Goal: Contribute content: Contribute content

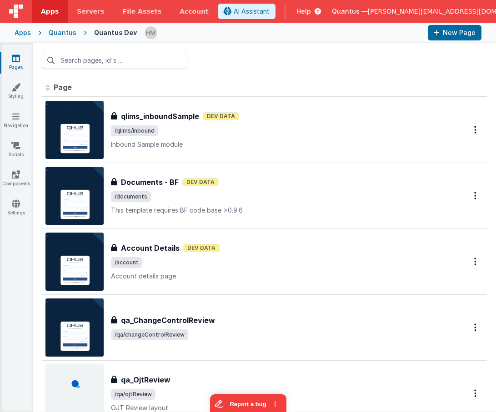
click at [57, 31] on div "Quantus" at bounding box center [63, 32] width 28 height 9
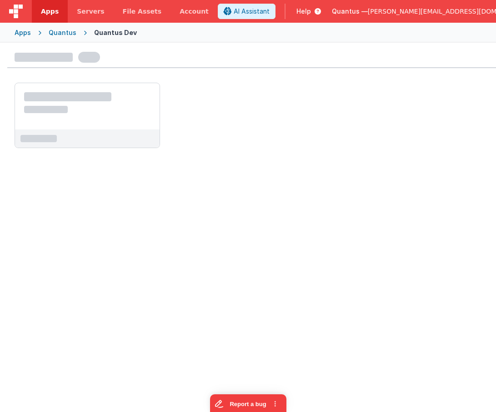
click at [23, 36] on div "Apps" at bounding box center [23, 32] width 16 height 9
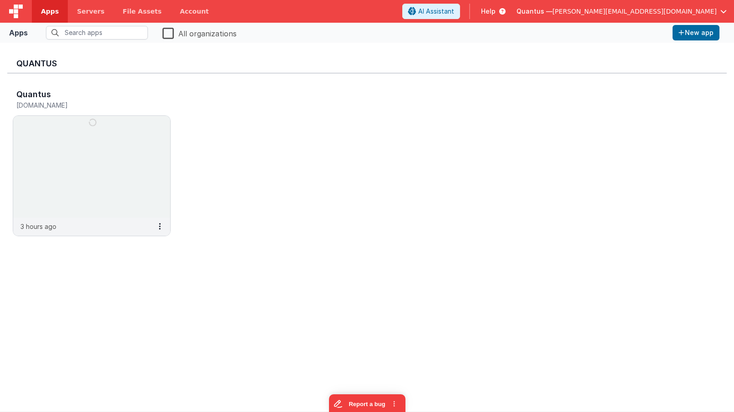
click at [496, 13] on span "Quantus —" at bounding box center [534, 11] width 36 height 9
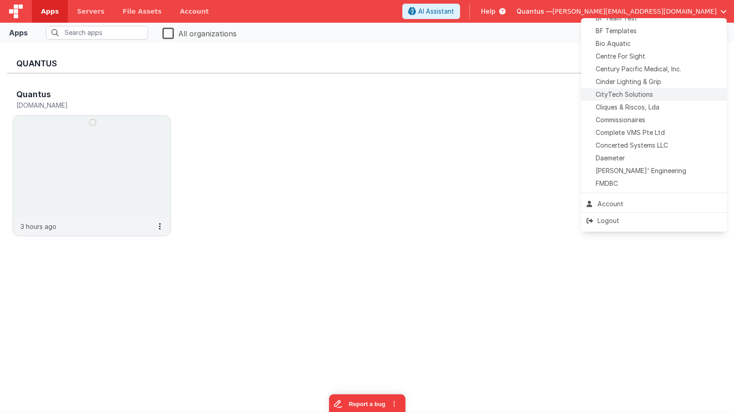
scroll to position [139, 0]
click at [496, 171] on span "[PERSON_NAME]' Engineering" at bounding box center [640, 168] width 90 height 9
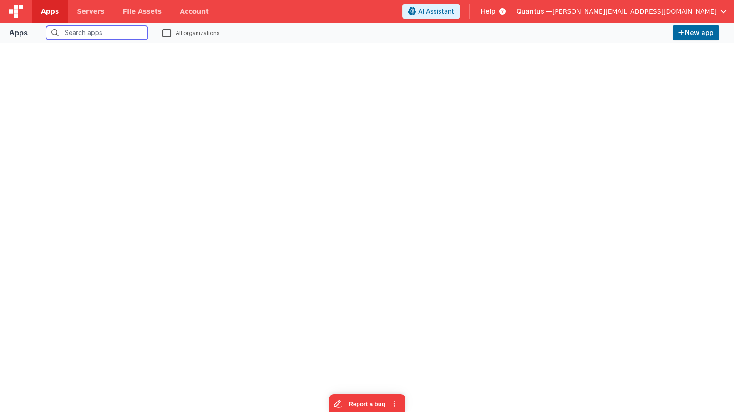
click at [126, 30] on input "text" at bounding box center [97, 33] width 102 height 14
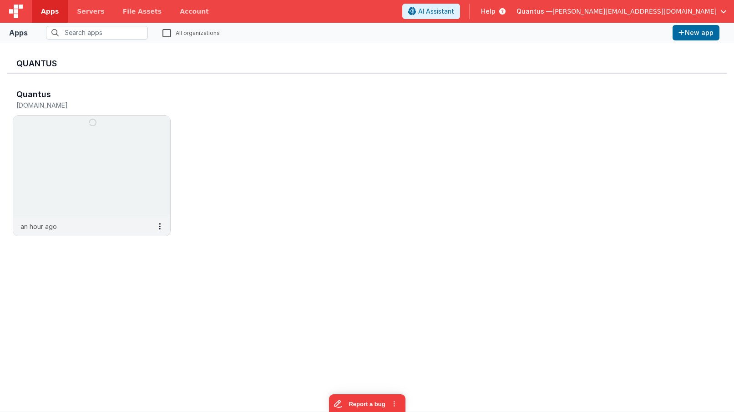
click at [552, 11] on span "Quantus —" at bounding box center [534, 11] width 36 height 9
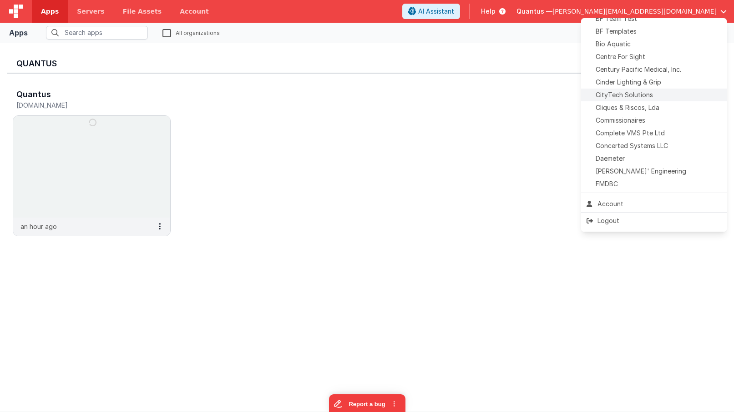
scroll to position [139, 0]
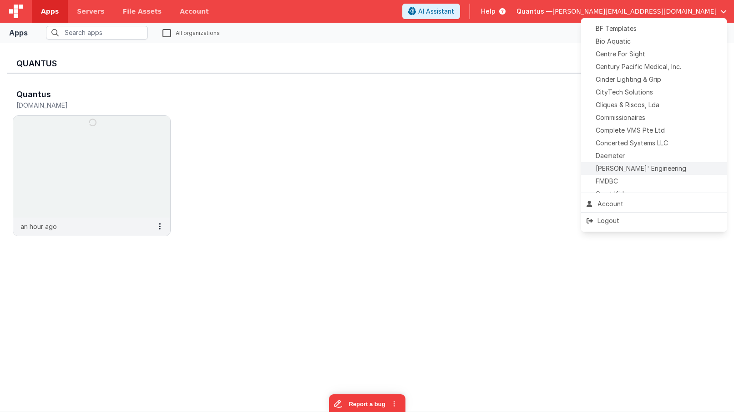
click at [628, 170] on span "Delfs' Engineering" at bounding box center [640, 168] width 90 height 9
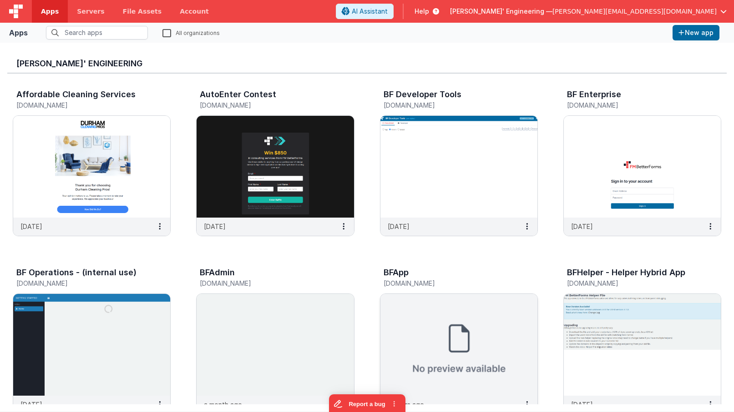
click at [391, 312] on img at bounding box center [458, 345] width 157 height 102
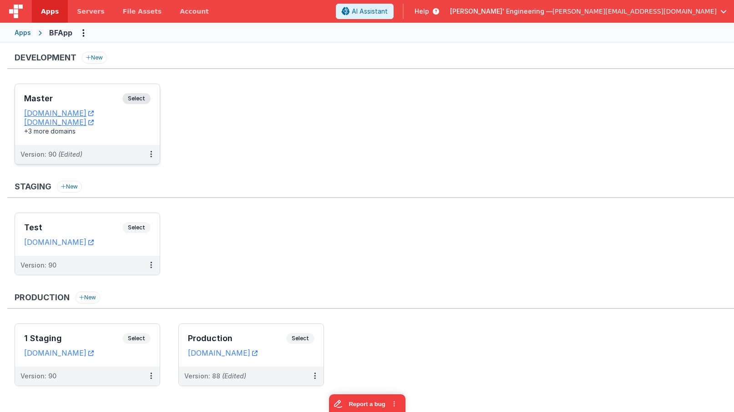
click at [80, 93] on div "Master Select URLs appdev.fmbetterforms.com c9dev.bfoperations.com +3 more doma…" at bounding box center [87, 114] width 145 height 61
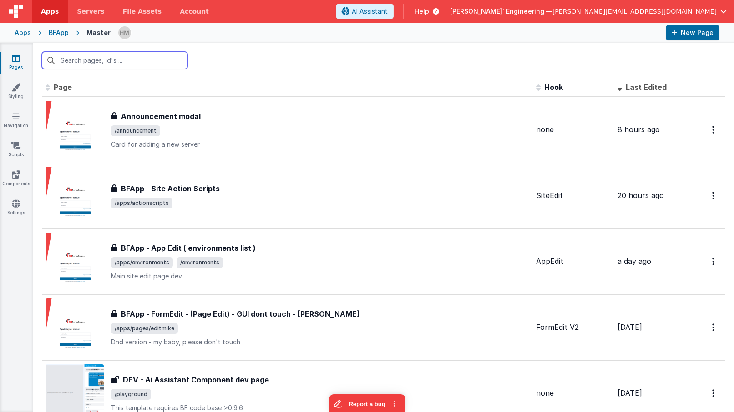
click at [128, 67] on input "text" at bounding box center [115, 60] width 146 height 17
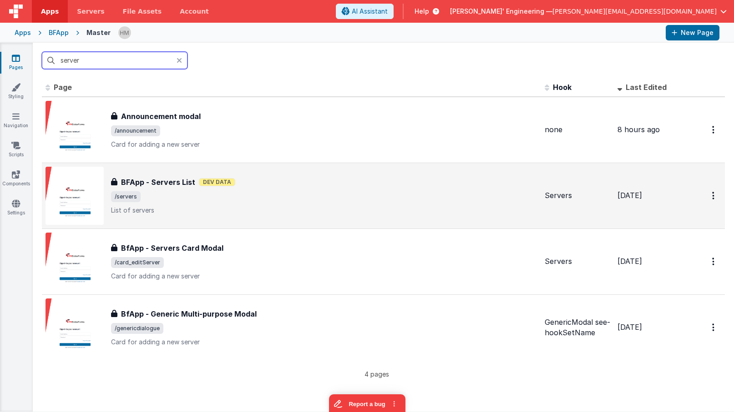
type input "server"
click at [312, 172] on div "BFApp - Servers List BFApp - Servers List Dev Data /servers List of servers" at bounding box center [291, 196] width 492 height 58
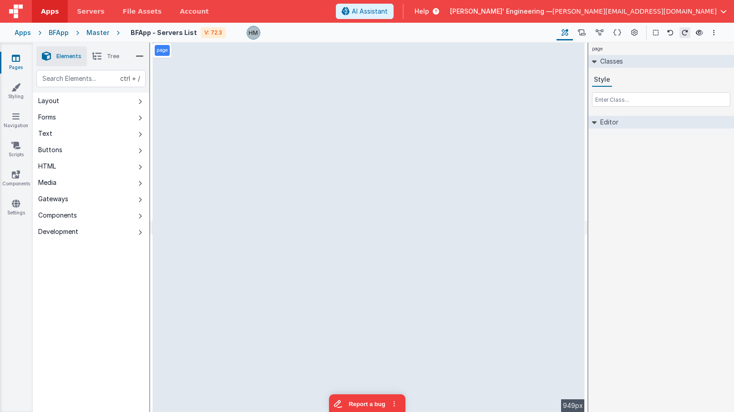
select select "editServer"
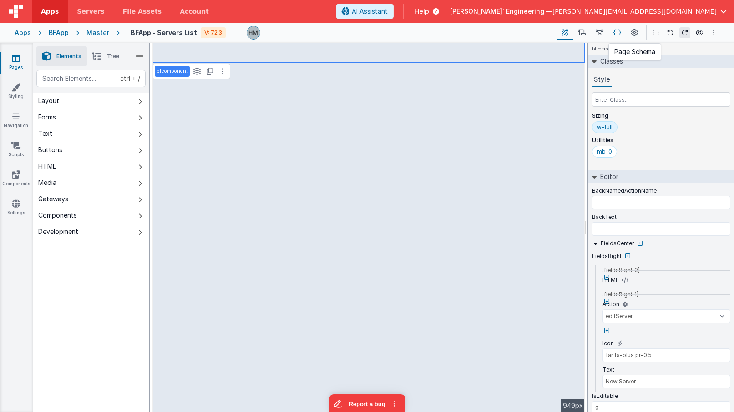
click at [614, 32] on icon at bounding box center [617, 33] width 8 height 10
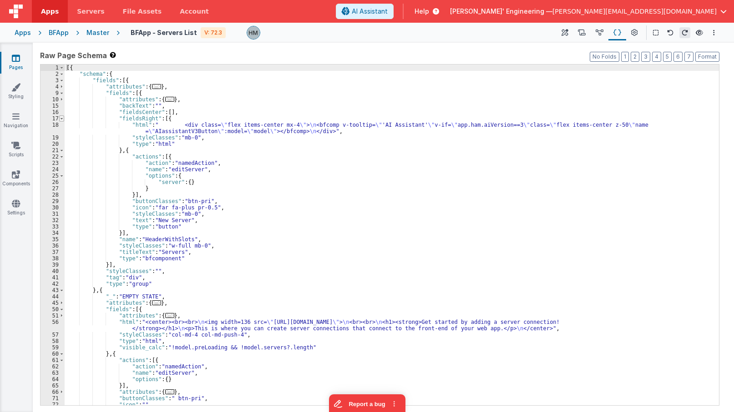
click at [61, 120] on span at bounding box center [61, 119] width 5 height 6
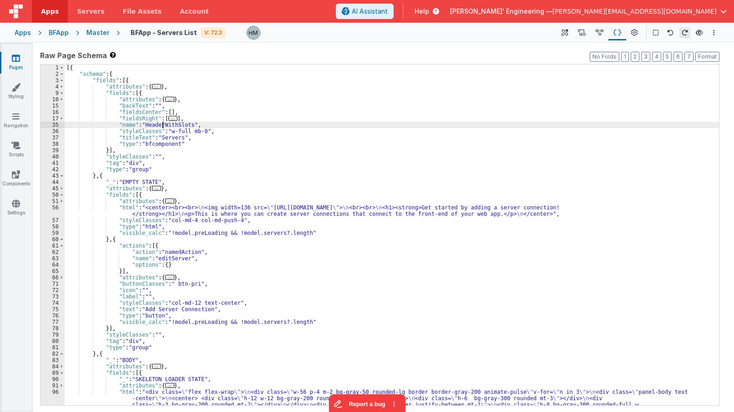
click at [161, 125] on div "[{ "schema" : { "fields" : [{ "attributes" : { ... } , "fields" : [{ "attribute…" at bounding box center [392, 251] width 654 height 373
click at [131, 117] on div "[{ "schema" : { "fields" : [{ "attributes" : { ... } , "fields" : [{ "attribute…" at bounding box center [392, 251] width 654 height 373
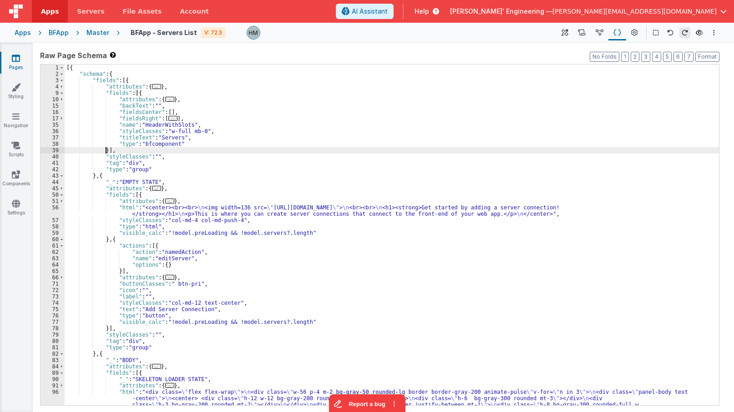
click at [105, 149] on div "[{ "schema" : { "fields" : [{ "attributes" : { ... } , "fields" : [{ "attribute…" at bounding box center [392, 251] width 654 height 373
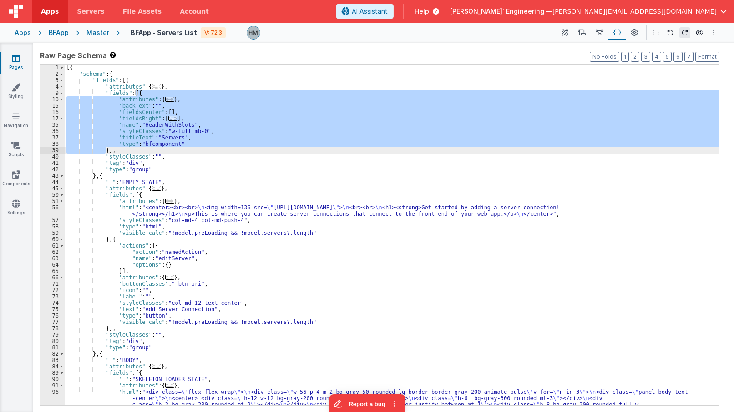
click at [146, 99] on div "[{ "schema" : { "fields" : [{ "attributes" : { ... } , "fields" : [{ "attribute…" at bounding box center [392, 235] width 654 height 341
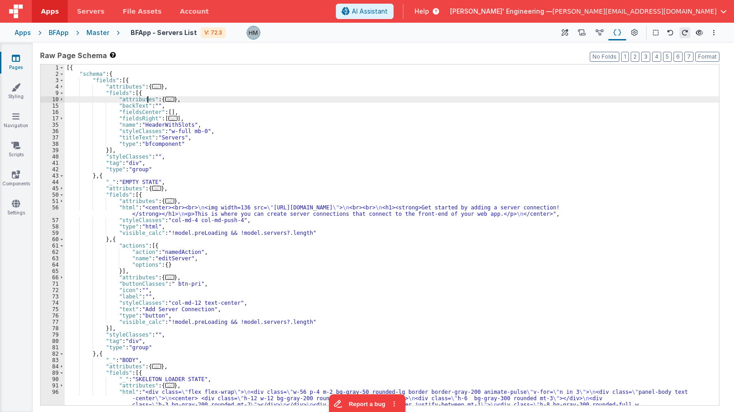
click at [146, 99] on div "[{ "schema" : { "fields" : [{ "attributes" : { ... } , "fields" : [{ "attribute…" at bounding box center [392, 251] width 654 height 373
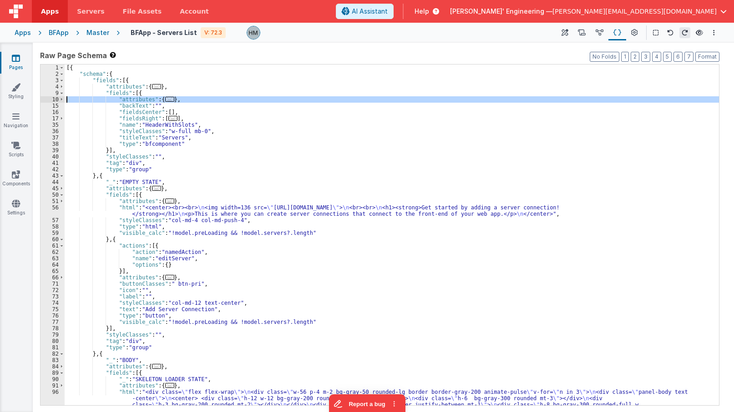
click at [146, 99] on div "[{ "schema" : { "fields" : [{ "attributes" : { ... } , "fields" : [{ "attribute…" at bounding box center [392, 251] width 654 height 373
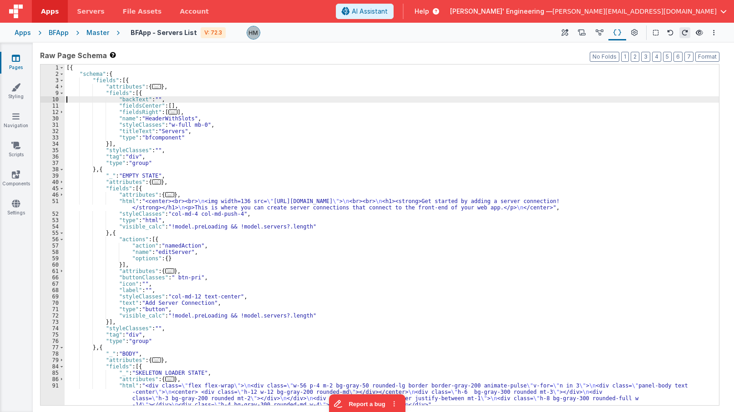
click at [137, 93] on div "[{ "schema" : { "fields" : [{ "attributes" : { ... } , "fields" : [{ "backText"…" at bounding box center [392, 242] width 654 height 354
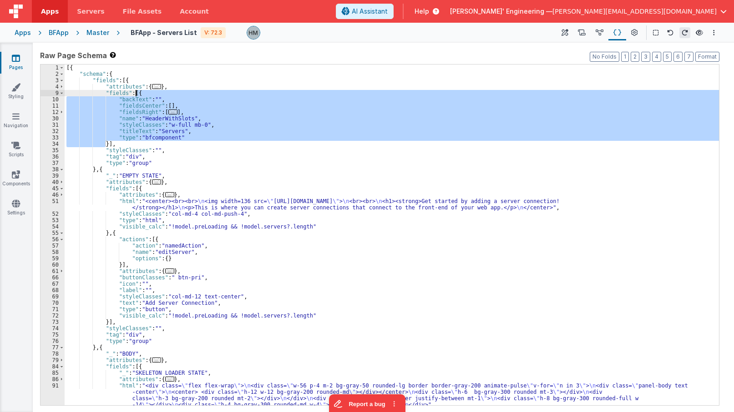
click at [166, 111] on div "[{ "schema" : { "fields" : [{ "attributes" : { ... } , "fields" : [{ "backText"…" at bounding box center [392, 235] width 654 height 341
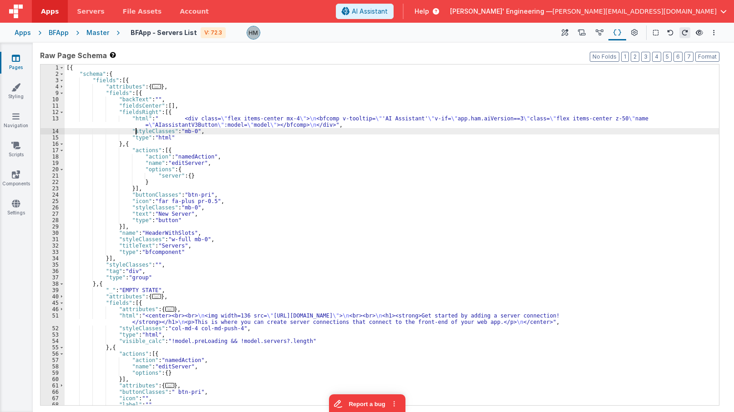
click at [135, 132] on div "[{ "schema" : { "fields" : [{ "attributes" : { ... } , "fields" : [{ "backText"…" at bounding box center [392, 242] width 654 height 354
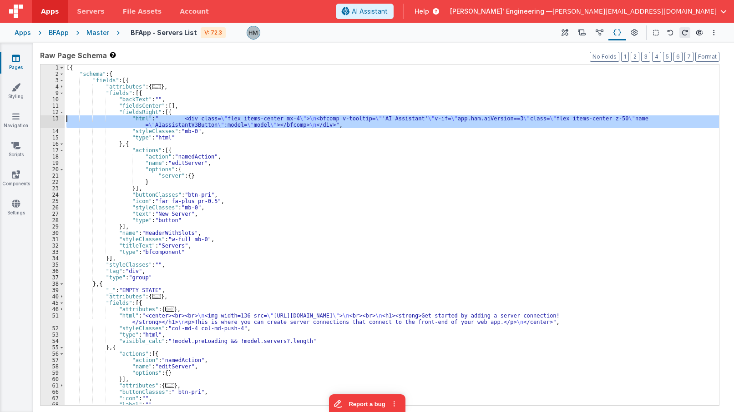
click at [56, 121] on div "13" at bounding box center [52, 122] width 24 height 13
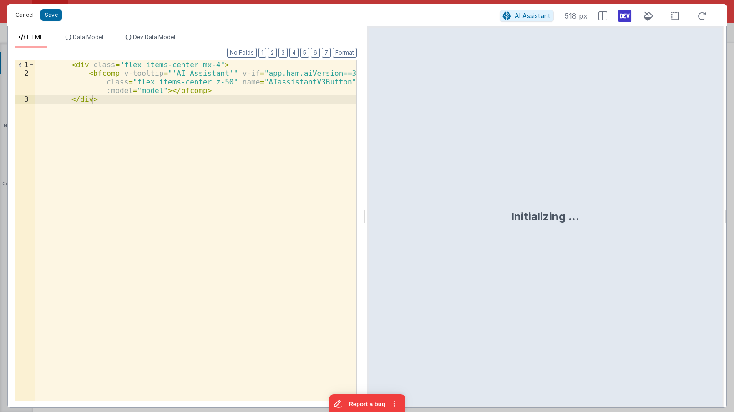
click at [18, 18] on button "Cancel" at bounding box center [24, 15] width 27 height 13
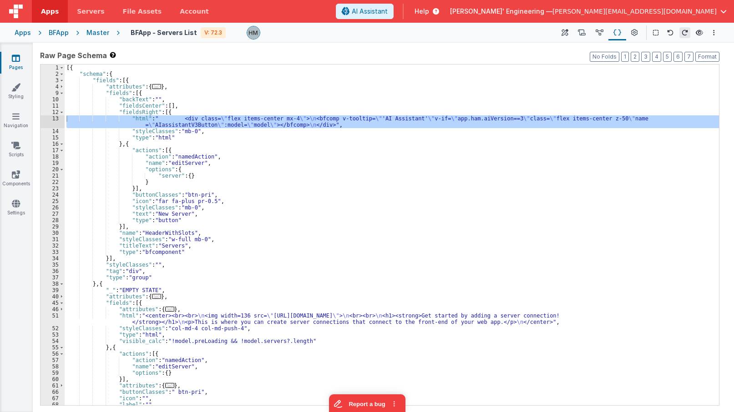
click at [24, 36] on div "Apps" at bounding box center [23, 32] width 16 height 9
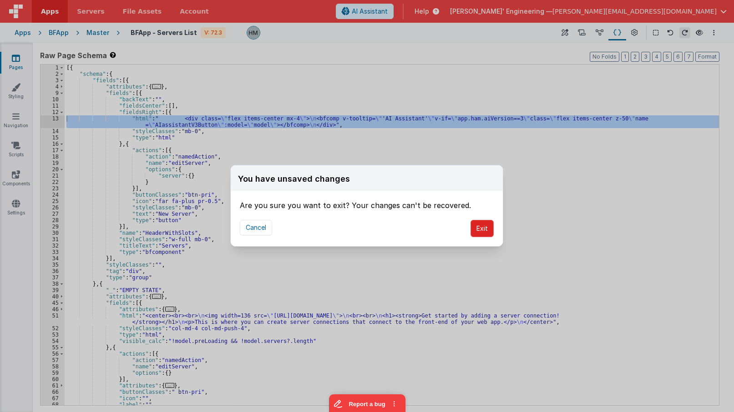
click at [483, 225] on button "Exit" at bounding box center [481, 228] width 23 height 17
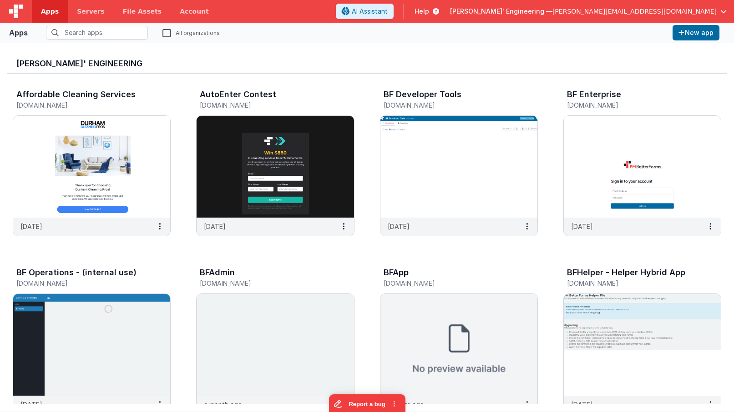
click at [639, 9] on span "[PERSON_NAME][EMAIL_ADDRESS][DOMAIN_NAME]" at bounding box center [634, 11] width 164 height 9
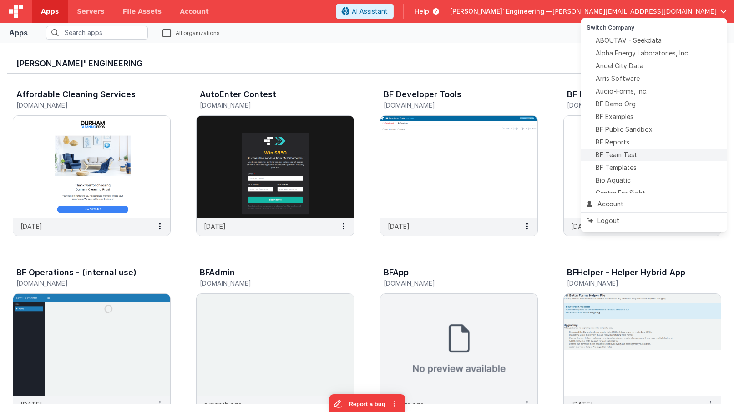
click at [623, 158] on span "BF Team Test" at bounding box center [615, 155] width 41 height 9
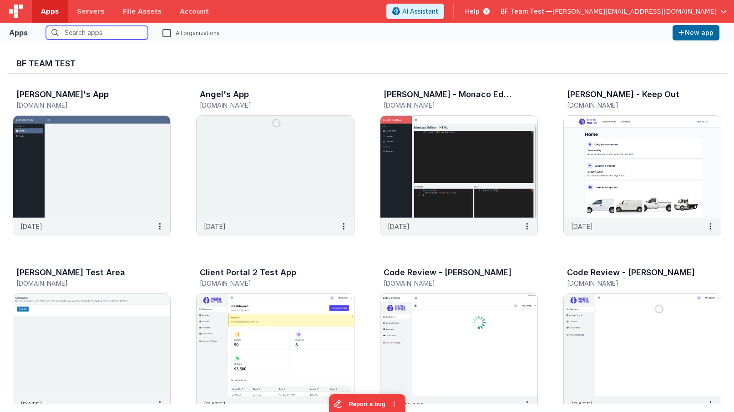
click at [125, 34] on input "text" at bounding box center [97, 33] width 102 height 14
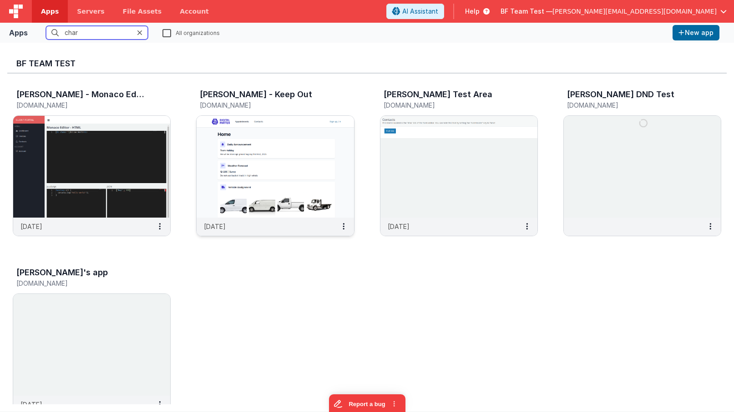
type input "char"
click at [301, 156] on img at bounding box center [274, 167] width 157 height 102
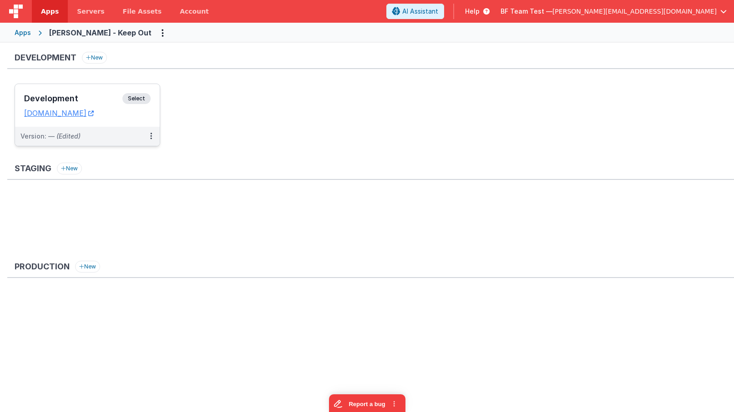
click at [80, 96] on h3 "Development" at bounding box center [73, 98] width 98 height 9
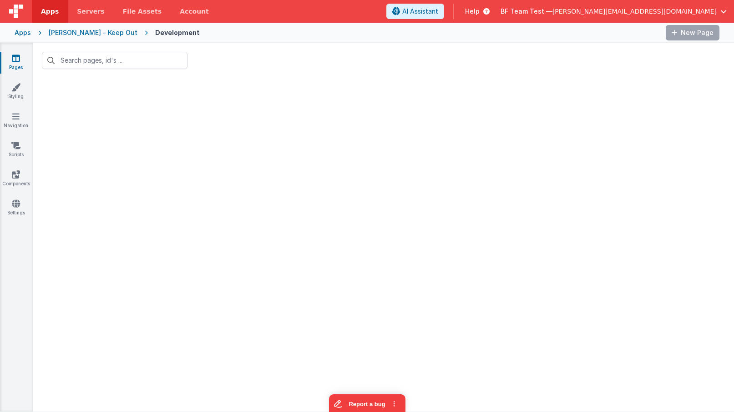
type input "server"
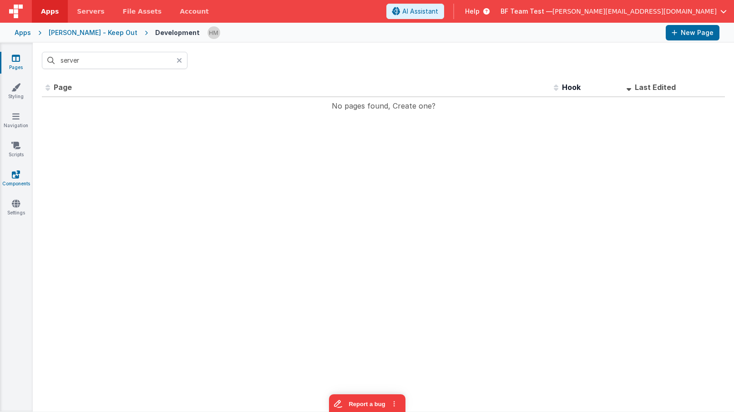
click at [17, 180] on link "Components" at bounding box center [16, 179] width 33 height 18
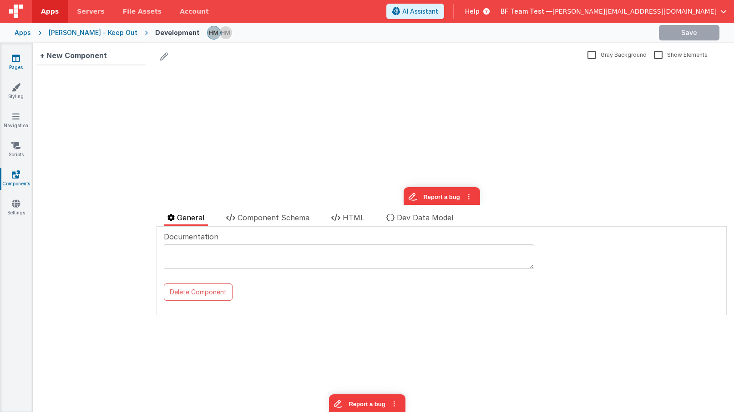
click at [20, 56] on link "Pages" at bounding box center [16, 63] width 33 height 18
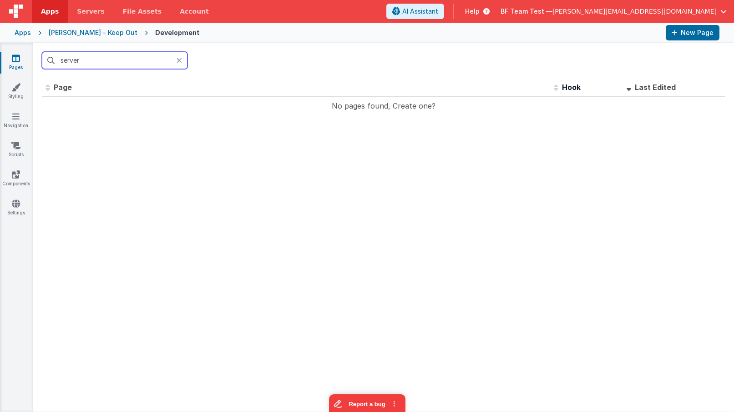
click at [177, 59] on div "server" at bounding box center [115, 60] width 146 height 17
click at [178, 59] on icon at bounding box center [178, 60] width 5 height 7
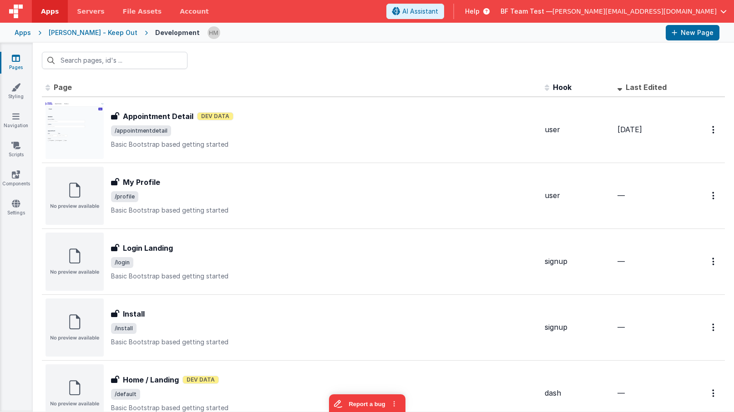
click at [23, 33] on div "Apps" at bounding box center [23, 32] width 16 height 9
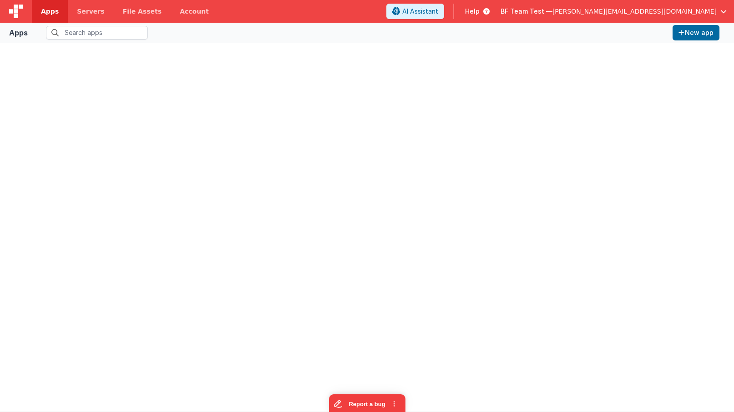
type input "char"
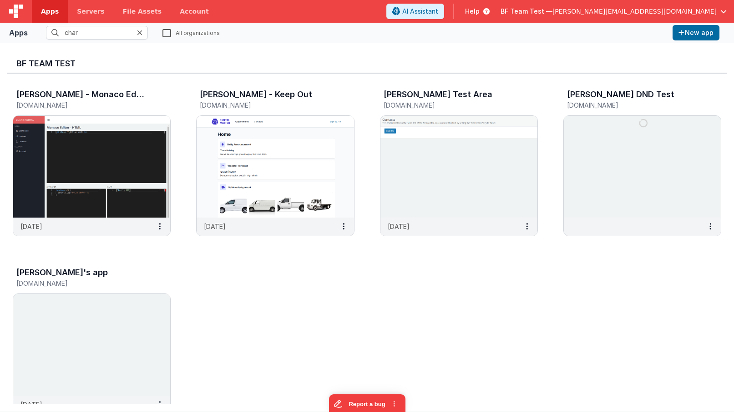
click at [140, 35] on icon at bounding box center [139, 32] width 5 height 7
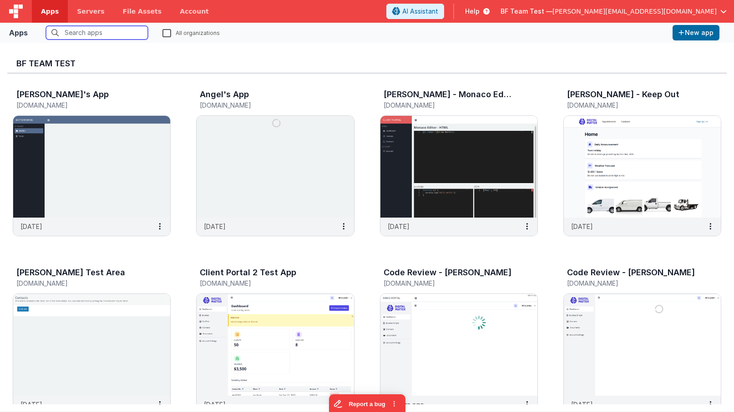
click at [120, 32] on input "text" at bounding box center [97, 33] width 102 height 14
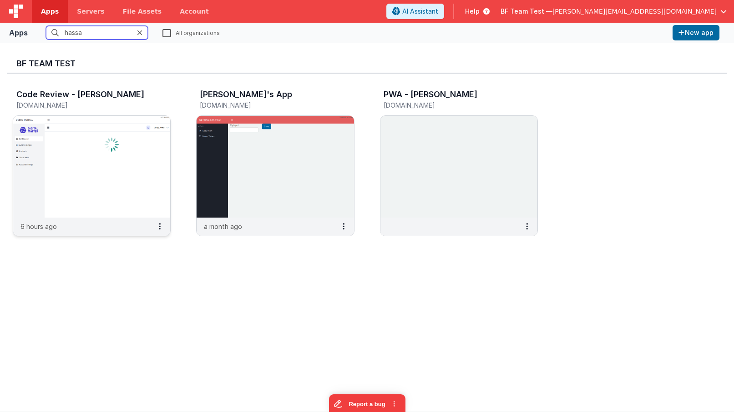
type input "hassa"
click at [144, 141] on img at bounding box center [91, 167] width 157 height 102
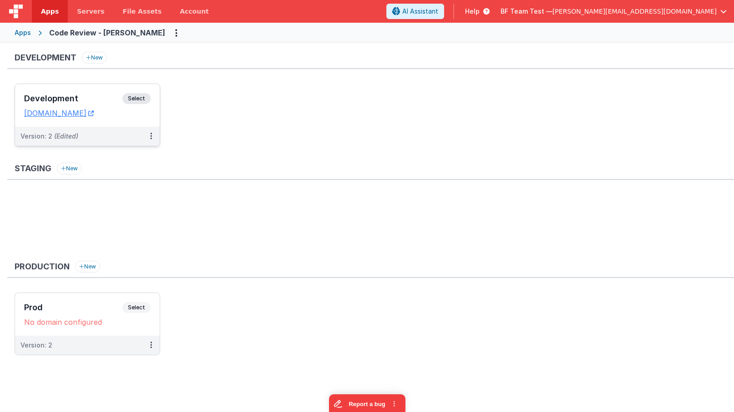
click at [86, 90] on div "Development Select URLs codereview-hassan.clientportal.cloud" at bounding box center [87, 105] width 145 height 43
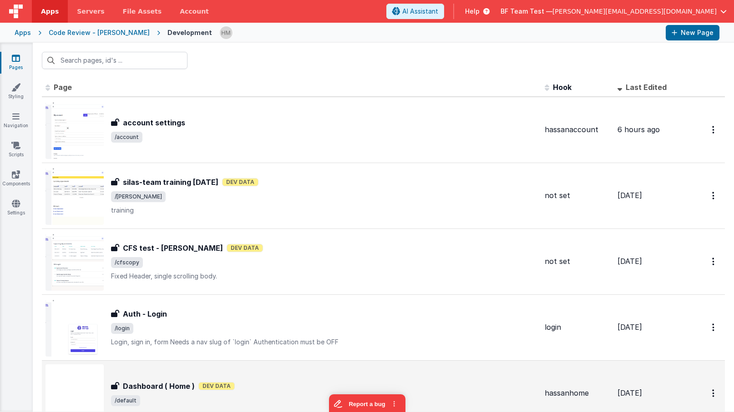
click at [283, 383] on div "Dashboard ( Home ) Dev Data" at bounding box center [324, 386] width 426 height 11
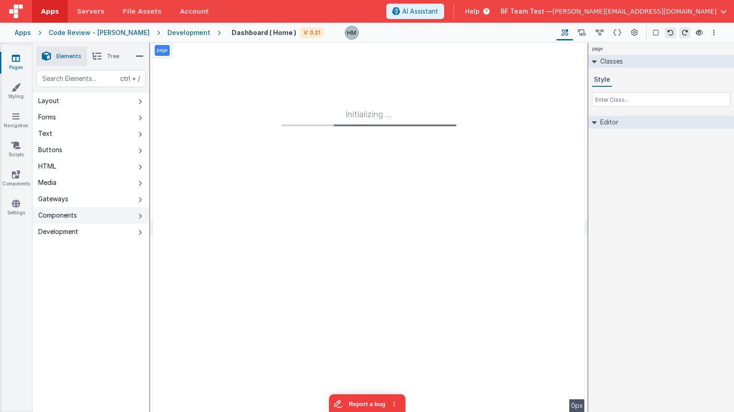
click at [75, 216] on div "Components" at bounding box center [57, 215] width 39 height 9
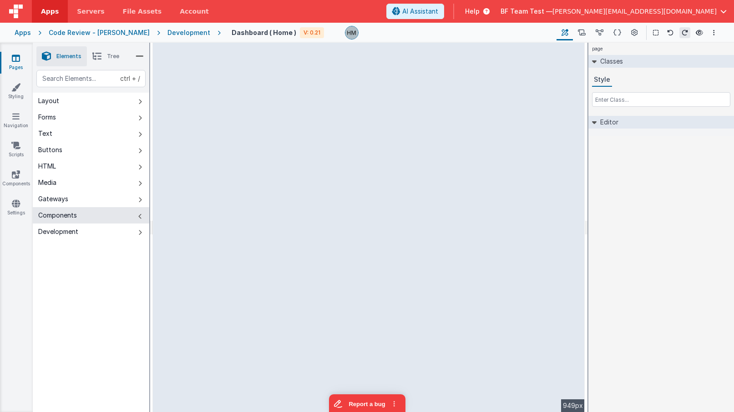
click at [19, 59] on icon at bounding box center [16, 58] width 8 height 9
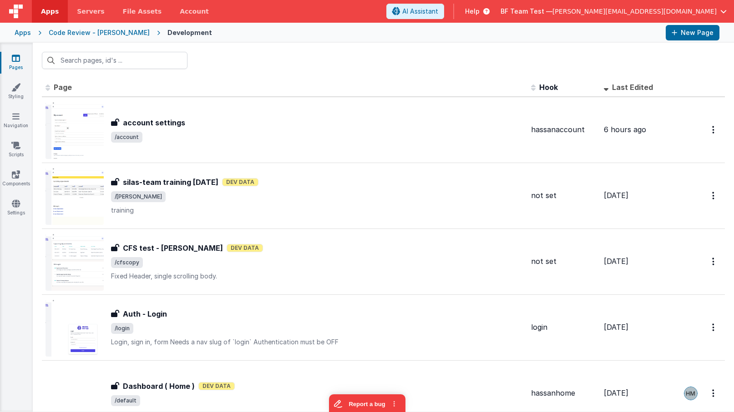
click at [63, 31] on div "Code Review - Hassan" at bounding box center [99, 32] width 101 height 9
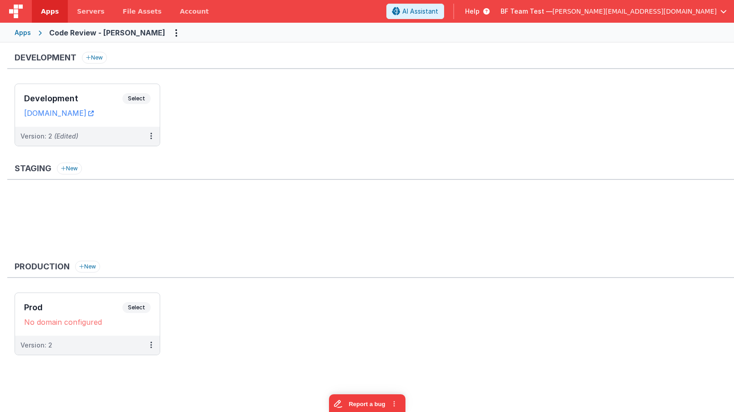
click at [25, 33] on div "Apps" at bounding box center [23, 32] width 16 height 9
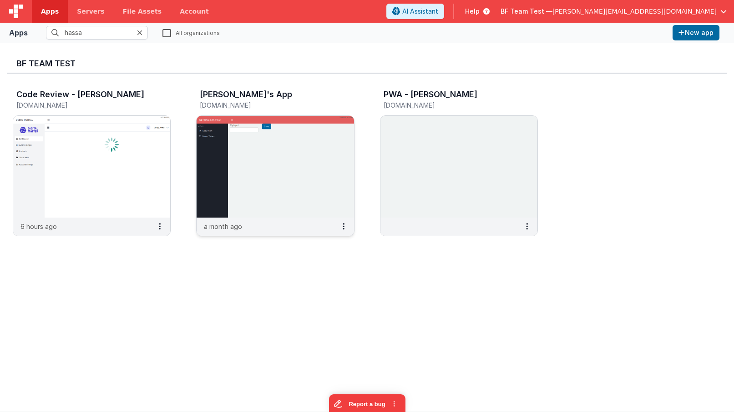
click at [282, 147] on img at bounding box center [274, 167] width 157 height 102
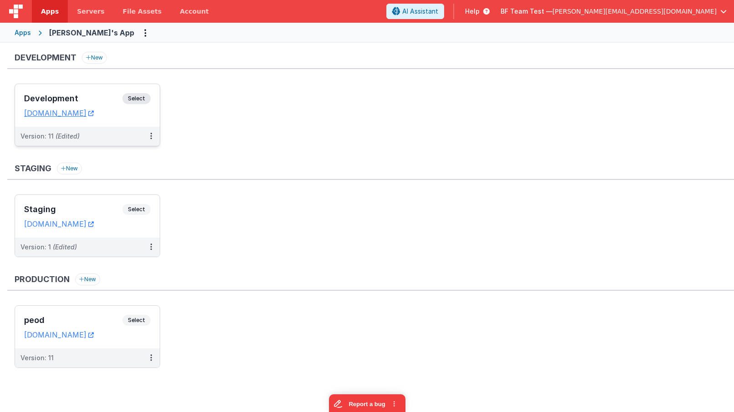
click at [103, 84] on li "Development Select URLs hassansapp.fmbetterforms.com Version: 11 (Edited)" at bounding box center [88, 115] width 146 height 63
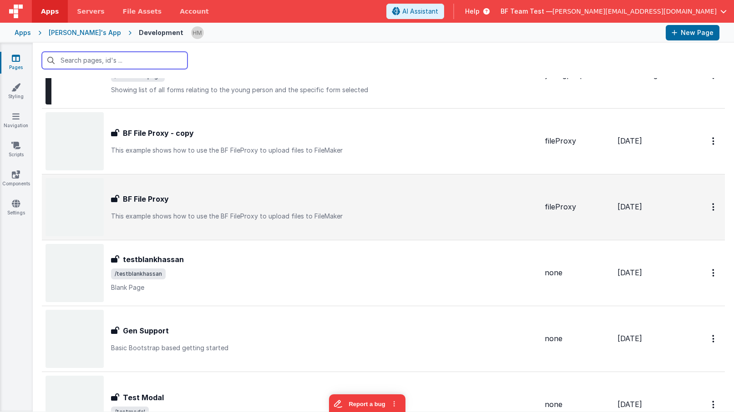
scroll to position [109, 0]
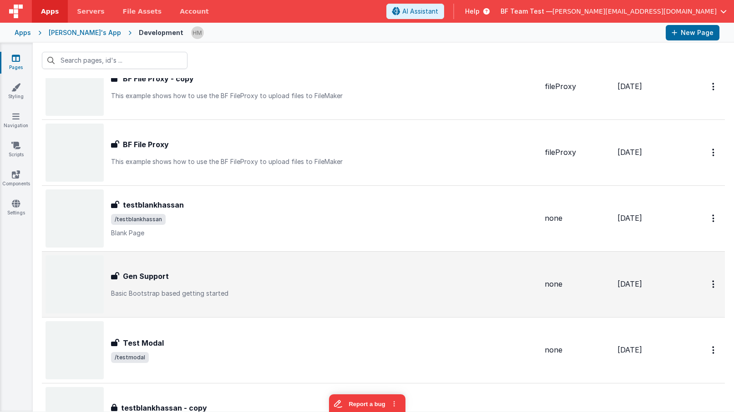
click at [386, 278] on div "Gen Support" at bounding box center [324, 276] width 426 height 11
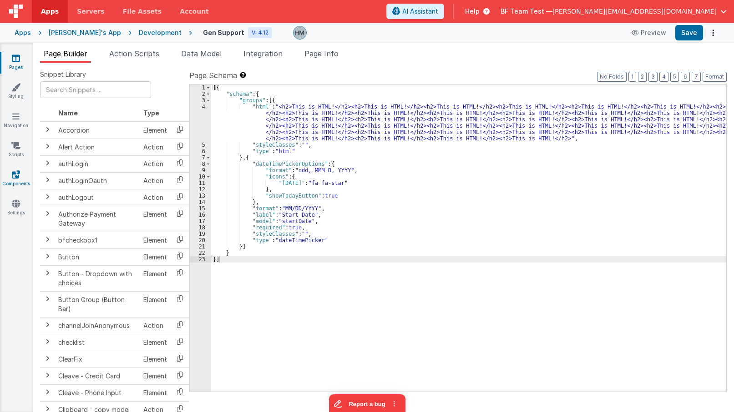
drag, startPoint x: 15, startPoint y: 177, endPoint x: 21, endPoint y: 178, distance: 6.4
drag, startPoint x: 101, startPoint y: 87, endPoint x: 98, endPoint y: 80, distance: 7.5
click at [102, 86] on input "text" at bounding box center [95, 89] width 111 height 17
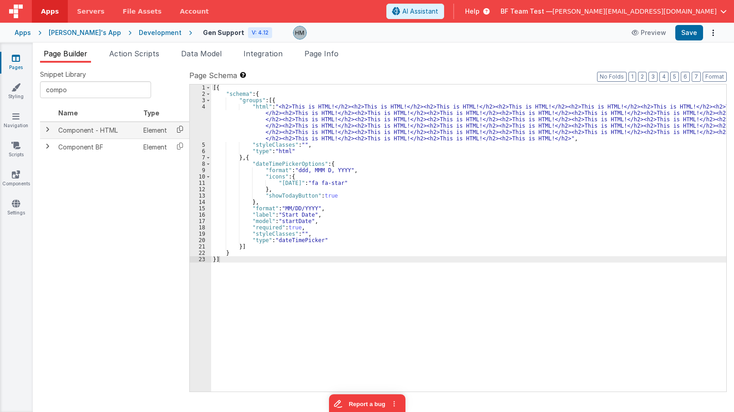
click at [182, 126] on icon at bounding box center [180, 129] width 19 height 14
click at [271, 101] on div "[{ "schema" : { "groups" : [{ "html" : "<h2>This is HTML!</h2><h2>This is HTML!…" at bounding box center [468, 245] width 515 height 320
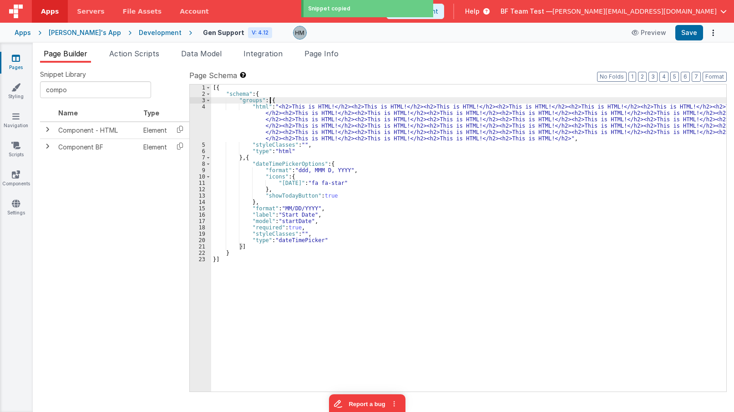
click at [271, 101] on div "[{ "schema" : { "groups" : [{ "html" : "<h2>This is HTML!</h2><h2>This is HTML!…" at bounding box center [468, 245] width 515 height 320
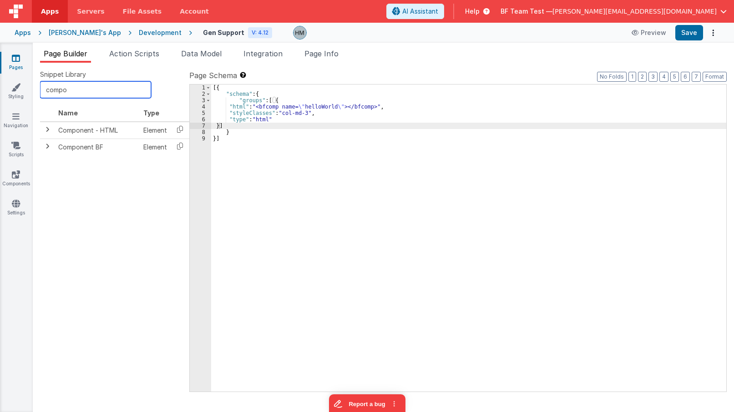
drag, startPoint x: 101, startPoint y: 92, endPoint x: 5, endPoint y: 76, distance: 98.2
click at [40, 81] on input "compo" at bounding box center [95, 89] width 111 height 17
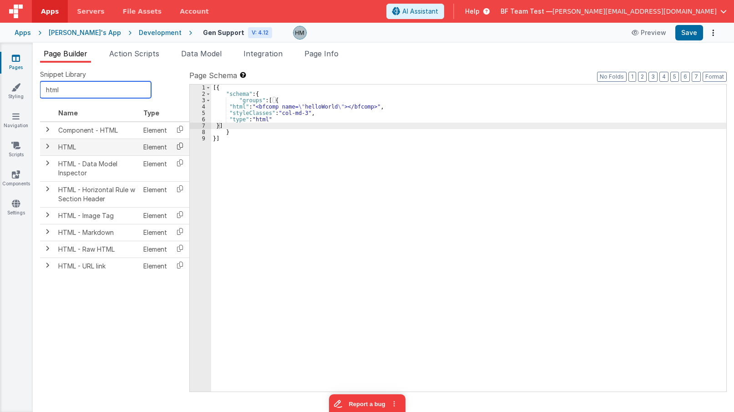
type input "html"
click at [182, 146] on icon at bounding box center [180, 146] width 19 height 14
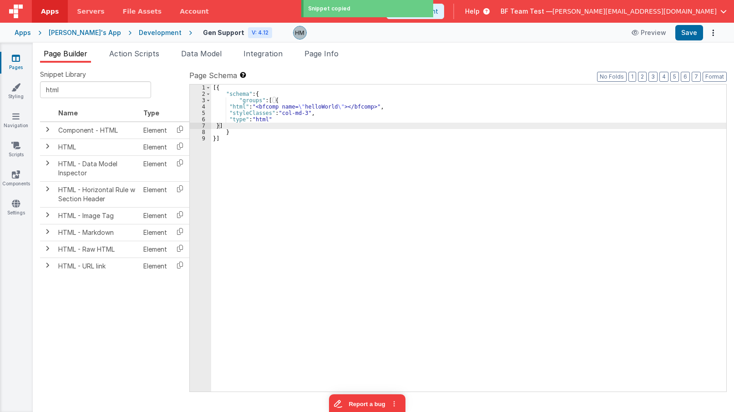
click at [269, 105] on div "[{ "schema" : { "groups" : [ { "html" : "<bfcomp name= \" helloWorld \" ></bfco…" at bounding box center [468, 245] width 515 height 320
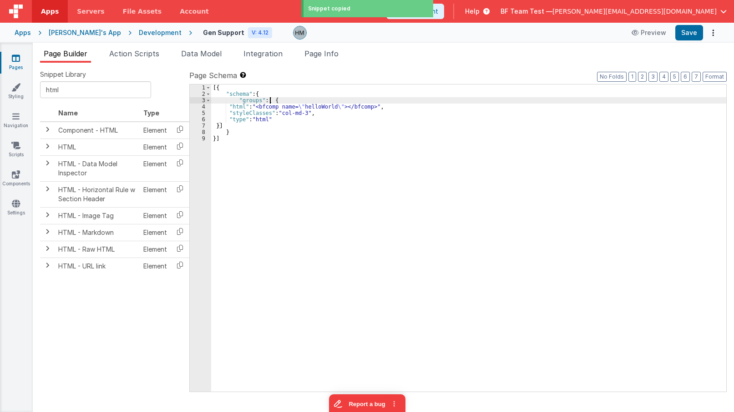
click at [269, 100] on div "[{ "schema" : { "groups" : [ { "html" : "<bfcomp name= \" helloWorld \" ></bfco…" at bounding box center [468, 245] width 515 height 320
paste textarea
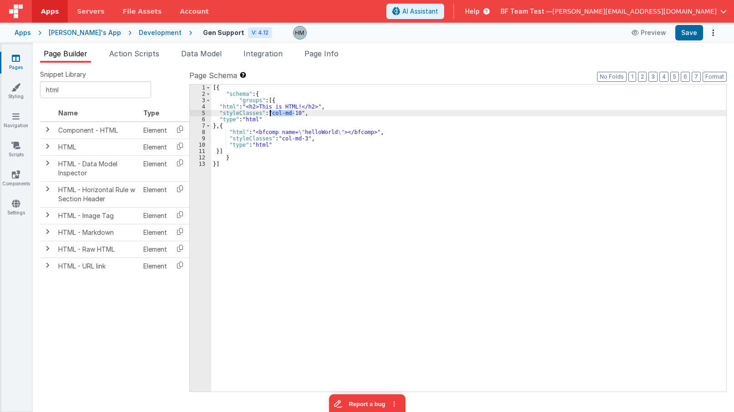
drag, startPoint x: 295, startPoint y: 115, endPoint x: 271, endPoint y: 113, distance: 24.6
click at [271, 113] on div "[{ "schema" : { "groups" : [{ "html" : "<h2>This is HTML!</h2>" , "styleClasses…" at bounding box center [468, 245] width 515 height 320
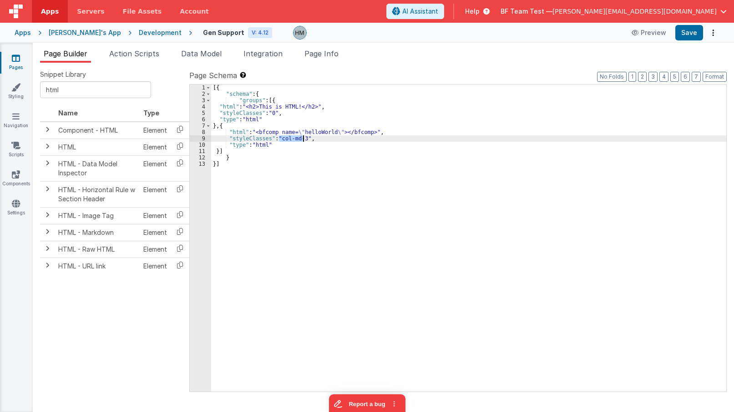
drag, startPoint x: 279, startPoint y: 138, endPoint x: 302, endPoint y: 140, distance: 23.3
click at [302, 140] on div "[{ "schema" : { "groups" : [{ "html" : "<h2>This is HTML!</h2>" , "styleClasses…" at bounding box center [468, 245] width 515 height 320
click at [303, 135] on div "[{ "schema" : { "groups" : [{ "html" : "<h2>This is HTML!</h2>" , "styleClasses…" at bounding box center [468, 245] width 515 height 320
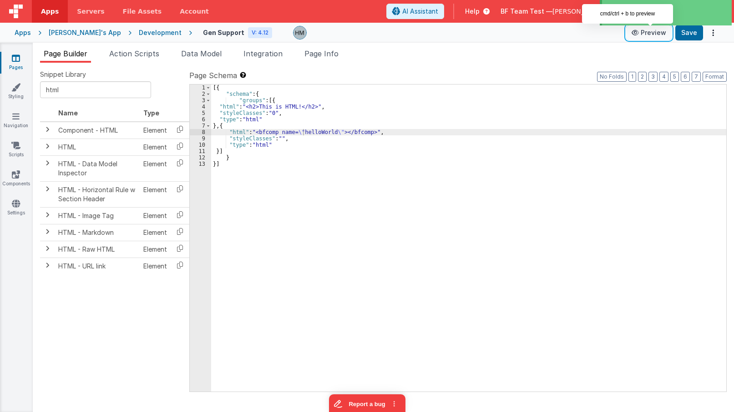
click at [655, 33] on button "Preview" at bounding box center [648, 32] width 45 height 15
click at [271, 113] on div "[{ "schema" : { "groups" : [{ "html" : "<h2>This is HTML!</h2>" , "styleClasses…" at bounding box center [468, 245] width 515 height 320
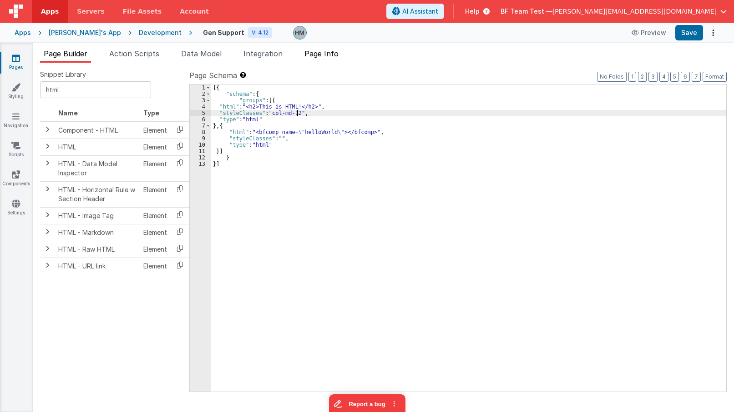
click at [327, 54] on span "Page Info" at bounding box center [321, 53] width 34 height 9
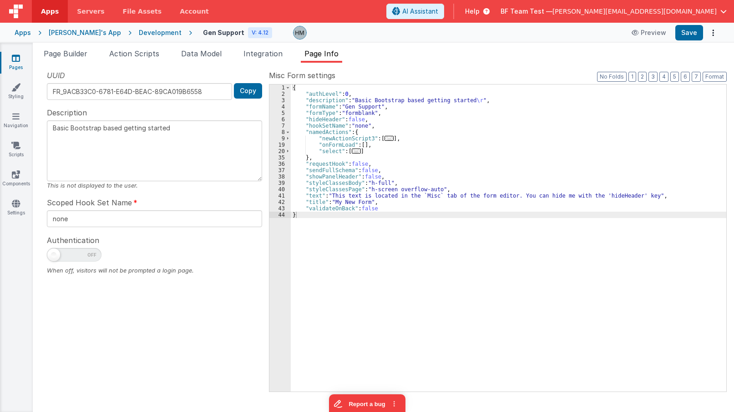
click at [386, 181] on div "{ "authLevel" : 0 , "description" : "Basic Bootstrap based getting started \r "…" at bounding box center [508, 245] width 435 height 320
click at [72, 55] on span "Page Builder" at bounding box center [66, 53] width 44 height 9
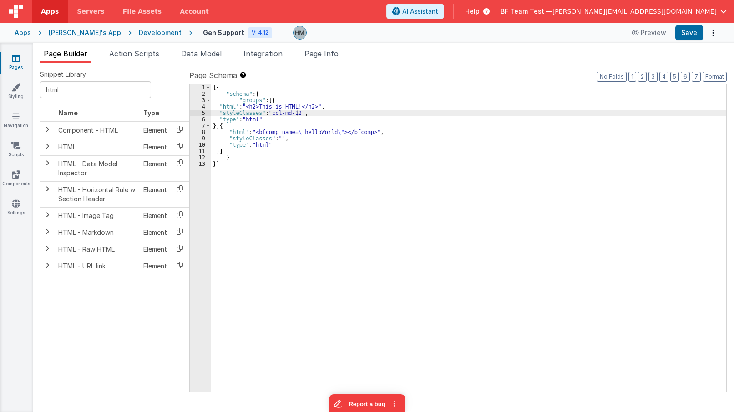
click at [218, 150] on div "[{ "schema" : { "groups" : [{ "html" : "<h2>This is HTML!</h2>" , "styleClasses…" at bounding box center [468, 245] width 515 height 320
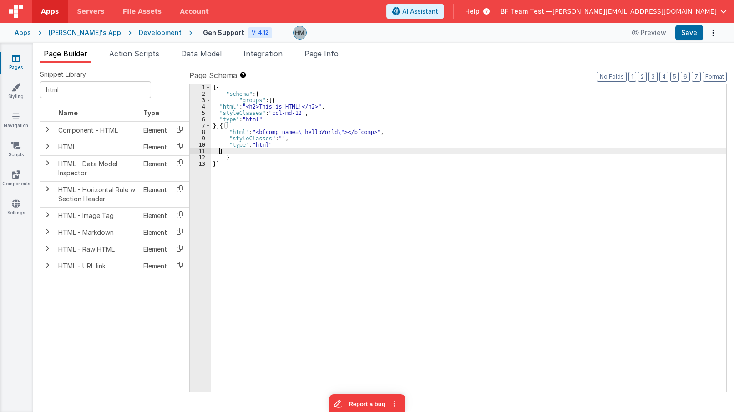
click at [218, 150] on div "[{ "schema" : { "groups" : [{ "html" : "<h2>This is HTML!</h2>" , "styleClasses…" at bounding box center [468, 245] width 515 height 320
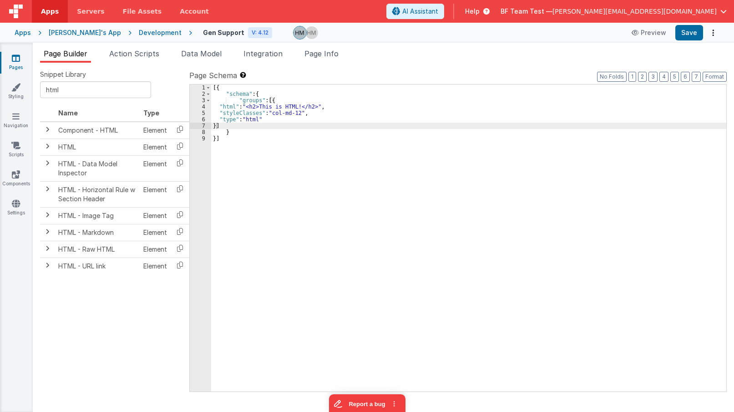
click at [139, 33] on div "Development" at bounding box center [160, 32] width 43 height 9
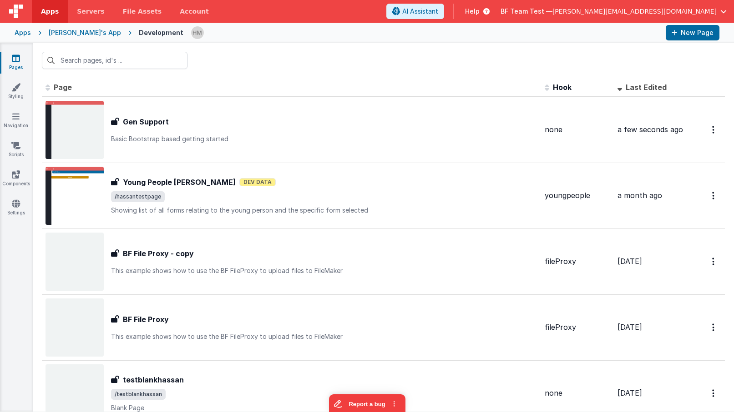
click at [479, 8] on span "Help" at bounding box center [472, 11] width 15 height 9
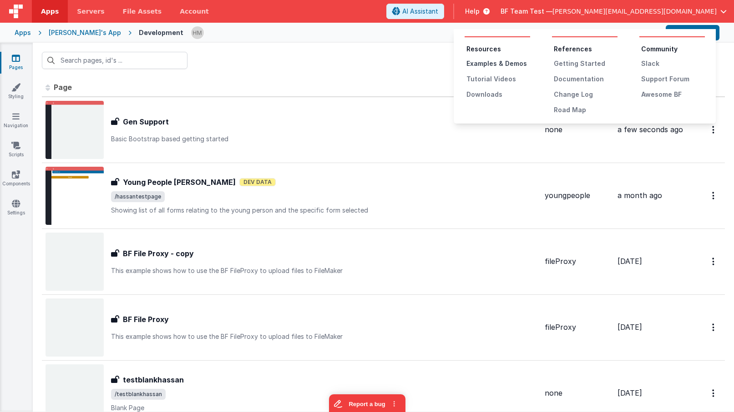
click at [505, 60] on div "Examples & Demos" at bounding box center [498, 63] width 64 height 9
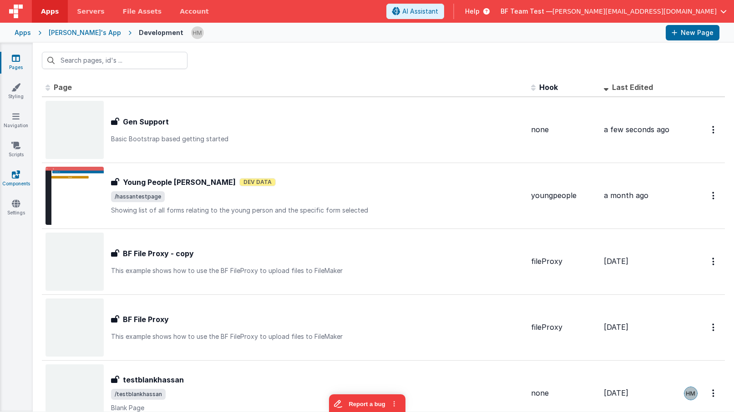
click at [11, 181] on link "Components" at bounding box center [16, 179] width 33 height 18
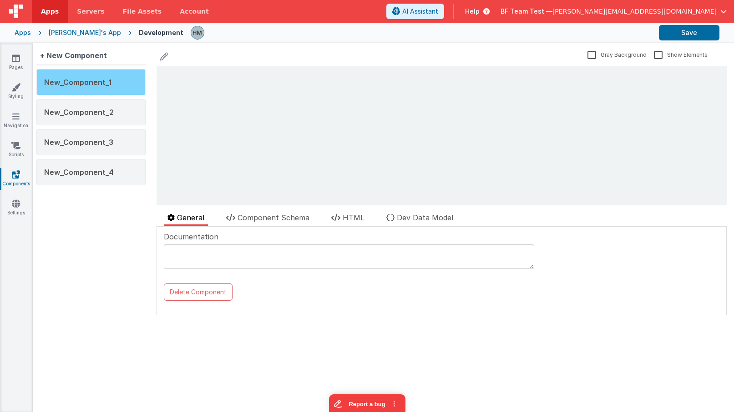
click at [89, 86] on span "New_Component_1" at bounding box center [77, 82] width 67 height 9
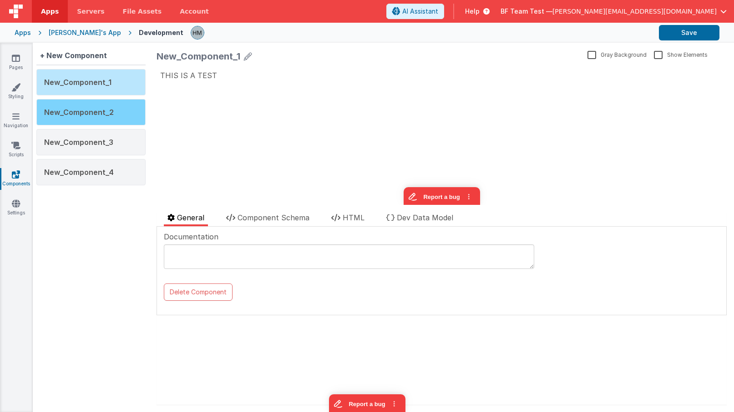
click at [106, 120] on div "New_Component_2" at bounding box center [90, 112] width 109 height 26
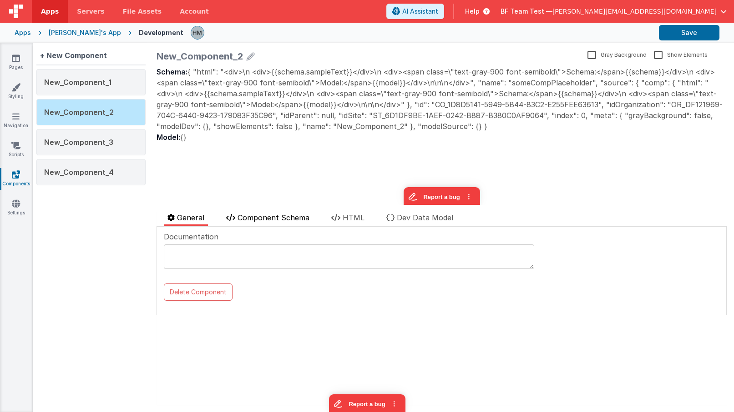
click at [269, 216] on span "Component Schema" at bounding box center [273, 217] width 72 height 9
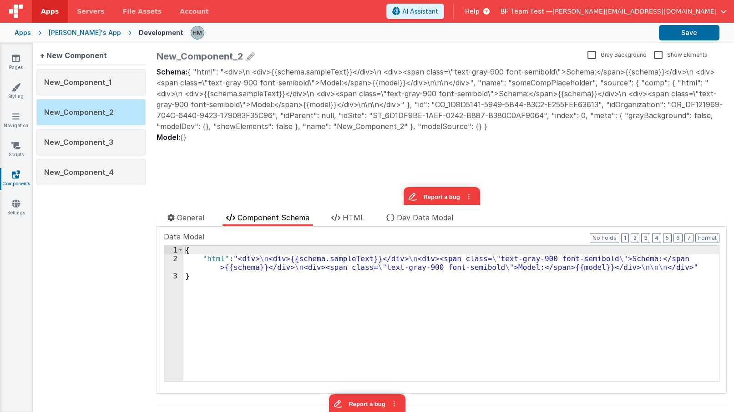
click at [193, 53] on div "New_Component_2" at bounding box center [199, 56] width 86 height 13
click at [194, 53] on div "New_Component_2" at bounding box center [199, 56] width 86 height 13
click at [198, 55] on div "New_Component_2" at bounding box center [199, 56] width 86 height 13
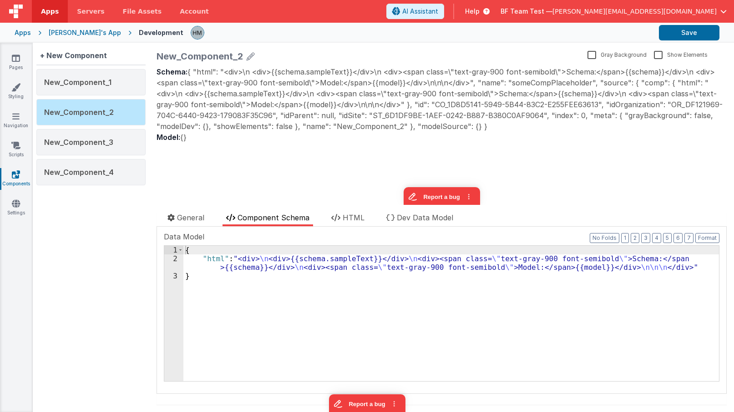
click at [198, 55] on div "New_Component_2" at bounding box center [199, 56] width 86 height 13
click at [249, 55] on icon at bounding box center [250, 56] width 8 height 13
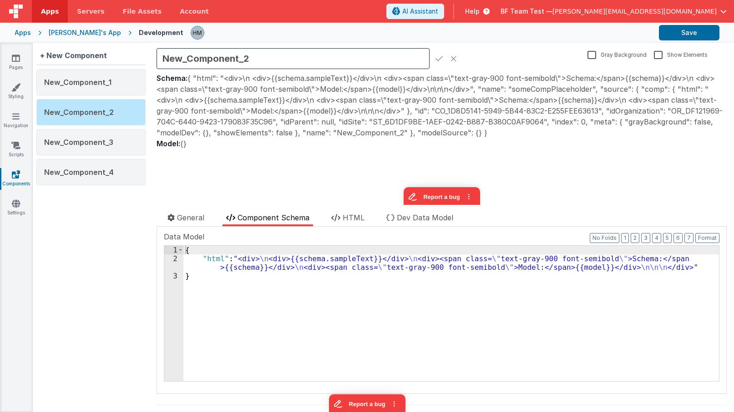
click at [214, 57] on input "New_Component_2" at bounding box center [292, 58] width 273 height 21
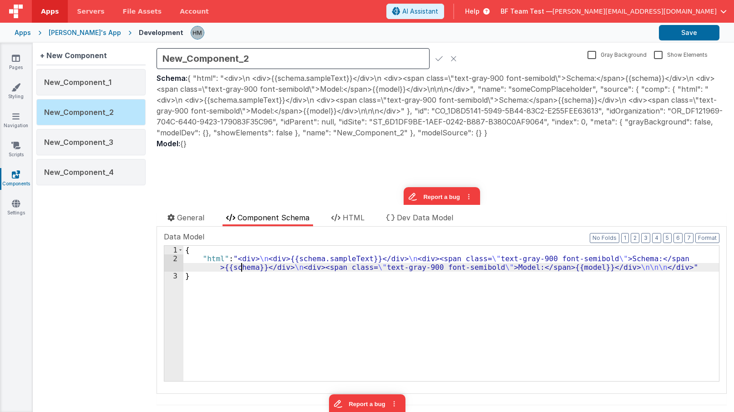
click at [243, 267] on div "{ "html" : "<div> \n <div>{{schema.sampleText}}</div> \n <div><span class= \" t…" at bounding box center [450, 322] width 535 height 153
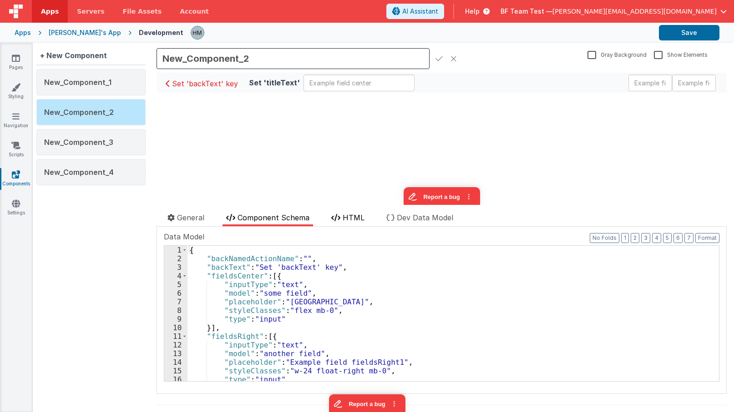
click at [347, 218] on span "HTML" at bounding box center [353, 217] width 22 height 9
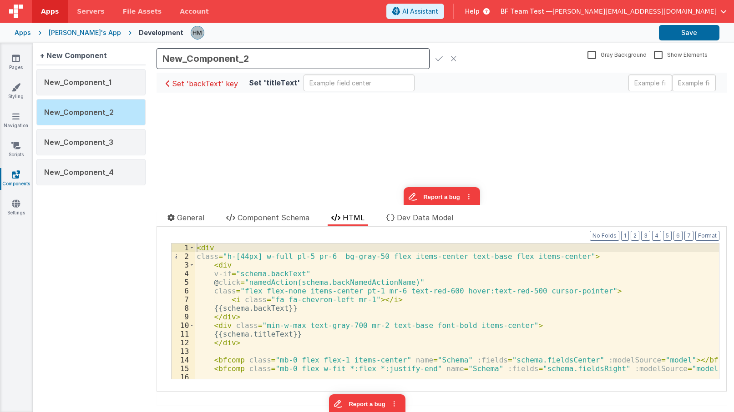
scroll to position [11, 0]
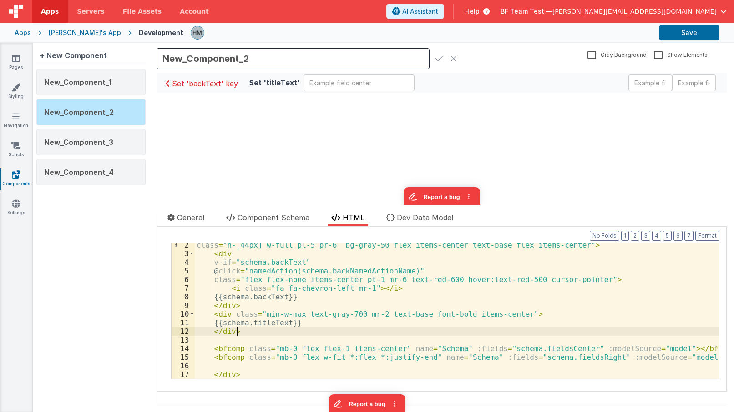
click at [429, 328] on div "class = "h-[44px] w-full pl-5 pr-6 bg-gray-50 flex items-center text-base flex …" at bounding box center [457, 317] width 524 height 153
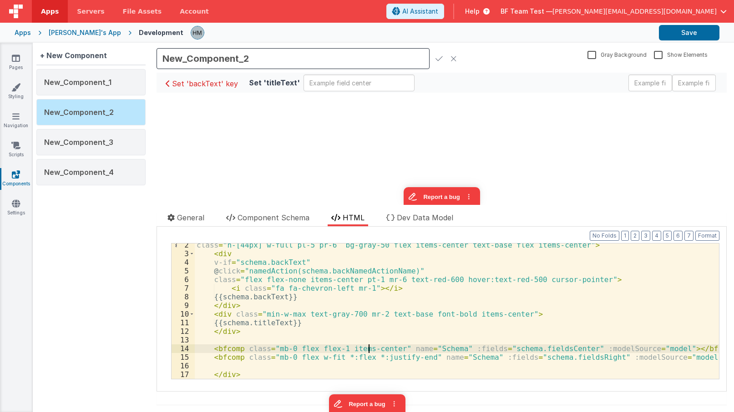
click at [368, 352] on div "class = "h-[44px] w-full pl-5 pr-6 bg-gray-50 flex items-center text-base flex …" at bounding box center [457, 317] width 524 height 153
click at [680, 32] on button "Save" at bounding box center [688, 32] width 60 height 15
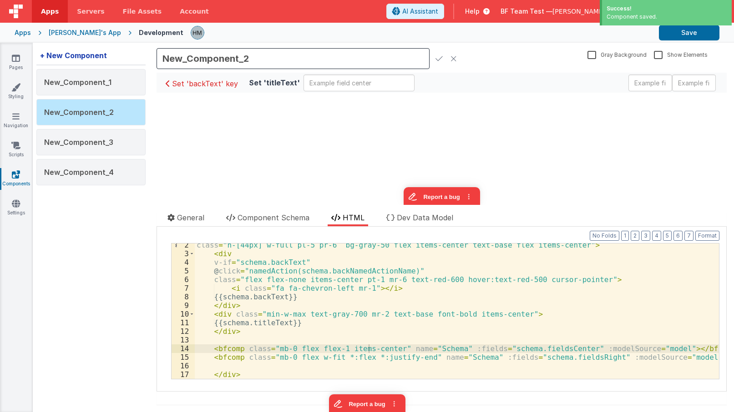
click at [81, 53] on div "+ New Component" at bounding box center [73, 55] width 74 height 18
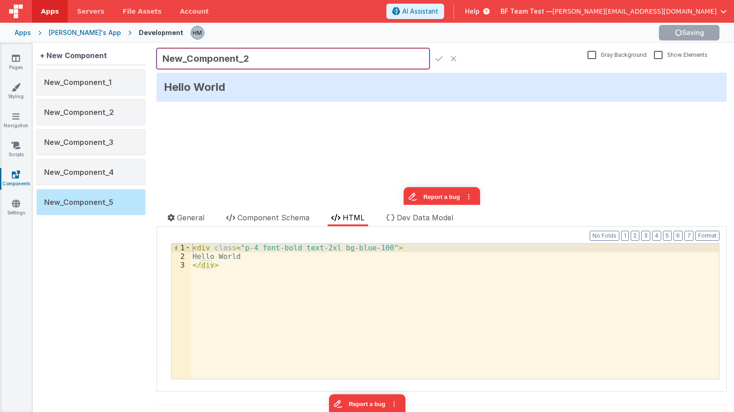
click at [211, 60] on input "New_Component_2" at bounding box center [292, 58] width 273 height 21
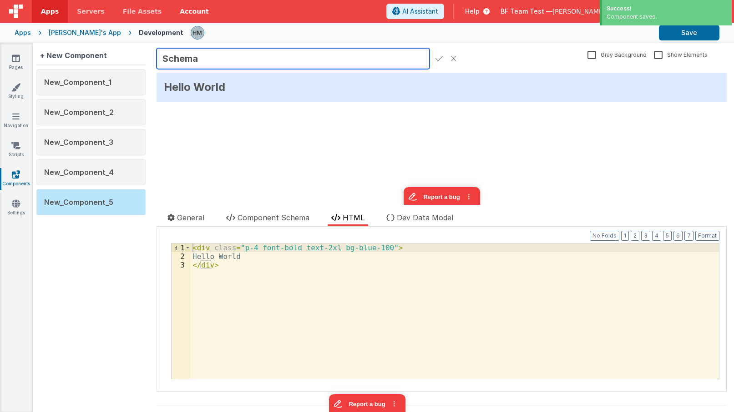
type input "Schema"
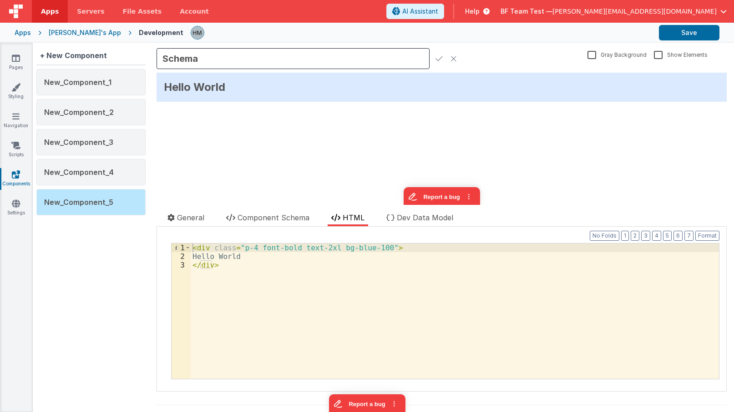
click at [439, 57] on icon at bounding box center [438, 58] width 7 height 13
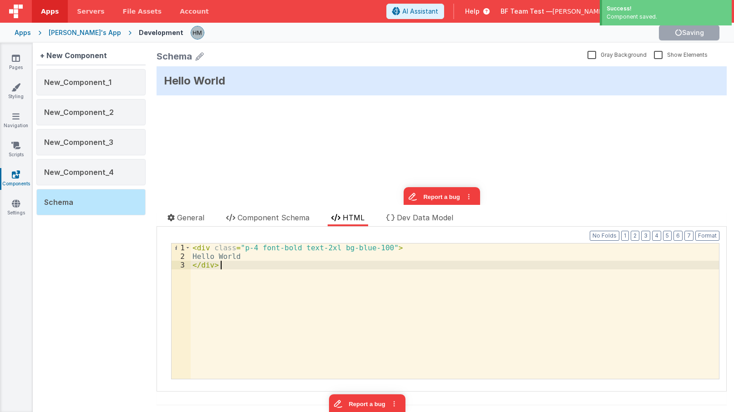
click at [270, 268] on div "< div class = "p-4 font-bold text-2xl bg-blue-100" > Hello World </ div >" at bounding box center [455, 320] width 528 height 153
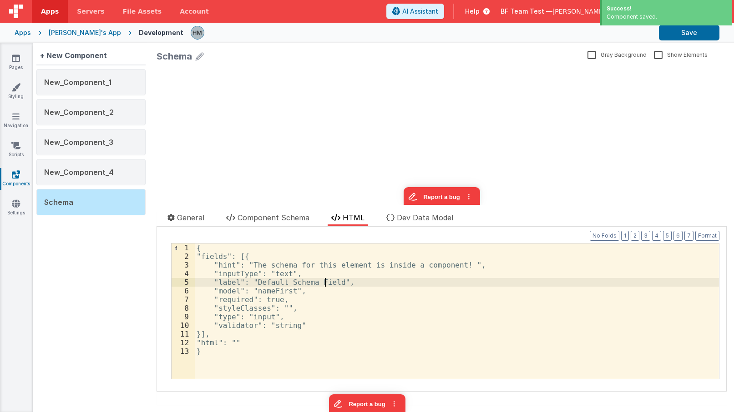
click at [324, 281] on div "{ "fields": [{ "hint": "The schema for this element is inside a component! ", "…" at bounding box center [457, 320] width 524 height 153
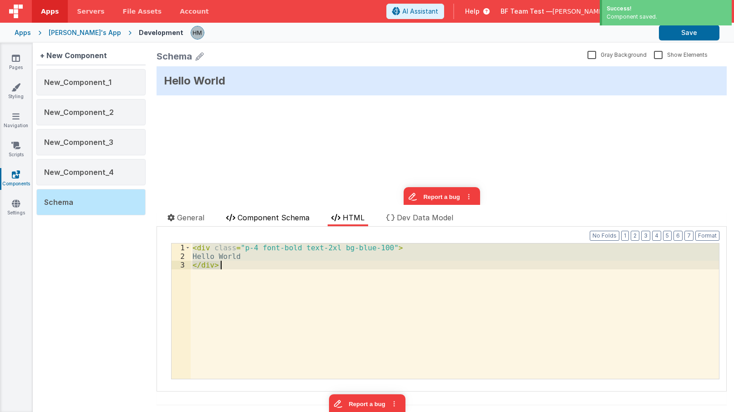
click at [271, 217] on span "Component Schema" at bounding box center [273, 217] width 72 height 9
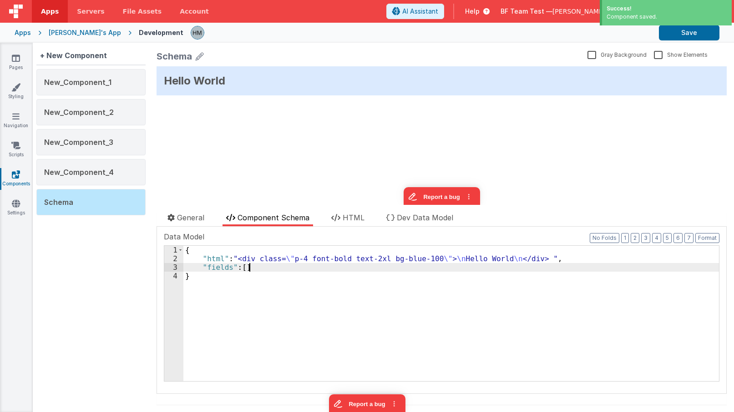
click at [258, 264] on div "{ "html" : "<div class= \" p-4 font-bold text-2xl bg-blue-100 \" > \n Hello Wor…" at bounding box center [450, 322] width 535 height 153
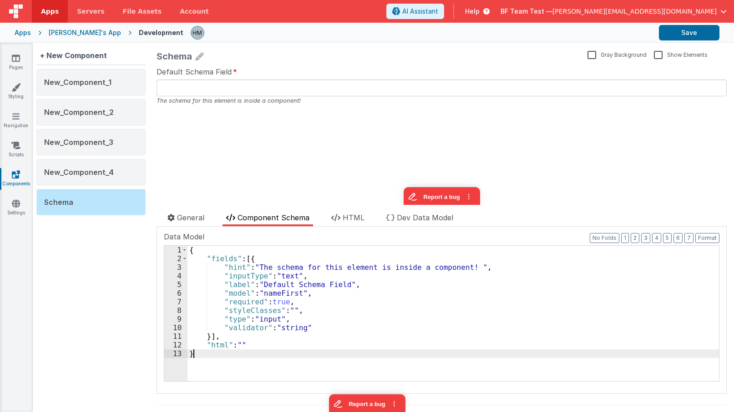
click at [343, 271] on div "{ "fields" : [{ "hint" : "The schema for this element is inside a component! " …" at bounding box center [452, 322] width 531 height 153
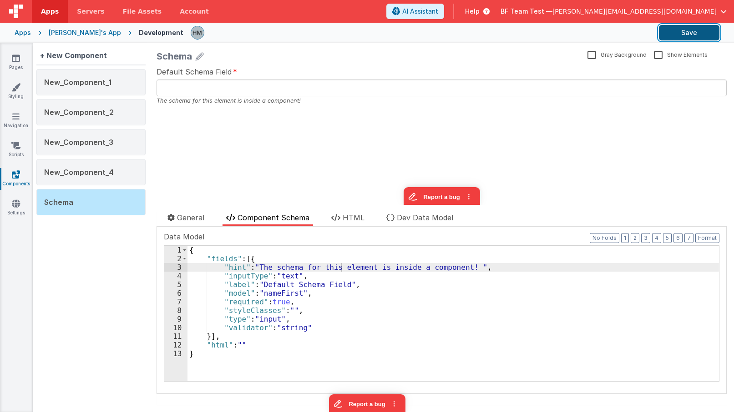
click at [681, 34] on button "Save" at bounding box center [688, 32] width 60 height 15
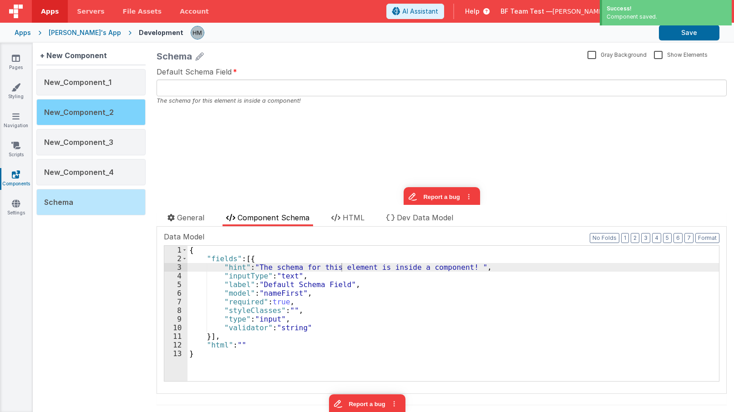
click at [102, 121] on div "New_Component_2" at bounding box center [90, 112] width 109 height 26
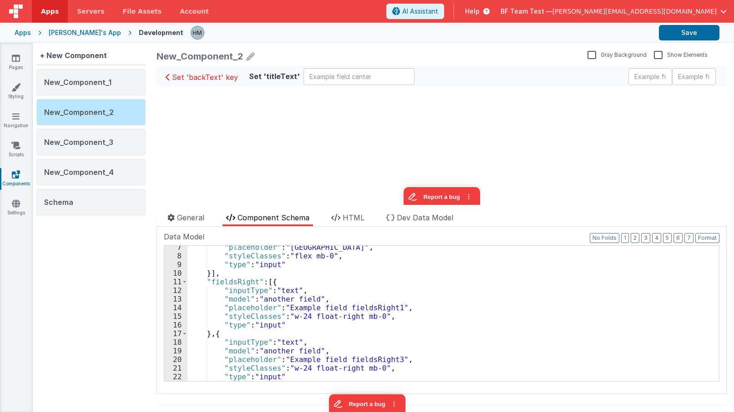
scroll to position [0, 0]
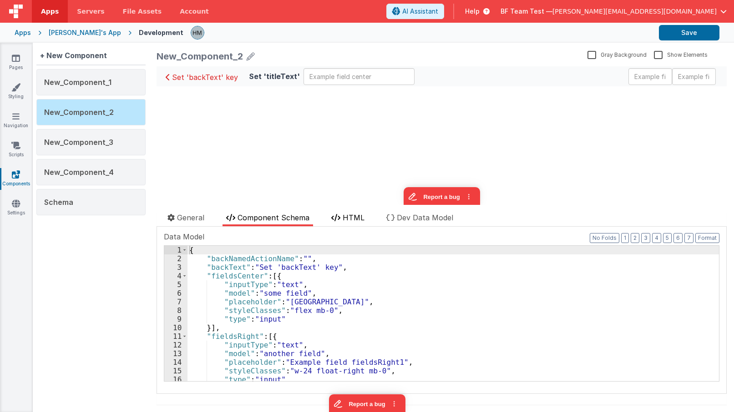
click at [348, 215] on span "HTML" at bounding box center [353, 217] width 22 height 9
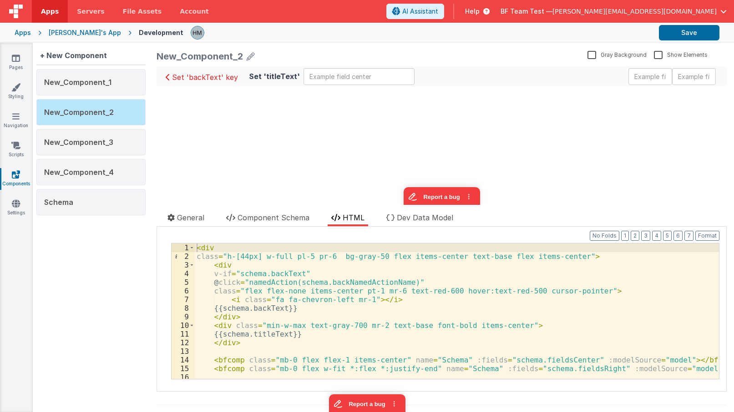
scroll to position [11, 0]
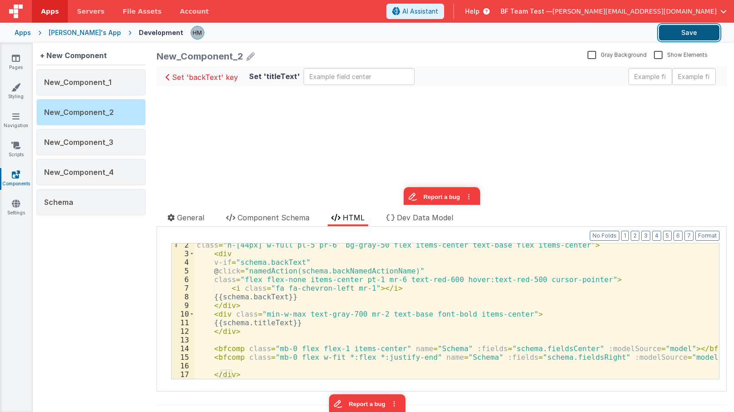
click at [681, 34] on button "Save" at bounding box center [688, 32] width 60 height 15
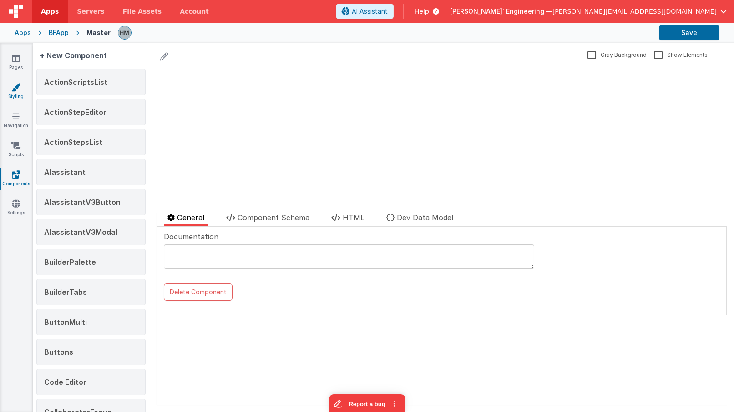
click at [17, 99] on link "Styling" at bounding box center [16, 92] width 33 height 18
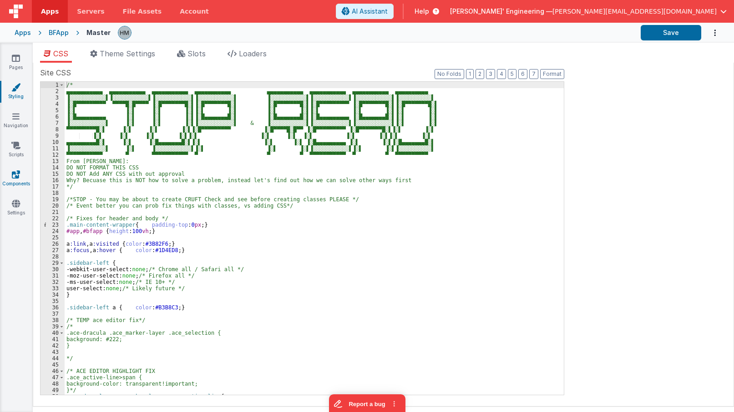
click at [17, 176] on icon at bounding box center [16, 174] width 8 height 9
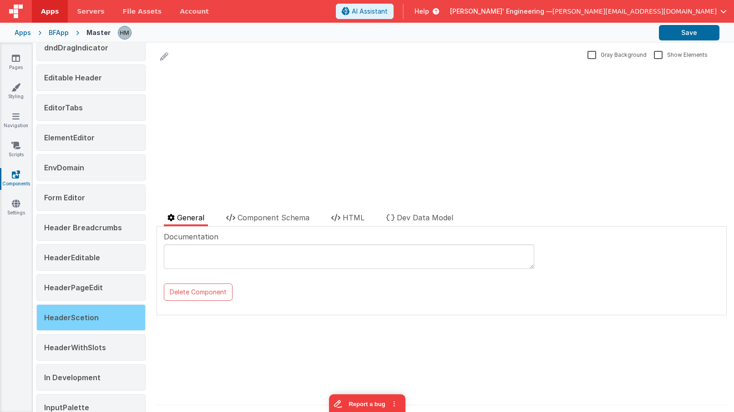
scroll to position [546, 0]
click at [84, 315] on span "HeaderWithSlots" at bounding box center [75, 316] width 62 height 9
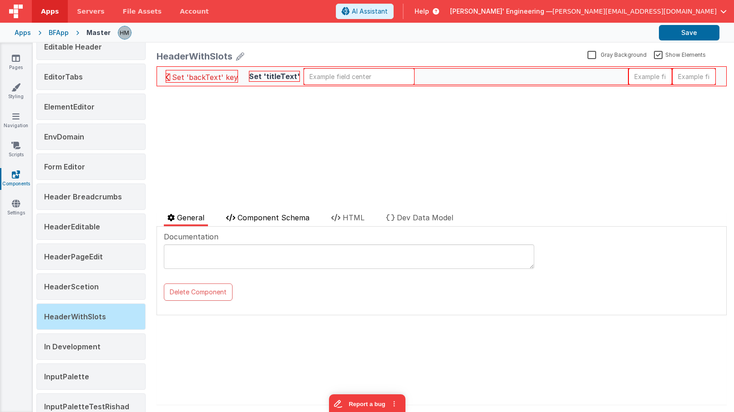
click at [256, 218] on span "Component Schema" at bounding box center [273, 217] width 72 height 9
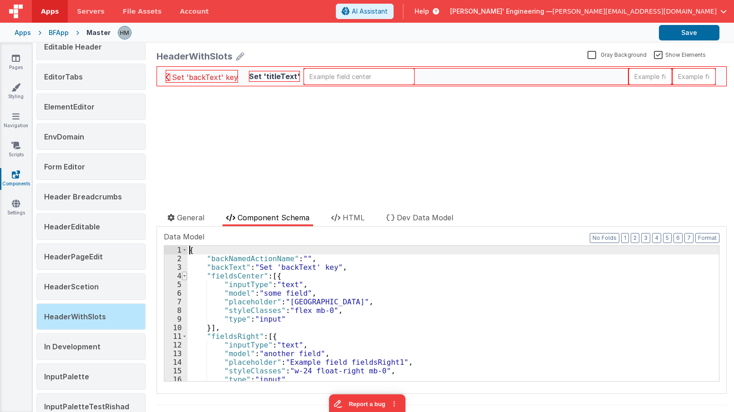
click at [184, 277] on span at bounding box center [184, 276] width 5 height 9
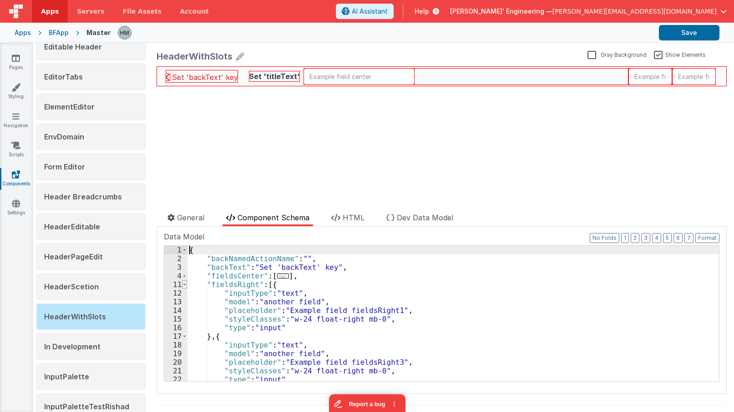
click at [184, 287] on span at bounding box center [184, 285] width 5 height 9
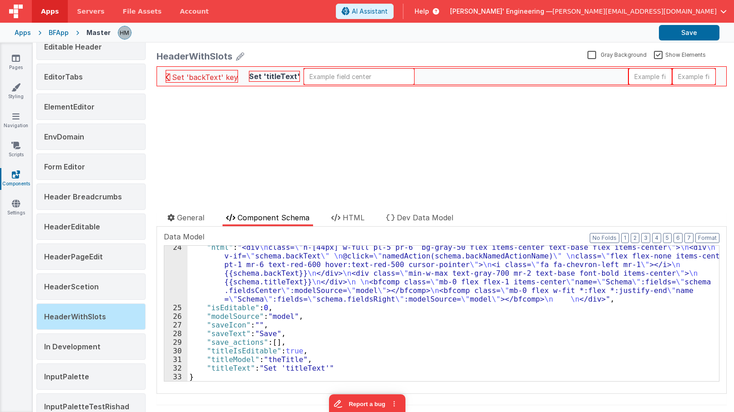
scroll to position [0, 0]
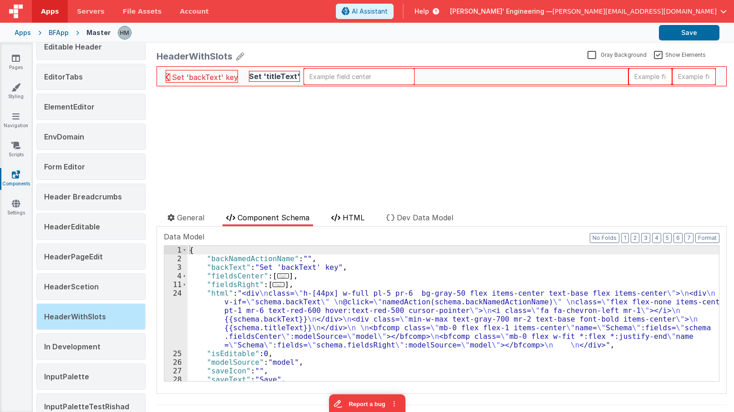
click at [335, 219] on icon at bounding box center [335, 217] width 9 height 7
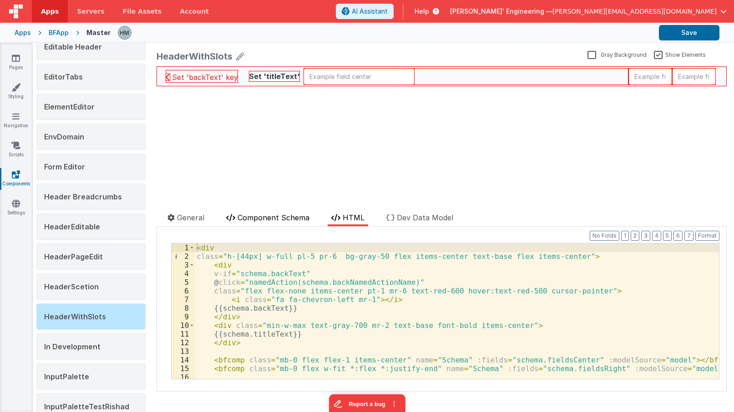
click at [287, 225] on li "Component Schema" at bounding box center [267, 219] width 90 height 14
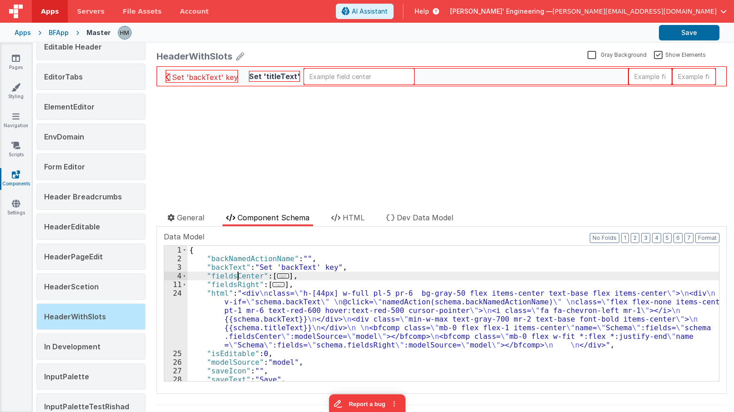
click at [237, 275] on div "{ "backNamedActionName" : "" , "backText" : "Set 'backText' key" , "fieldsCente…" at bounding box center [452, 322] width 531 height 153
click at [337, 223] on li "HTML" at bounding box center [347, 219] width 40 height 14
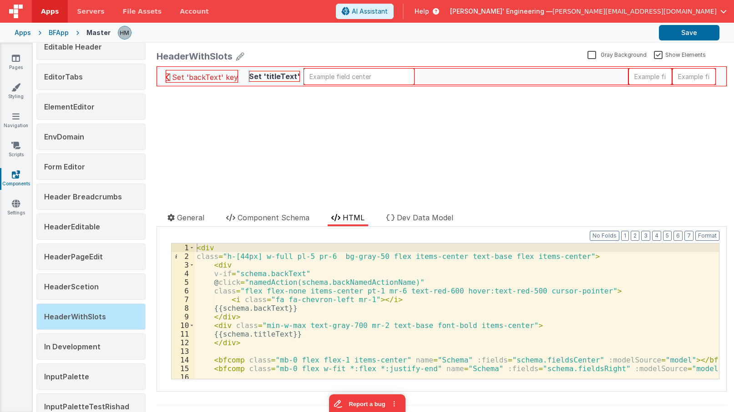
click at [318, 286] on div "< div class = "h-[44px] w-full pl-5 pr-6 bg-gray-50 flex items-center text-base…" at bounding box center [457, 320] width 524 height 153
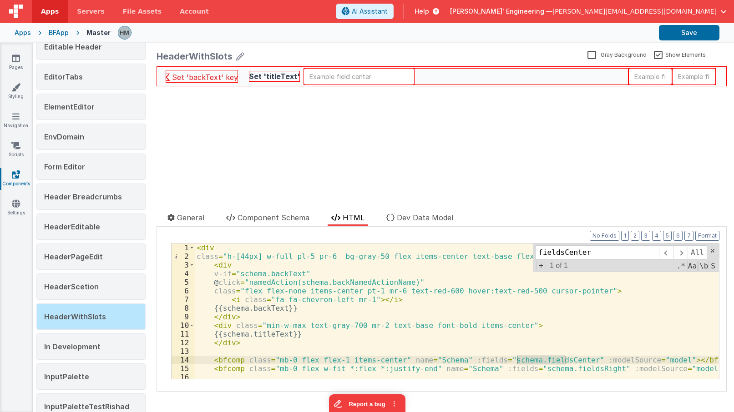
scroll to position [11, 0]
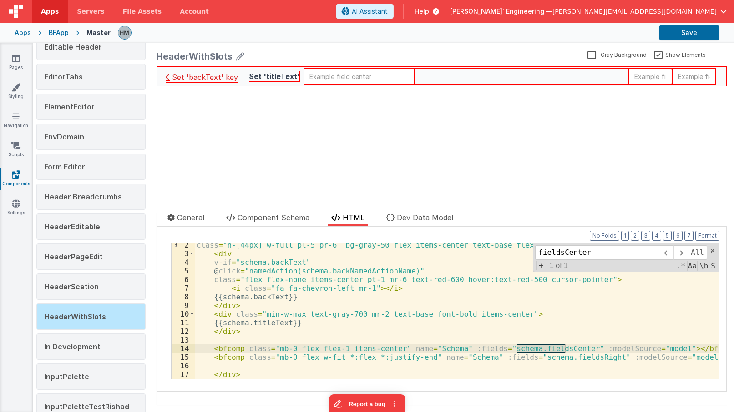
type input "fieldsCenter"
click at [430, 348] on div "class = "h-[44px] w-full pl-5 pr-6 bg-gray-50 flex items-center text-base flex …" at bounding box center [457, 317] width 524 height 153
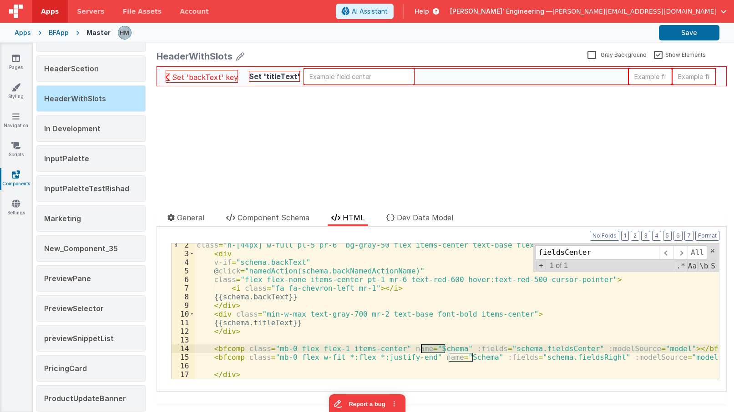
scroll to position [808, 0]
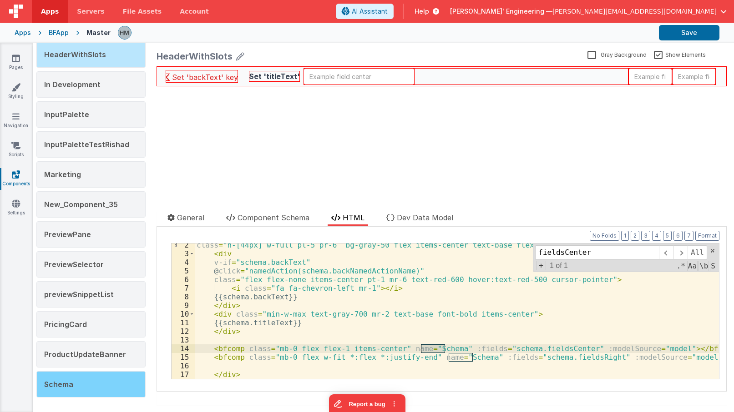
click at [63, 380] on span "Schema" at bounding box center [58, 384] width 29 height 9
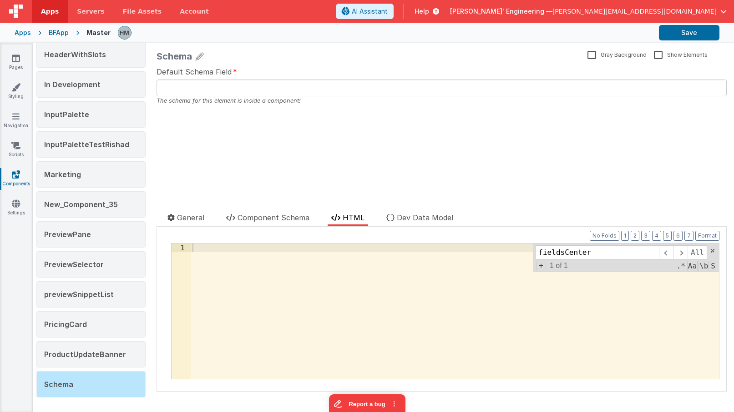
scroll to position [0, 0]
click at [281, 215] on span "Component Schema" at bounding box center [273, 217] width 72 height 9
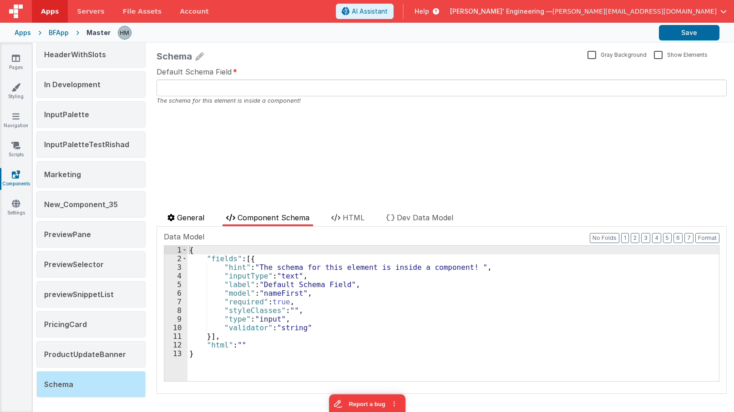
click at [185, 218] on span "General" at bounding box center [190, 217] width 27 height 9
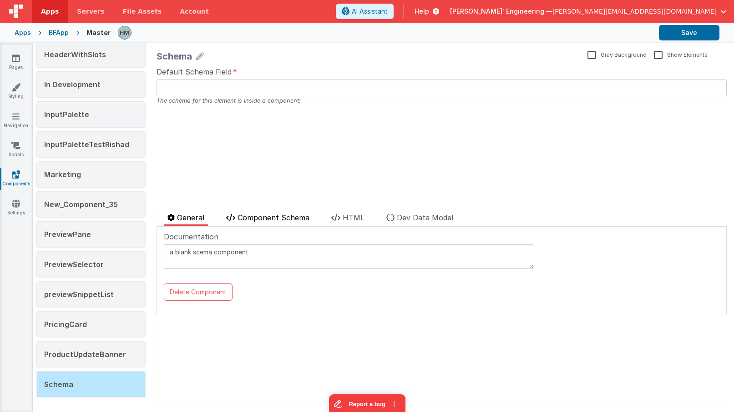
click at [253, 214] on span "Component Schema" at bounding box center [273, 217] width 72 height 9
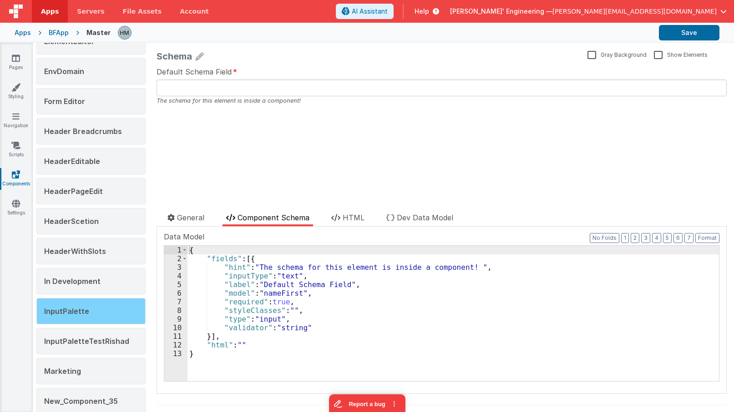
scroll to position [590, 0]
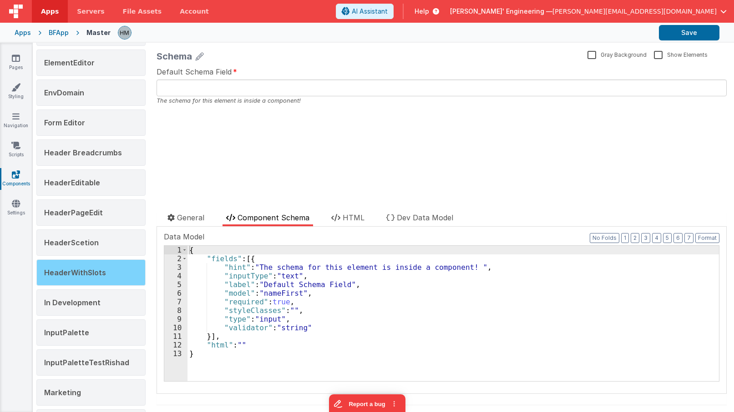
click at [91, 269] on span "HeaderWithSlots" at bounding box center [75, 272] width 62 height 9
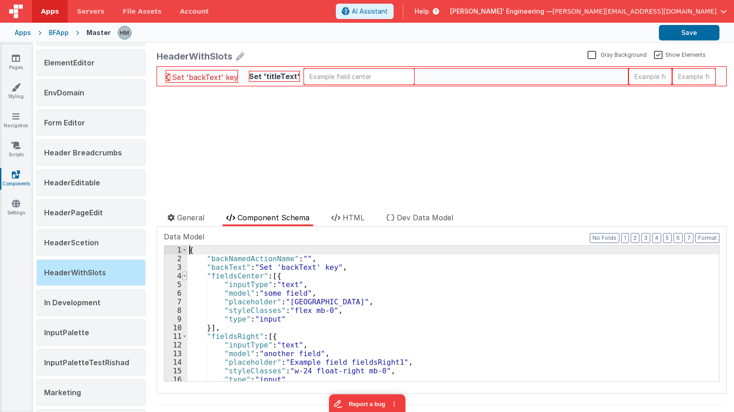
click at [184, 277] on span at bounding box center [184, 276] width 5 height 9
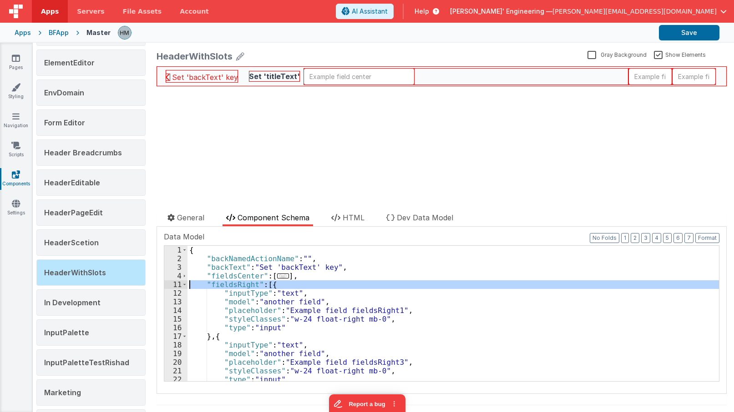
click at [181, 288] on div "11" at bounding box center [175, 285] width 23 height 9
click at [183, 287] on span at bounding box center [184, 285] width 5 height 9
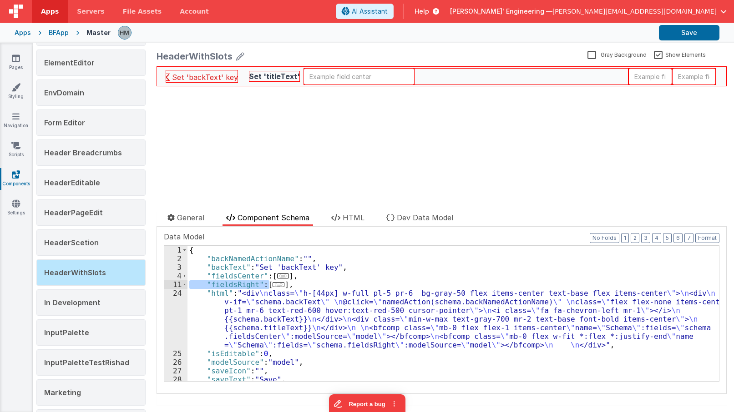
scroll to position [46, 0]
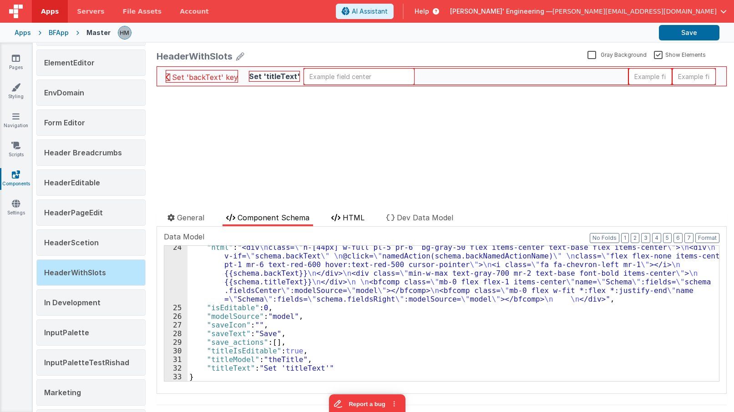
click at [338, 221] on icon at bounding box center [335, 217] width 9 height 7
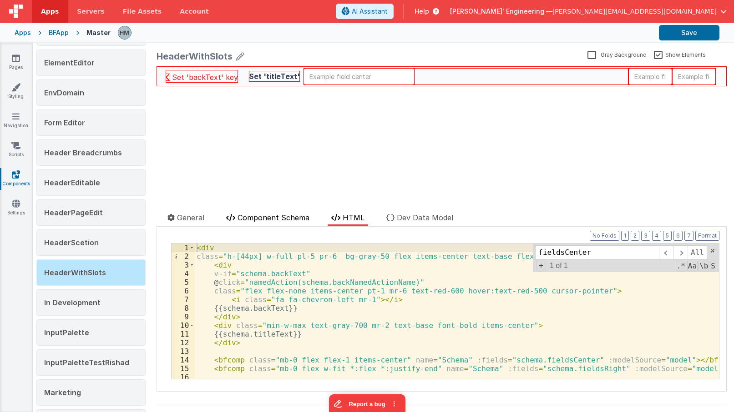
click at [288, 223] on li "Component Schema" at bounding box center [267, 219] width 90 height 14
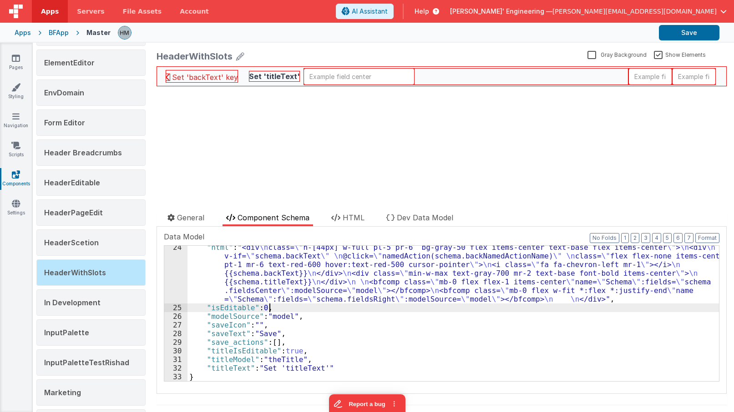
click at [333, 312] on div ""html" : "<div \n class= \" h-[44px] w-full pl-5 pr-6 bg-gray-50 flex items-cen…" at bounding box center [452, 345] width 531 height 205
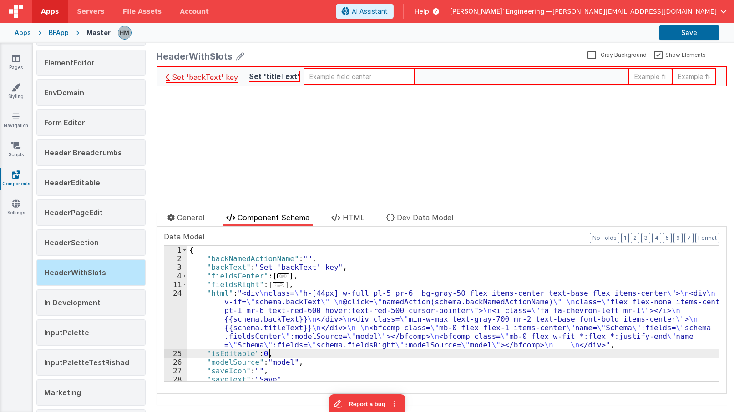
scroll to position [0, 0]
click at [283, 286] on div "{ "backNamedActionName" : "" , "backText" : "Set 'backText' key" , "fieldsCente…" at bounding box center [452, 322] width 531 height 153
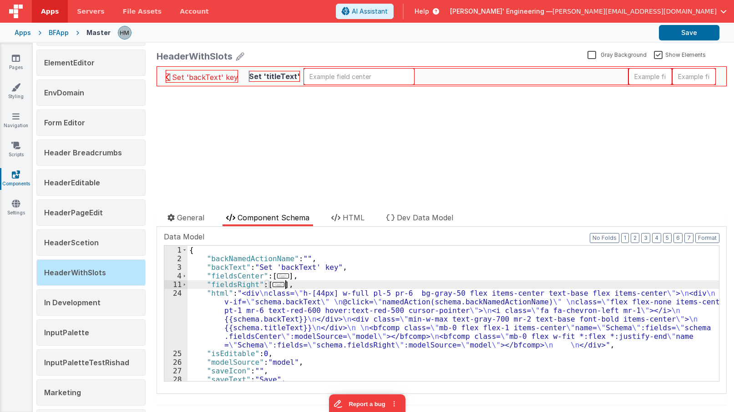
click at [280, 285] on span "..." at bounding box center [278, 284] width 12 height 5
click at [278, 285] on span "..." at bounding box center [278, 284] width 12 height 5
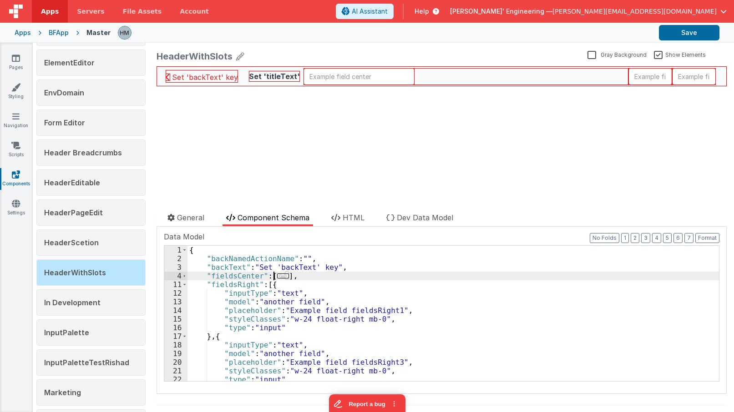
click at [277, 278] on span "..." at bounding box center [283, 276] width 12 height 5
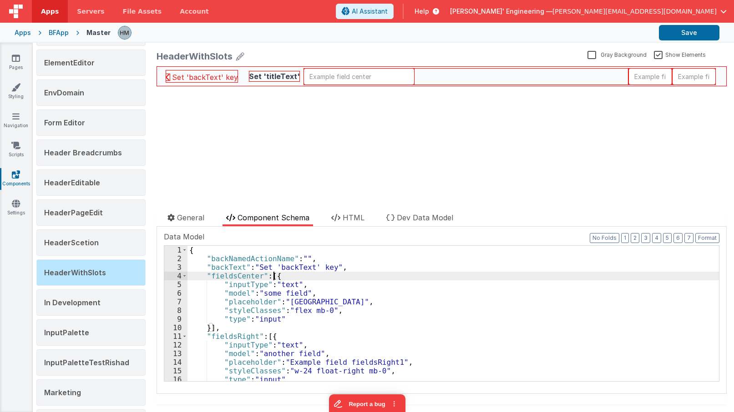
click at [274, 277] on div "{ "backNamedActionName" : "" , "backText" : "Set 'backText' key" , "fieldsCente…" at bounding box center [452, 322] width 531 height 153
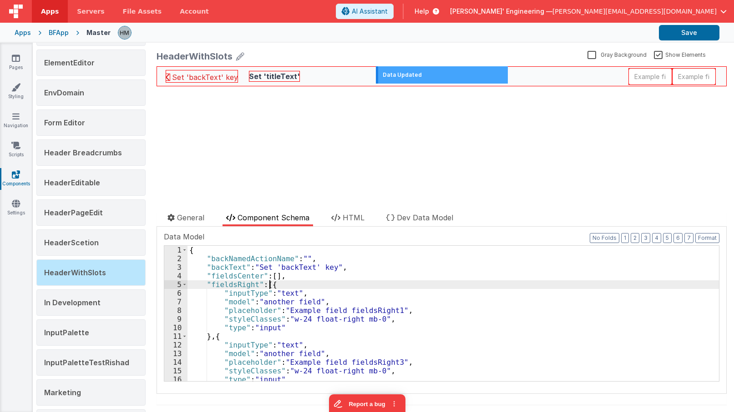
click at [268, 286] on div "{ "backNamedActionName" : "" , "backText" : "Set 'backText' key" , "fieldsCente…" at bounding box center [452, 322] width 531 height 153
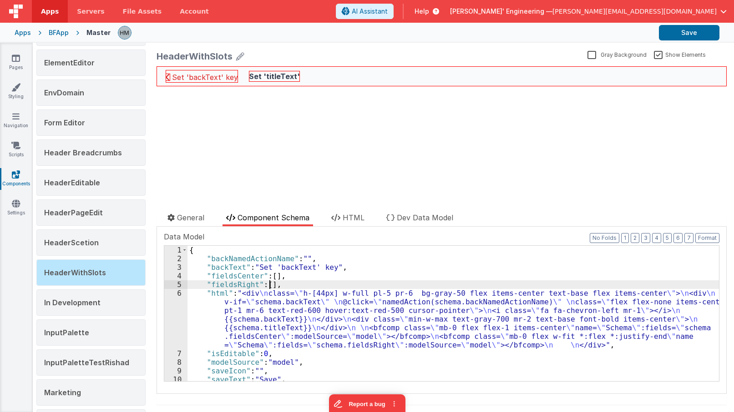
click at [301, 281] on div "{ "backNamedActionName" : "" , "backText" : "Set 'backText' key" , "fieldsCente…" at bounding box center [452, 322] width 531 height 153
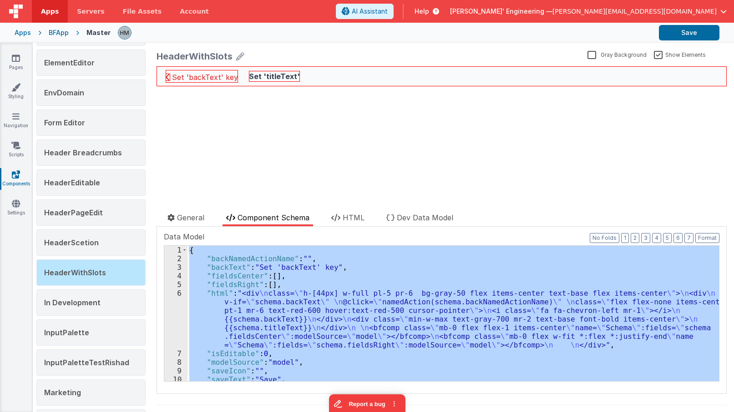
click at [328, 281] on div "{ "backNamedActionName" : "" , "backText" : "Set 'backText' key" , "fieldsCente…" at bounding box center [452, 314] width 531 height 136
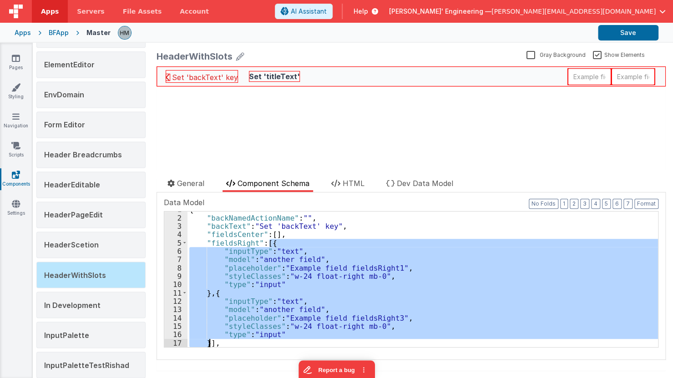
scroll to position [6, 0]
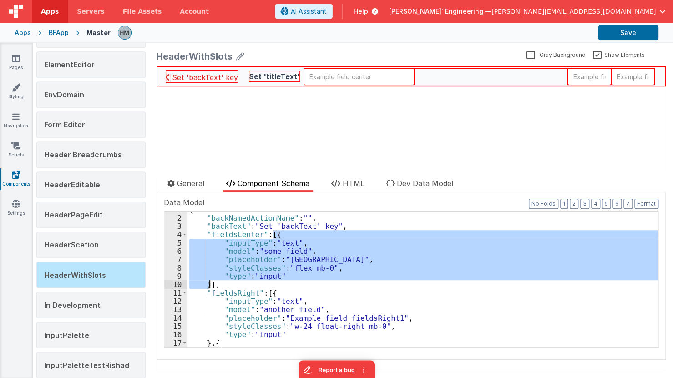
click at [331, 257] on div "{ "backNamedActionName" : "" , "backText" : "Set 'backText' key" , "fieldsCente…" at bounding box center [422, 279] width 470 height 136
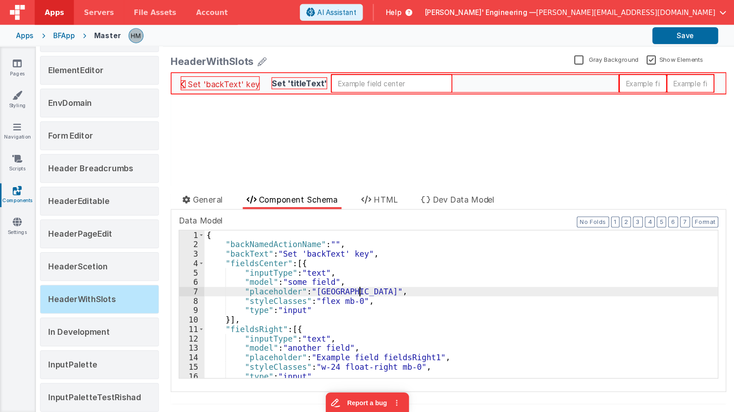
scroll to position [590, 0]
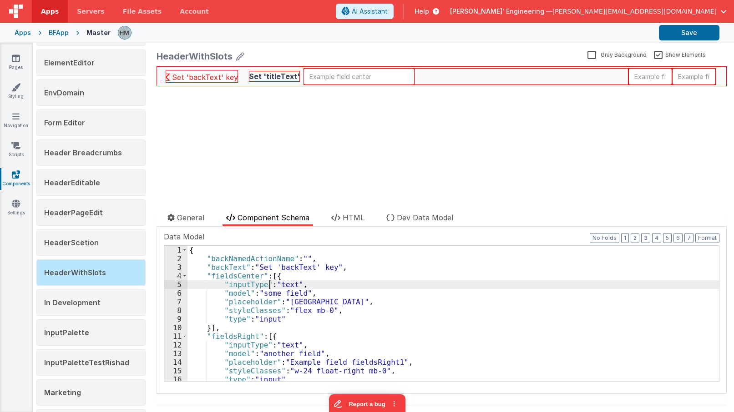
click at [271, 288] on div "{ "backNamedActionName" : "" , "backText" : "Set 'backText' key" , "fieldsCente…" at bounding box center [452, 322] width 531 height 153
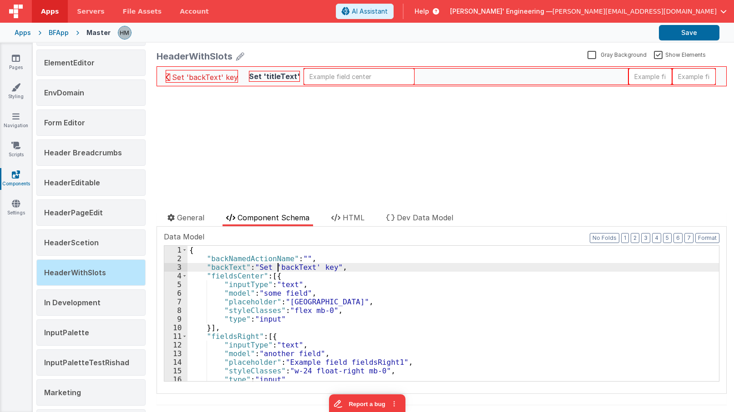
click at [276, 270] on div "{ "backNamedActionName" : "" , "backText" : "Set 'backText' key" , "fieldsCente…" at bounding box center [452, 322] width 531 height 153
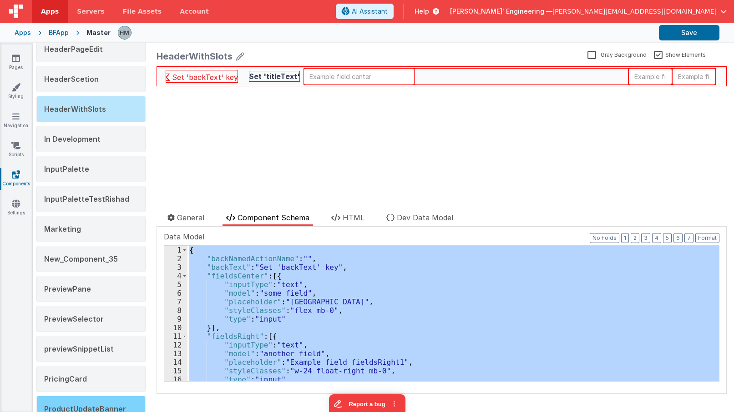
scroll to position [808, 0]
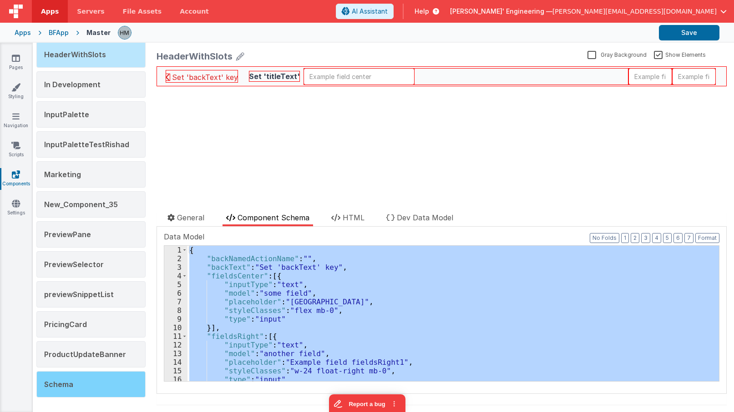
click at [86, 378] on div "Schema" at bounding box center [90, 385] width 109 height 26
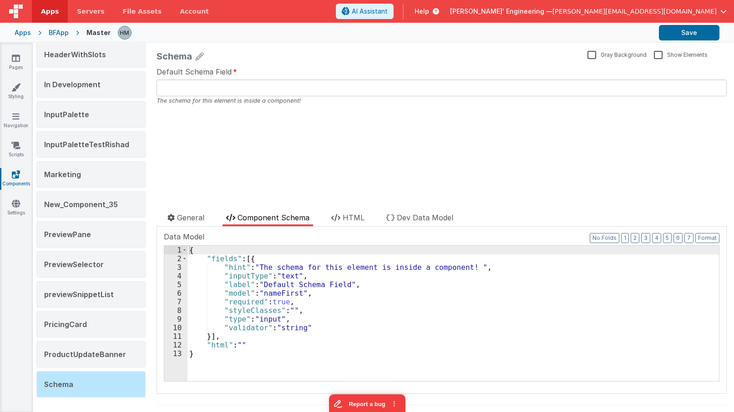
click at [281, 267] on div "{ "fields" : [{ "hint" : "The schema for this element is inside a component! " …" at bounding box center [452, 322] width 531 height 153
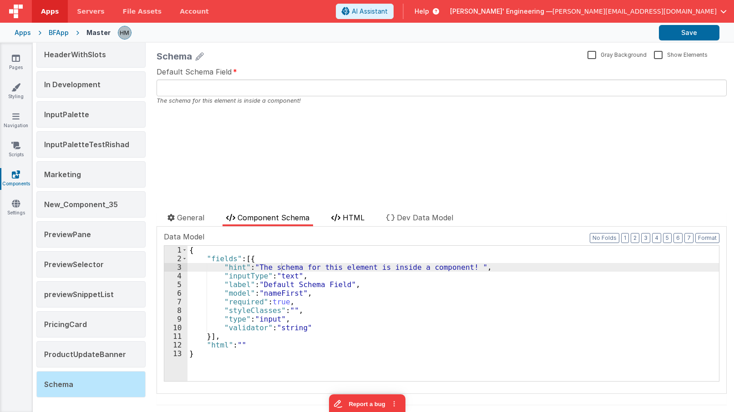
click at [348, 218] on span "HTML" at bounding box center [353, 217] width 22 height 9
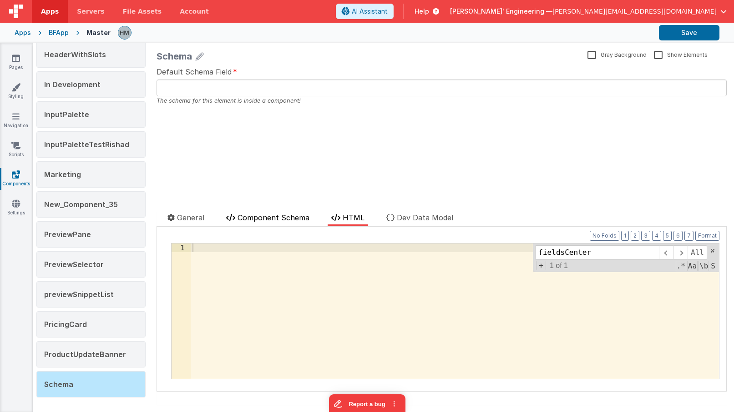
click at [285, 220] on span "Component Schema" at bounding box center [273, 217] width 72 height 9
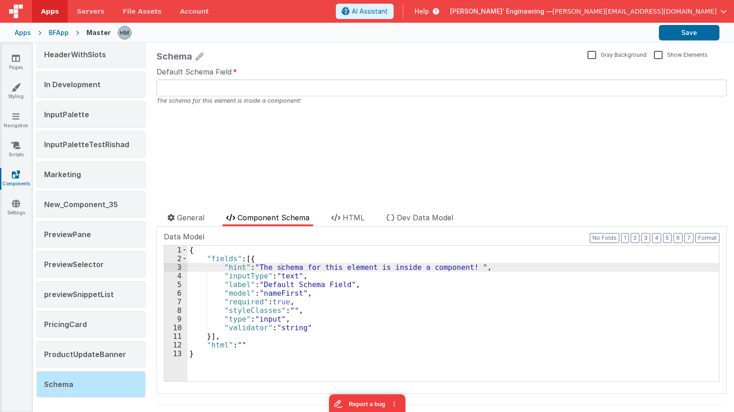
click at [288, 253] on div "{ "fields" : [{ "hint" : "The schema for this element is inside a component! " …" at bounding box center [452, 322] width 531 height 153
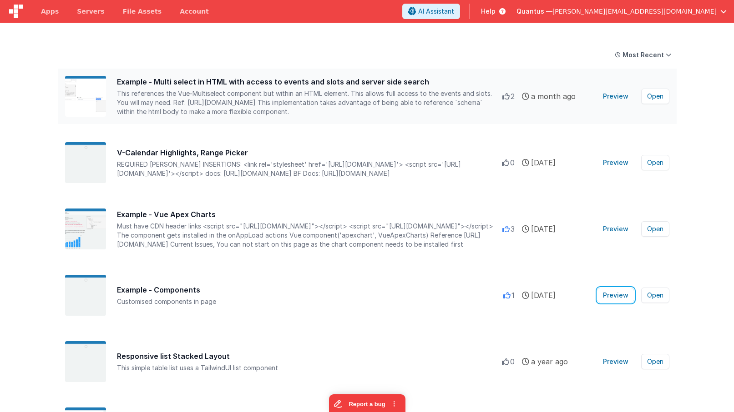
scroll to position [50, 0]
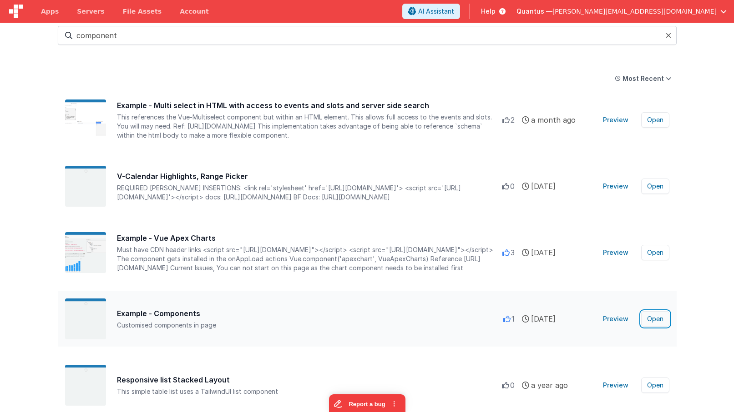
click at [653, 320] on button "Open" at bounding box center [655, 319] width 28 height 15
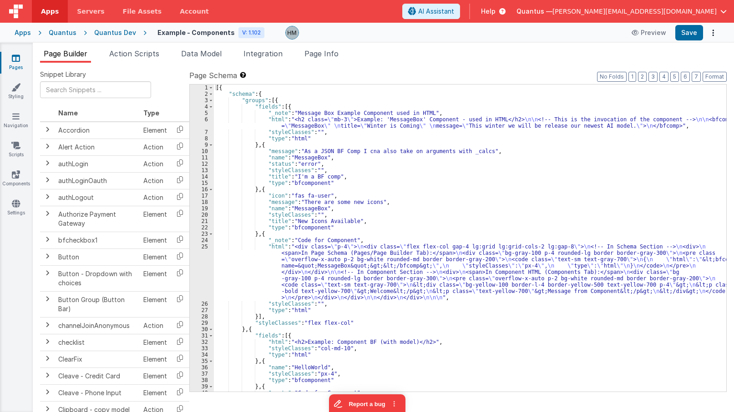
click at [259, 271] on div "[{ "schema" : { "groups" : [{ "fields" : [{ "_note" : "Message Box Example Comp…" at bounding box center [470, 308] width 512 height 447
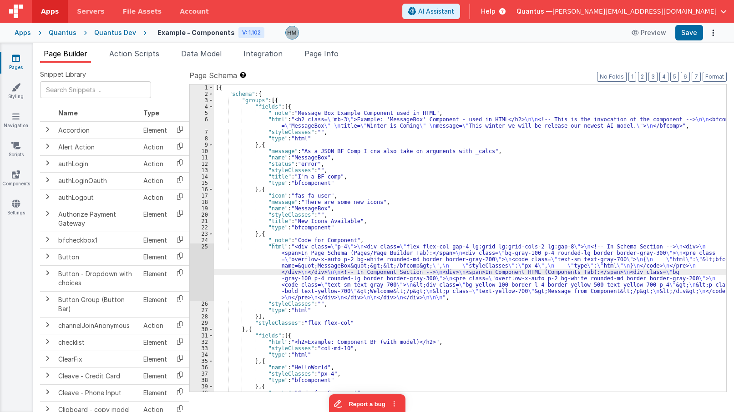
click at [205, 248] on div "25" at bounding box center [202, 272] width 24 height 57
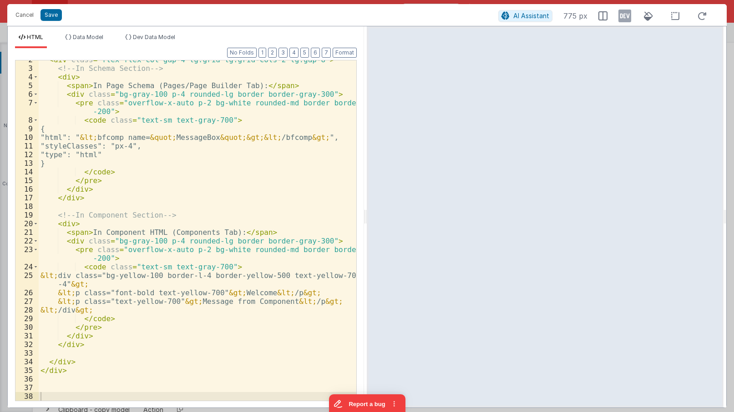
scroll to position [14, 0]
click at [26, 9] on button "Cancel" at bounding box center [24, 15] width 27 height 13
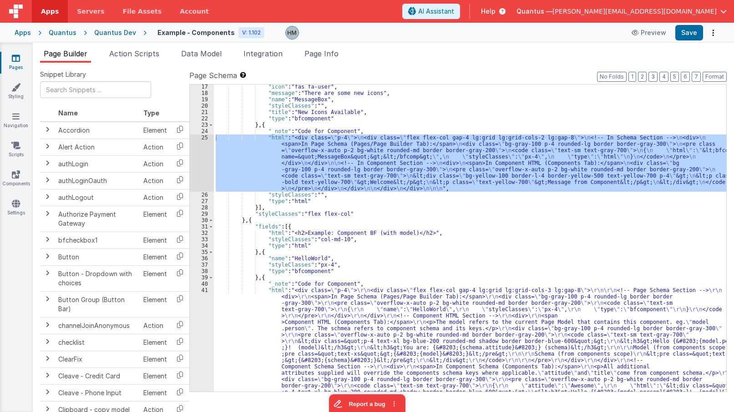
scroll to position [0, 0]
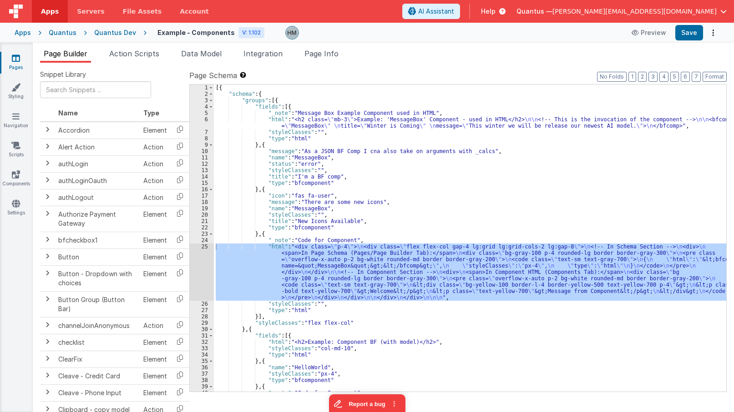
click at [276, 126] on div "[{ "schema" : { "groups" : [{ "fields" : [{ "_note" : "Message Box Example Comp…" at bounding box center [470, 308] width 512 height 447
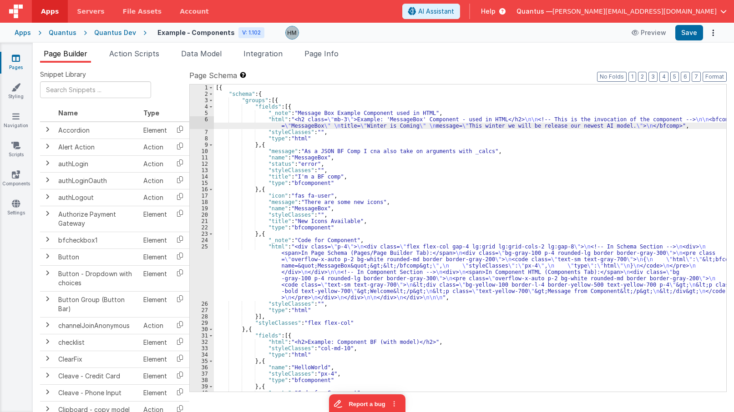
click at [201, 121] on div "6" at bounding box center [202, 122] width 24 height 13
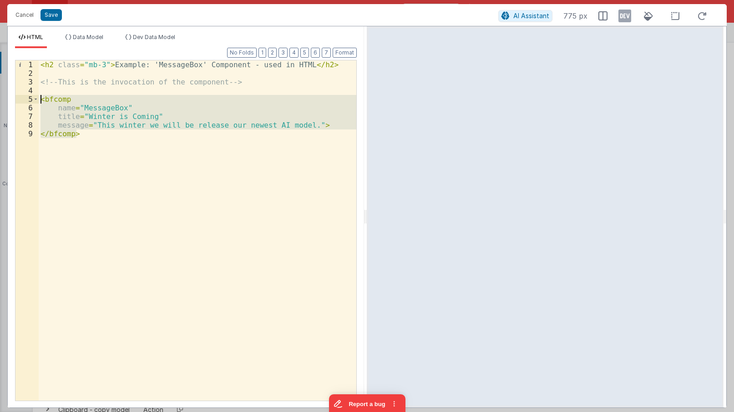
drag, startPoint x: 55, startPoint y: 122, endPoint x: 29, endPoint y: 102, distance: 33.0
click at [39, 102] on div "< h2 class = "mb-3" > Example: 'MessageBox' Component - used in HTML </ h2 > <!…" at bounding box center [197, 230] width 317 height 341
click at [22, 20] on button "Cancel" at bounding box center [24, 15] width 27 height 13
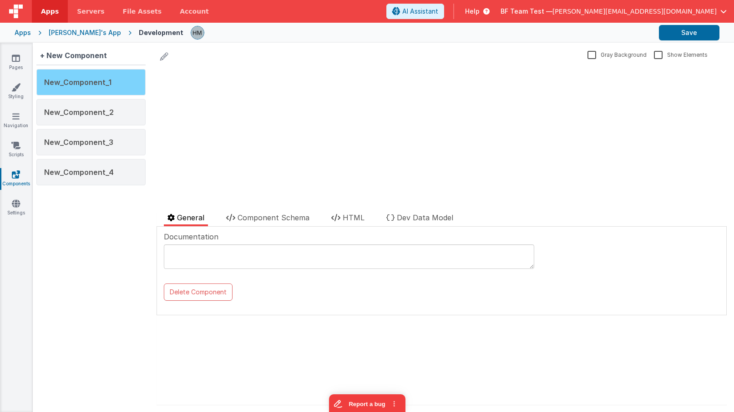
click at [106, 81] on span "New_Component_1" at bounding box center [77, 82] width 67 height 9
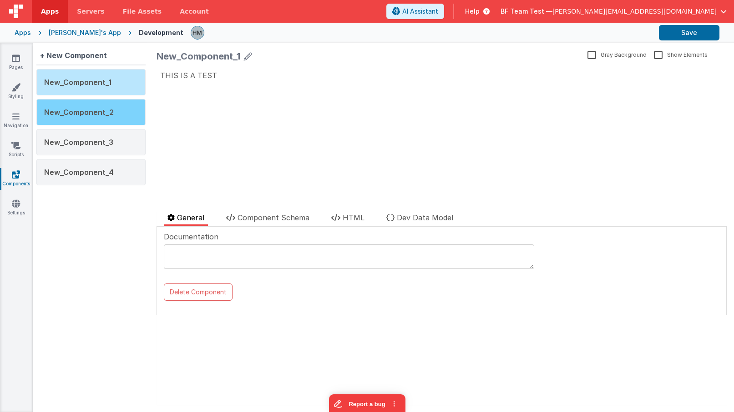
click at [92, 112] on span "New_Component_2" at bounding box center [79, 112] width 70 height 9
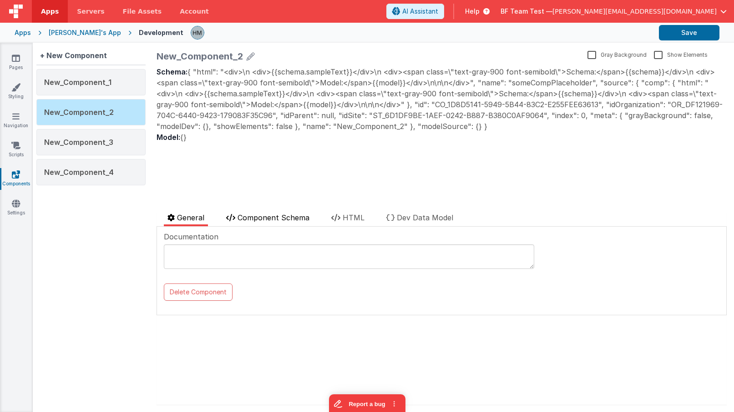
click at [270, 215] on span "Component Schema" at bounding box center [273, 217] width 72 height 9
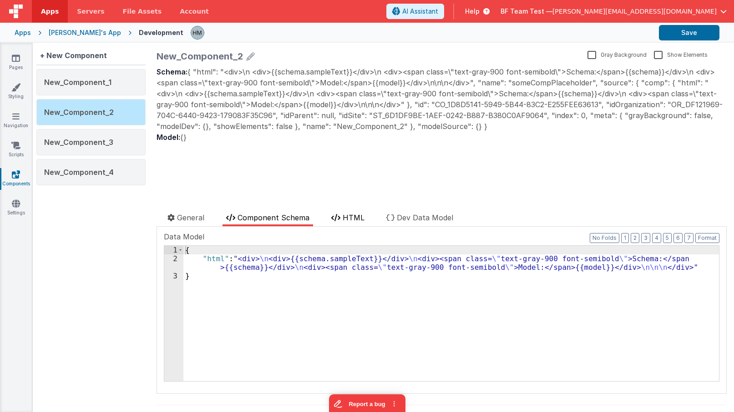
click at [343, 221] on li "HTML" at bounding box center [347, 219] width 40 height 14
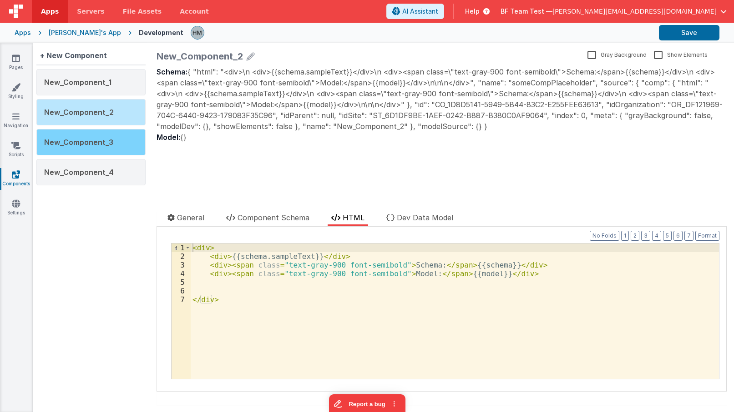
click at [92, 135] on div "New_Component_3" at bounding box center [90, 142] width 109 height 26
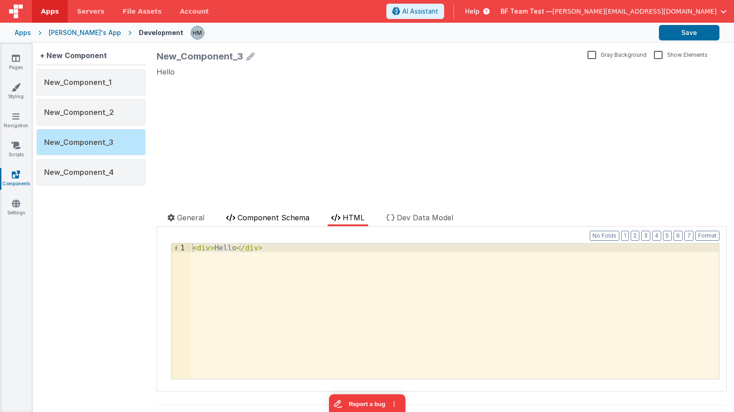
click at [290, 217] on span "Component Schema" at bounding box center [273, 217] width 72 height 9
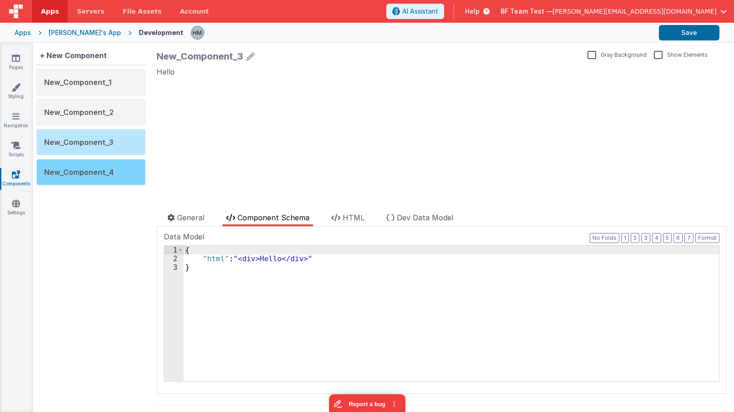
click at [84, 164] on div "New_Component_4" at bounding box center [90, 172] width 109 height 26
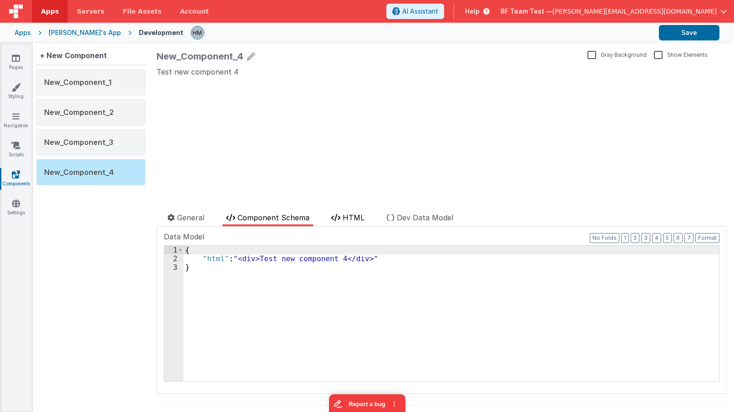
click at [340, 223] on li "HTML" at bounding box center [347, 219] width 40 height 14
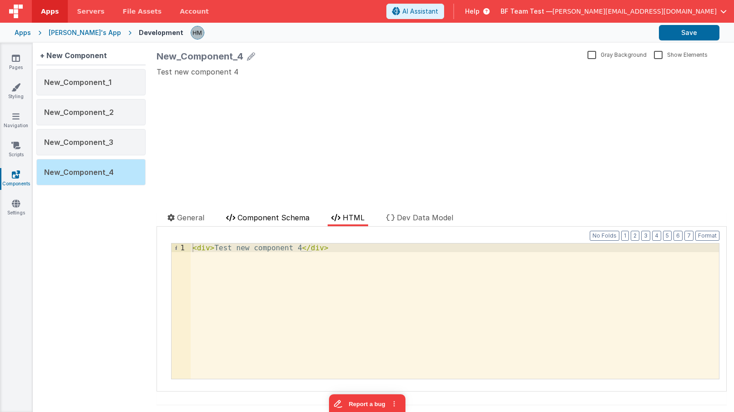
click at [271, 218] on span "Component Schema" at bounding box center [273, 217] width 72 height 9
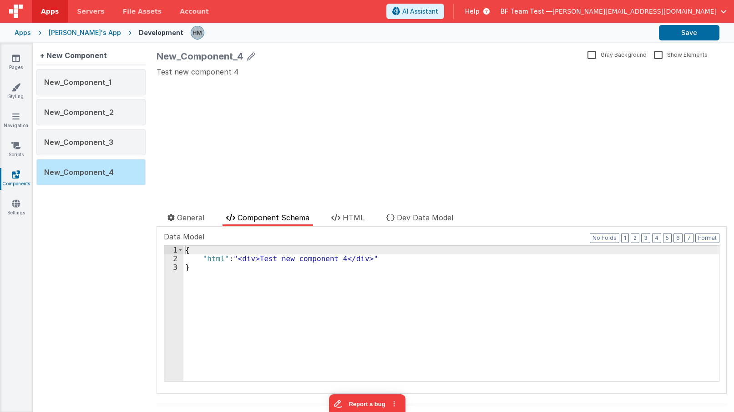
click at [199, 211] on div "New_Component_4 Gray Background Show Elements General Component Schema HTML Dev…" at bounding box center [441, 228] width 584 height 370
click at [190, 213] on span "General" at bounding box center [190, 217] width 27 height 9
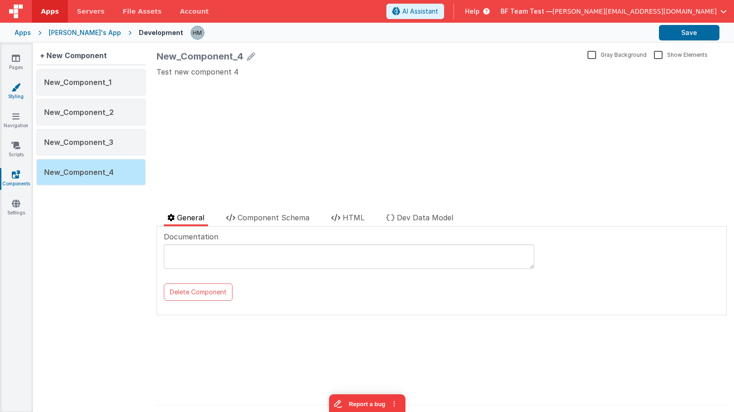
click at [19, 95] on link "Styling" at bounding box center [16, 92] width 33 height 18
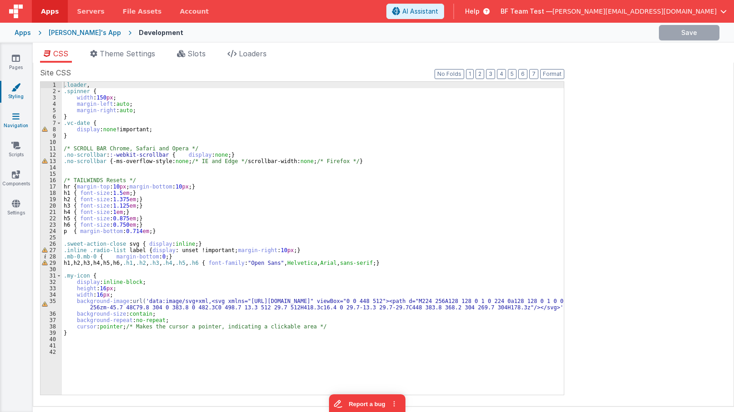
click at [16, 122] on link "Navigation" at bounding box center [16, 121] width 33 height 18
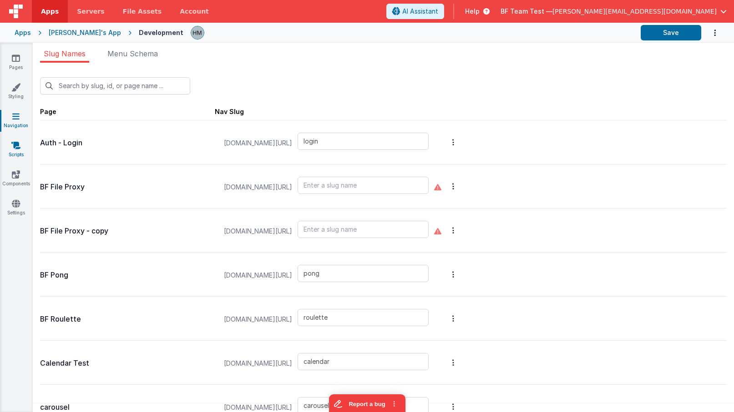
click at [16, 148] on icon at bounding box center [15, 145] width 9 height 9
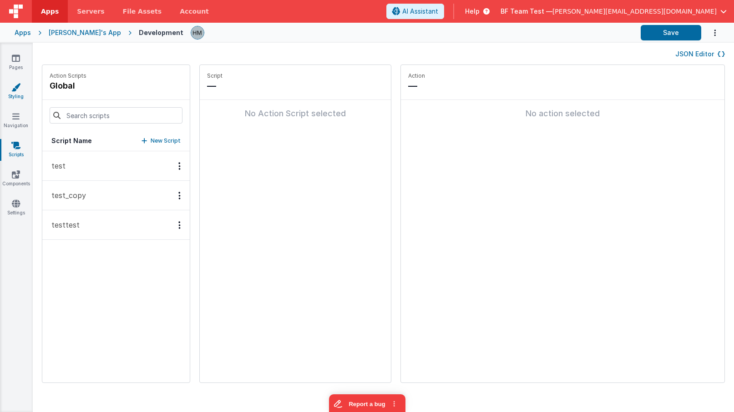
click at [20, 92] on link "Styling" at bounding box center [16, 92] width 33 height 18
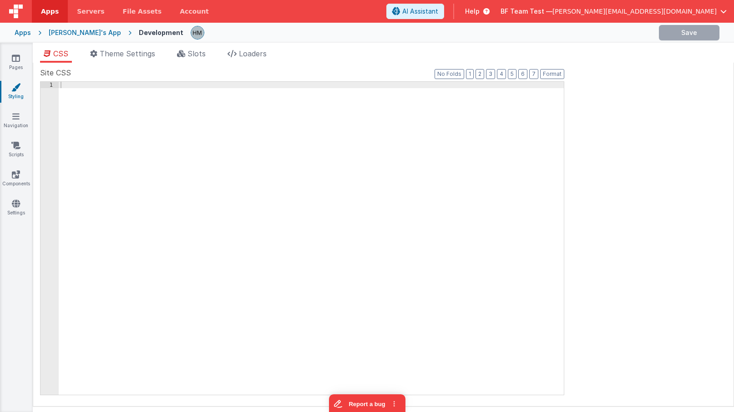
type input "Getting Started"
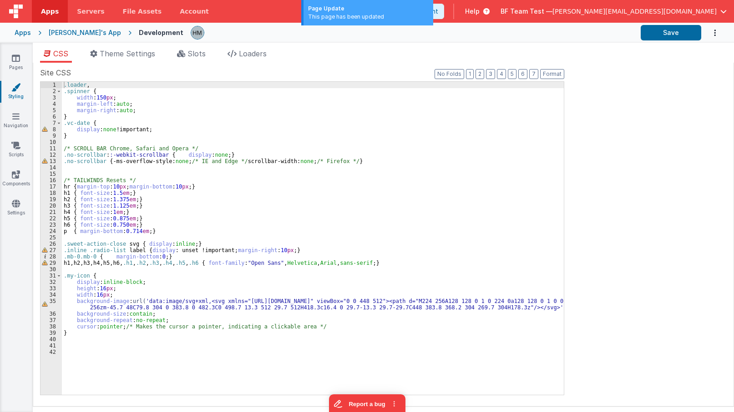
click at [138, 64] on div "Site CSS Format 7 6 5 4 3 2 1 No Folds 1 2 3 4 5 6 7 8 9 10 11 12 13 14 15 16 1…" at bounding box center [383, 235] width 701 height 344
click at [141, 55] on span "Theme Settings" at bounding box center [127, 53] width 55 height 9
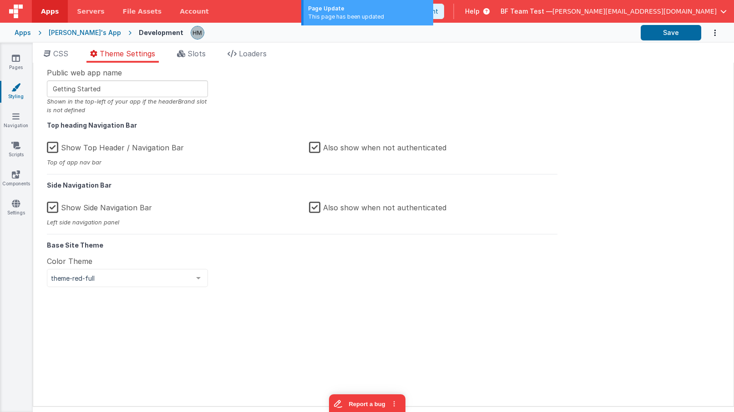
click at [58, 147] on label "Show Top Header / Navigation Bar" at bounding box center [115, 146] width 137 height 20
click at [0, 0] on input "Show Top Header / Navigation Bar" at bounding box center [0, 0] width 0 height 0
click at [55, 208] on label "Show Side Navigation Bar" at bounding box center [99, 206] width 105 height 20
click at [0, 0] on input "Show Side Navigation Bar" at bounding box center [0, 0] width 0 height 0
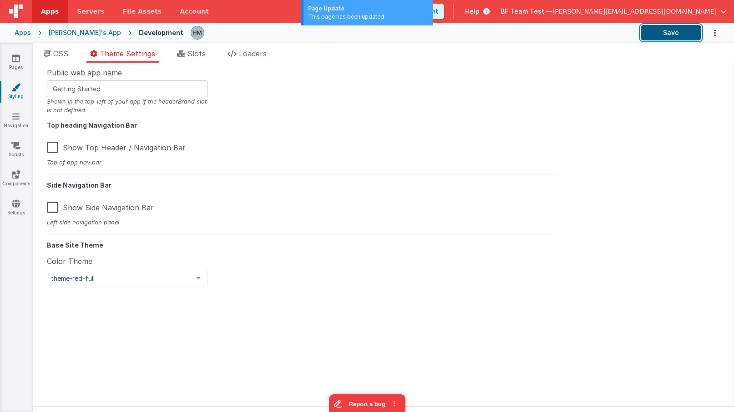
click at [668, 31] on button "Save" at bounding box center [670, 32] width 60 height 15
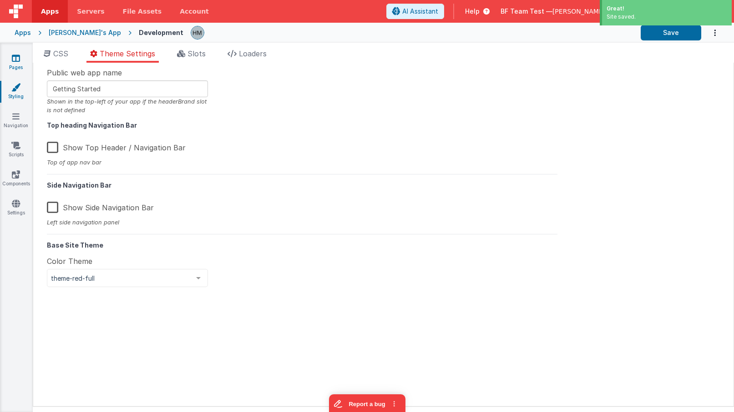
click at [17, 56] on icon at bounding box center [16, 58] width 8 height 9
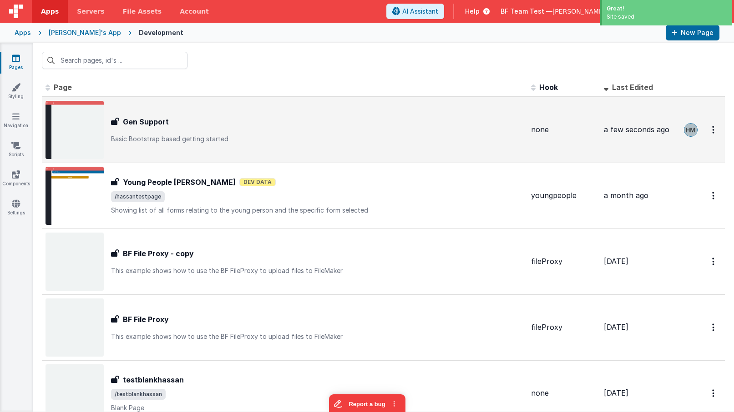
click at [189, 116] on div "Gen Support" at bounding box center [317, 121] width 412 height 11
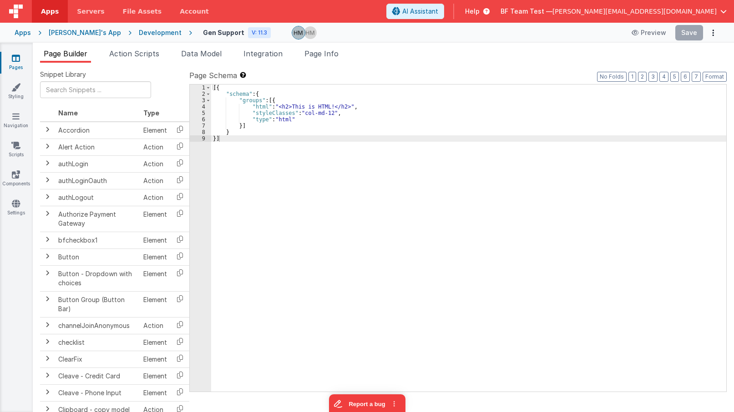
drag, startPoint x: 251, startPoint y: 106, endPoint x: 211, endPoint y: 107, distance: 40.0
click at [251, 106] on div "[{ "schema" : { "groups" : [{ "html" : "<h2>This is HTML!</h2>" , "styleClasses…" at bounding box center [468, 245] width 515 height 320
click at [202, 107] on div "4" at bounding box center [200, 107] width 21 height 6
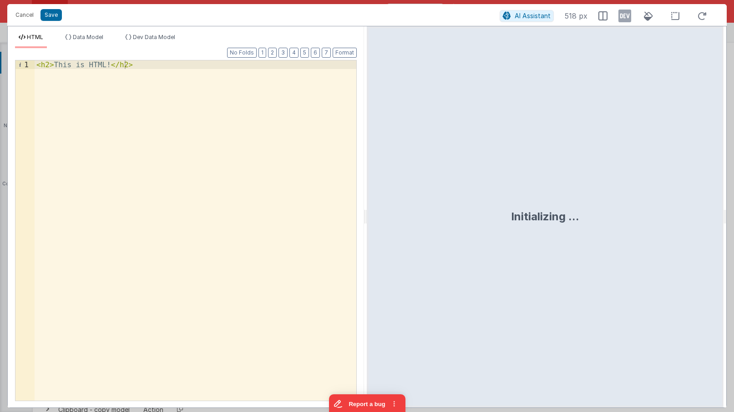
click at [202, 106] on div "< h2 > This is HTML! </ h2 >" at bounding box center [196, 244] width 322 height 368
click at [240, 90] on div "< h2 > This is HTML! </ h2 >" at bounding box center [196, 230] width 322 height 341
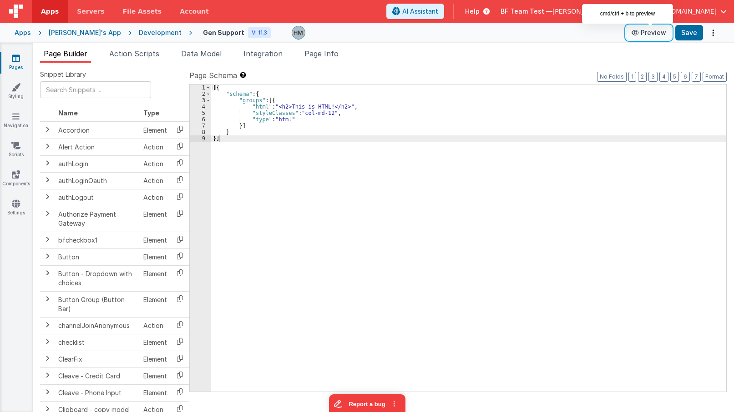
click at [661, 34] on button "Preview" at bounding box center [648, 32] width 45 height 15
click at [298, 106] on div "[{ "schema" : { "groups" : [{ "html" : "<h2>This is HTML!</h2>" , "styleClasses…" at bounding box center [468, 245] width 515 height 320
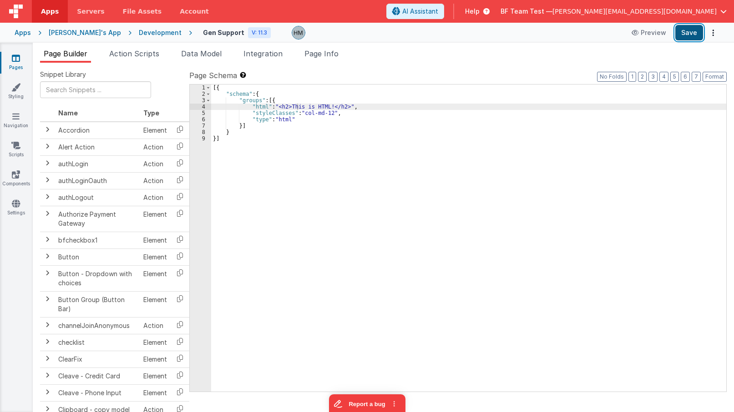
click at [693, 38] on button "Save" at bounding box center [689, 32] width 28 height 15
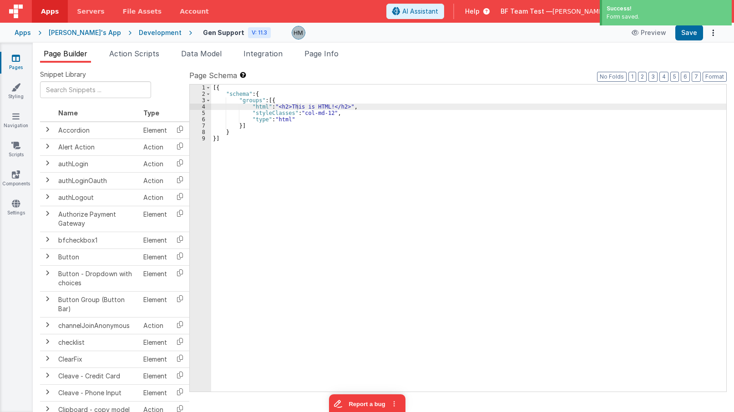
click at [321, 64] on div "Snippet Library Name Type Accordion Element Alert Action Action authLogin Actio…" at bounding box center [383, 245] width 701 height 364
click at [325, 55] on span "Page Info" at bounding box center [321, 53] width 34 height 9
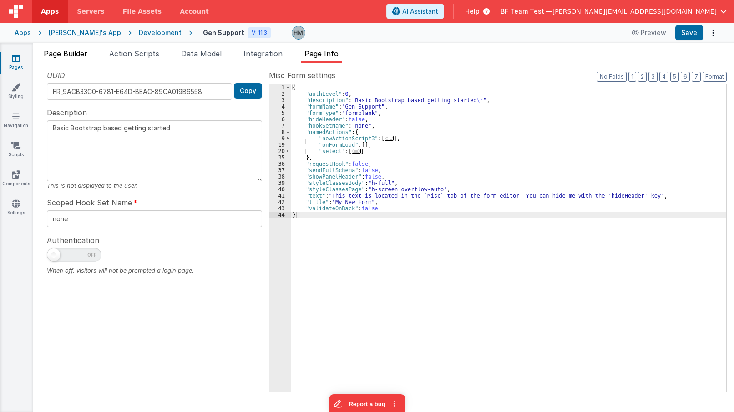
click at [72, 55] on span "Page Builder" at bounding box center [66, 53] width 44 height 9
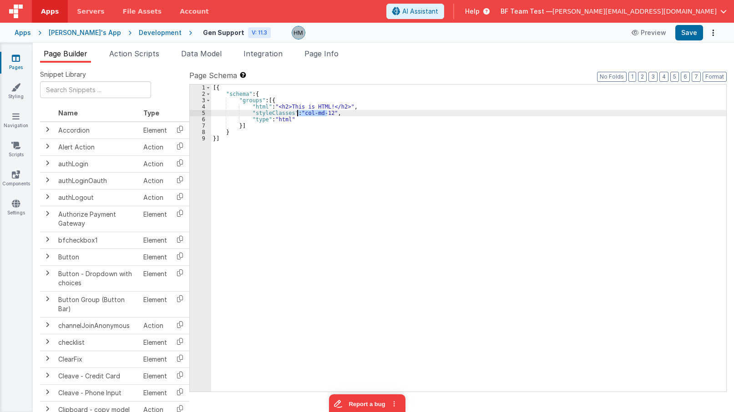
drag, startPoint x: 327, startPoint y: 114, endPoint x: 298, endPoint y: 113, distance: 28.7
click at [298, 113] on div "[{ "schema" : { "groups" : [{ "html" : "<h2>This is HTML!</h2>" , "styleClasses…" at bounding box center [468, 245] width 515 height 320
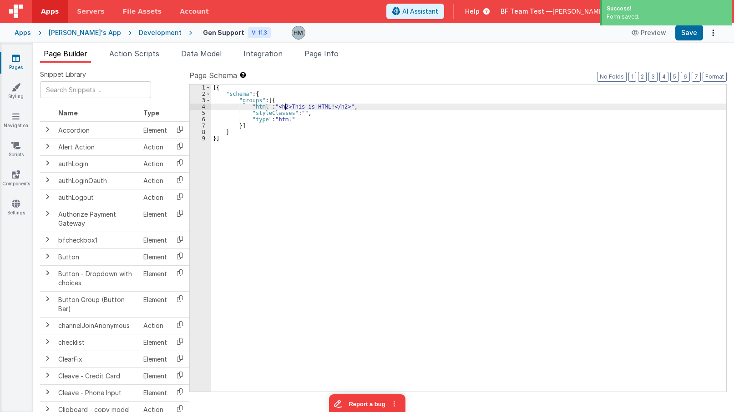
click at [286, 107] on div "[{ "schema" : { "groups" : [{ "html" : "<h2>This is HTML!</h2>" , "styleClasses…" at bounding box center [468, 245] width 515 height 320
click at [215, 105] on div "[{ "schema" : { "groups" : [{ "html" : "<h2>This is HTML!</h2>" , "styleClasses…" at bounding box center [468, 245] width 515 height 320
click at [206, 109] on div "4" at bounding box center [200, 107] width 21 height 6
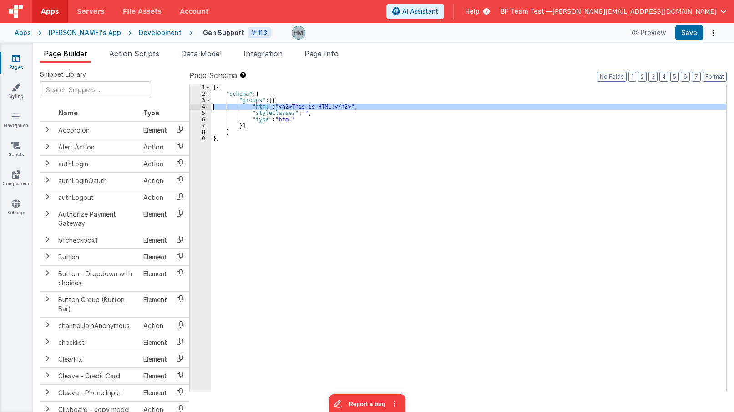
click at [202, 107] on div "4" at bounding box center [200, 107] width 21 height 6
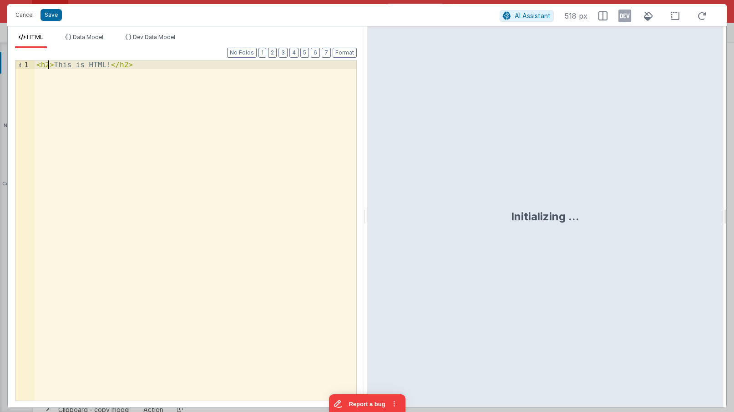
click at [49, 64] on div "< h2 > This is HTML! </ h2 >" at bounding box center [196, 239] width 322 height 358
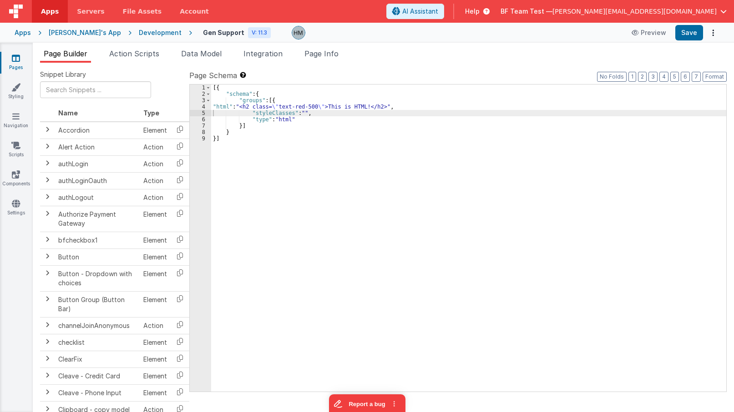
click at [139, 36] on div "Development" at bounding box center [160, 32] width 43 height 9
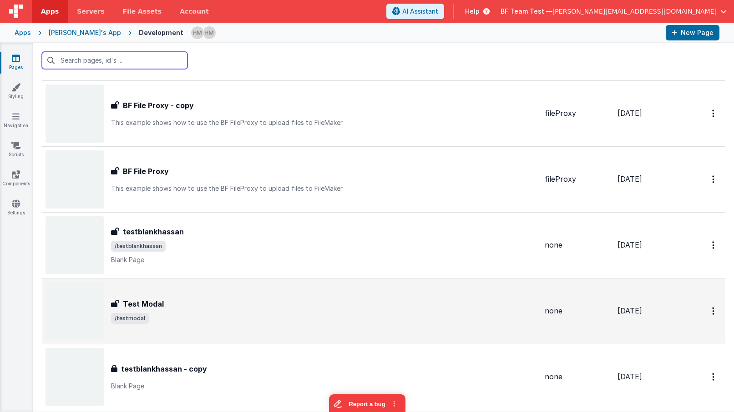
scroll to position [164, 0]
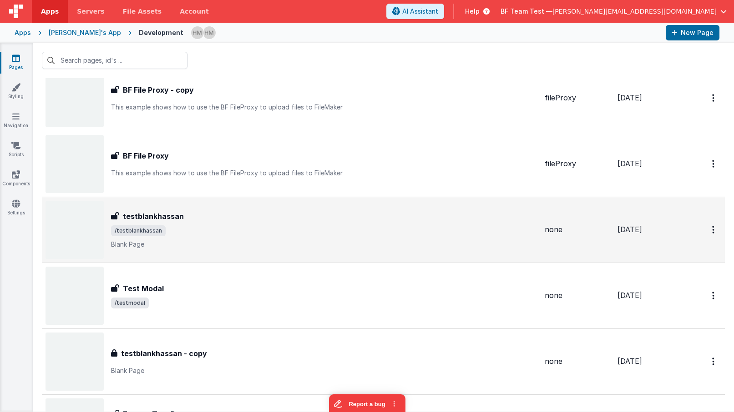
click at [254, 247] on p "Blank Page" at bounding box center [324, 244] width 426 height 9
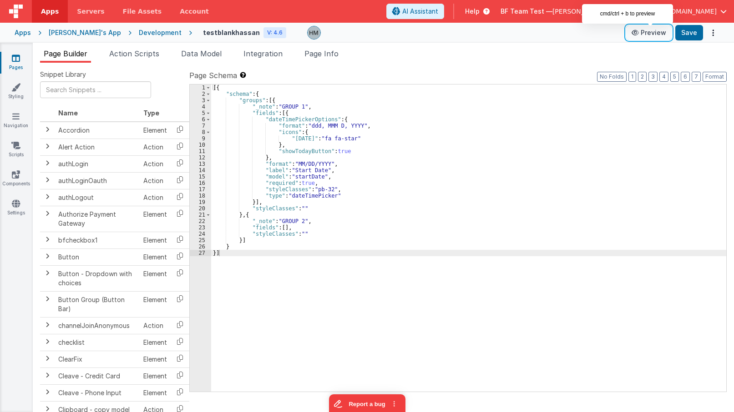
click at [651, 35] on button "Preview" at bounding box center [648, 32] width 45 height 15
click at [239, 239] on div "[{ "schema" : { "groups" : [{ "_note" : "GROUP 1" , "fields" : [{ "dateTimePick…" at bounding box center [468, 245] width 515 height 320
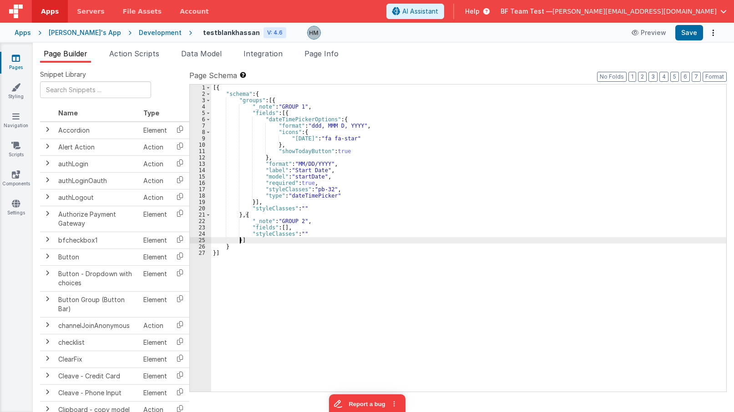
click at [239, 239] on div "[{ "schema" : { "groups" : [{ "_note" : "GROUP 1" , "fields" : [{ "dateTimePick…" at bounding box center [468, 245] width 515 height 320
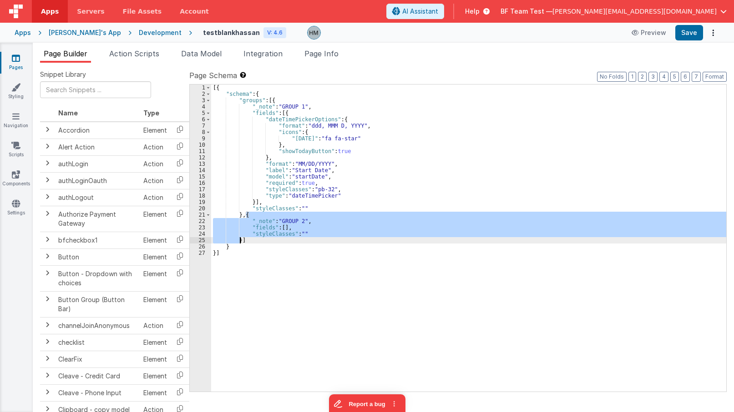
click at [261, 227] on div "[{ "schema" : { "groups" : [{ "_note" : "GROUP 1" , "fields" : [{ "dateTimePick…" at bounding box center [468, 238] width 515 height 307
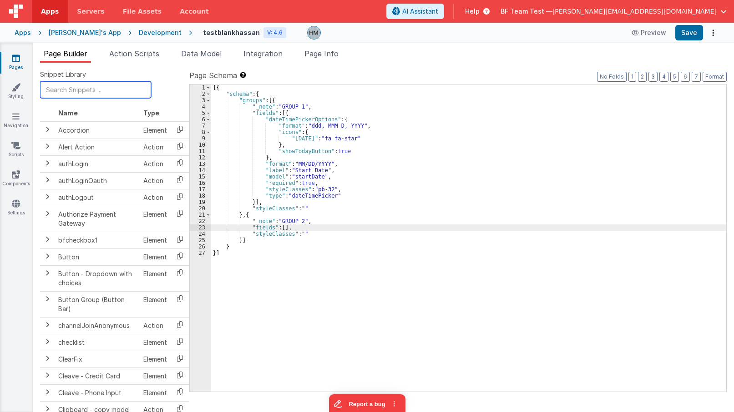
click at [85, 86] on input "text" at bounding box center [95, 89] width 111 height 17
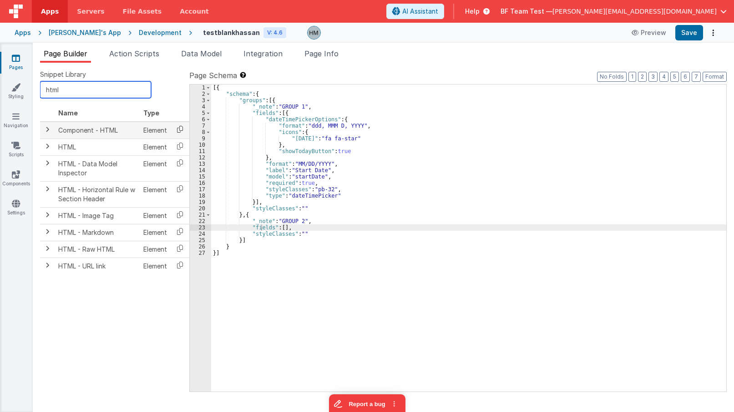
type input "html"
click at [181, 131] on icon at bounding box center [180, 129] width 19 height 14
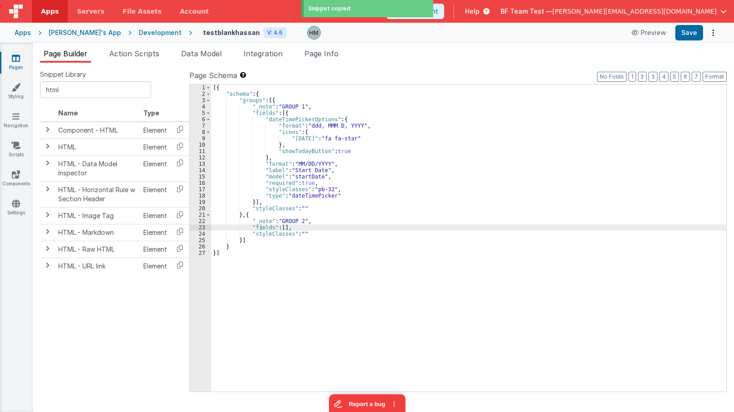
click at [283, 227] on div "[{ "schema" : { "groups" : [{ "_note" : "GROUP 1" , "fields" : [{ "dateTimePick…" at bounding box center [468, 245] width 515 height 320
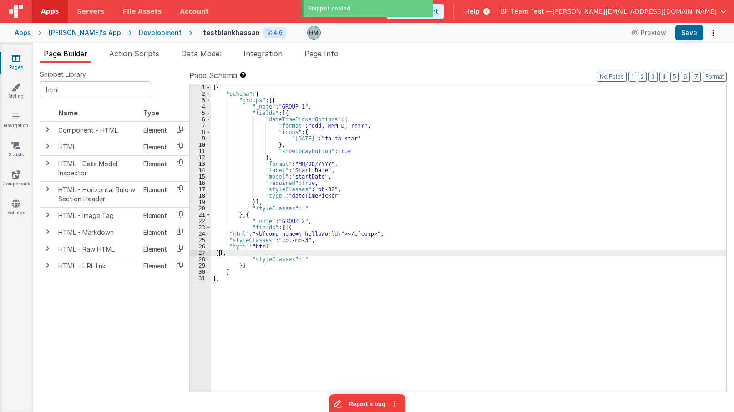
click at [336, 220] on div "[{ "schema" : { "groups" : [{ "_note" : "GROUP 1" , "fields" : [{ "dateTimePick…" at bounding box center [468, 245] width 515 height 320
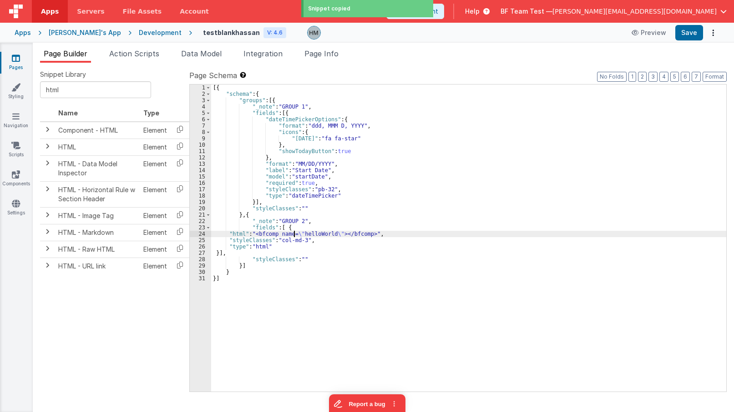
click at [294, 235] on div "[{ "schema" : { "groups" : [{ "_note" : "GROUP 1" , "fields" : [{ "dateTimePick…" at bounding box center [468, 245] width 515 height 320
drag, startPoint x: 303, startPoint y: 243, endPoint x: 281, endPoint y: 243, distance: 22.3
click at [281, 243] on div "[{ "schema" : { "groups" : [{ "_note" : "GROUP 1" , "fields" : [{ "dateTimePick…" at bounding box center [468, 245] width 515 height 320
click at [280, 243] on div "[{ "schema" : { "groups" : [{ "_note" : "GROUP 1" , "fields" : [{ "dateTimePick…" at bounding box center [468, 238] width 515 height 307
click at [279, 241] on div "[{ "schema" : { "groups" : [{ "_note" : "GROUP 1" , "fields" : [{ "dateTimePick…" at bounding box center [468, 238] width 515 height 307
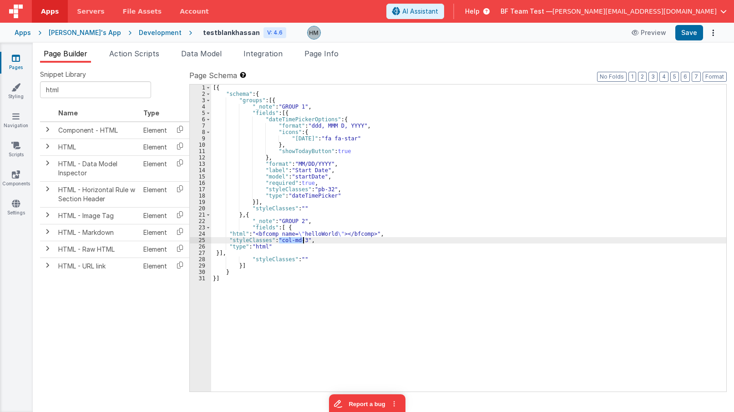
drag, startPoint x: 279, startPoint y: 241, endPoint x: 302, endPoint y: 241, distance: 23.2
click at [302, 241] on div "[{ "schema" : { "groups" : [{ "_note" : "GROUP 1" , "fields" : [{ "dateTimePick…" at bounding box center [468, 245] width 515 height 320
drag, startPoint x: 262, startPoint y: 236, endPoint x: 253, endPoint y: 235, distance: 9.6
click at [260, 236] on div "[{ "schema" : { "groups" : [{ "_note" : "GROUP 1" , "fields" : [{ "dateTimePick…" at bounding box center [468, 245] width 515 height 320
click at [315, 234] on div "[{ "schema" : { "groups" : [{ "_note" : "GROUP 1" , "fields" : [{ "dateTimePick…" at bounding box center [468, 245] width 515 height 320
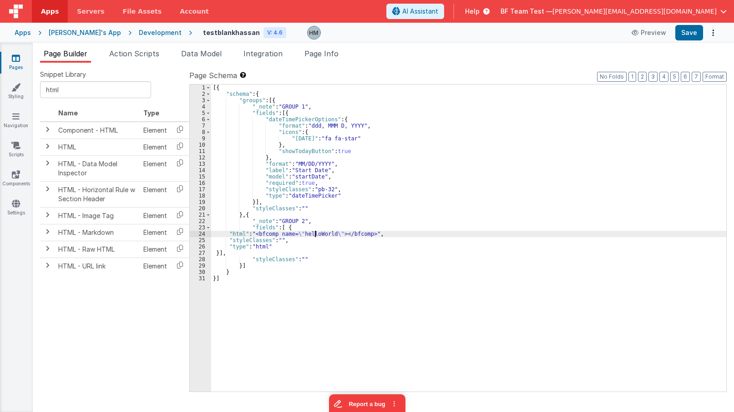
click at [315, 234] on div "[{ "schema" : { "groups" : [{ "_note" : "GROUP 1" , "fields" : [{ "dateTimePick…" at bounding box center [468, 245] width 515 height 320
click at [313, 231] on div "[{ "schema" : { "groups" : [{ "_note" : "GROUP 1" , "fields" : [{ "dateTimePick…" at bounding box center [468, 245] width 515 height 320
click at [279, 238] on div "[{ "schema" : { "groups" : [{ "_note" : "GROUP 1" , "fields" : [{ "dateTimePick…" at bounding box center [468, 245] width 515 height 320
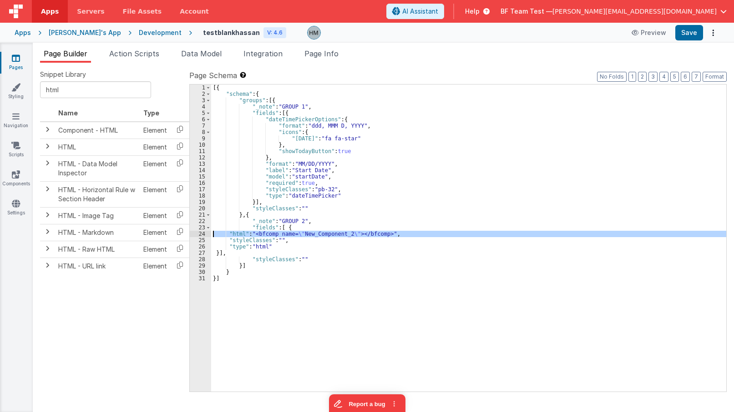
click at [196, 234] on div "24" at bounding box center [200, 234] width 21 height 6
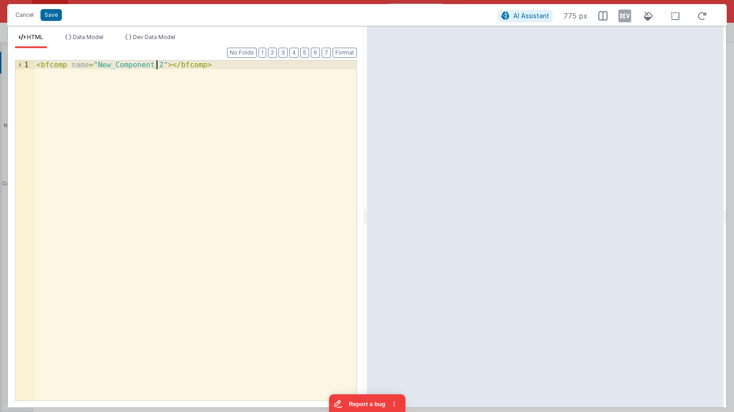
click at [158, 65] on div "< bfcomp name = "New_Component_2" > </ bfcomp >" at bounding box center [196, 239] width 322 height 358
click at [211, 84] on div "< bfcomp name = "New_Component_2" fieldsCenter = "<h1>Hello<h1>" > </ bfcomp >" at bounding box center [196, 239] width 322 height 358
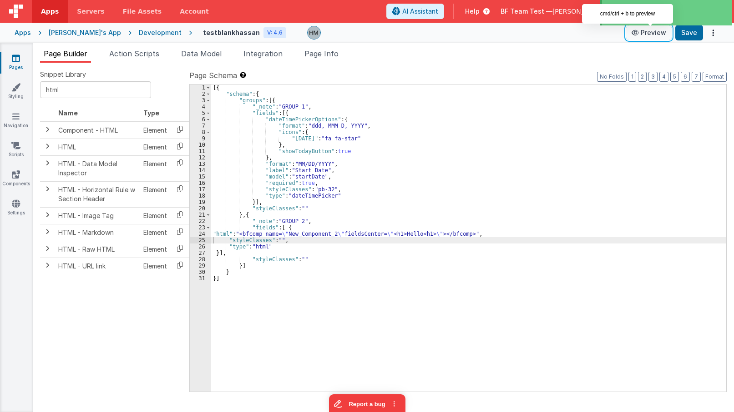
click at [655, 31] on button "Preview" at bounding box center [648, 32] width 45 height 15
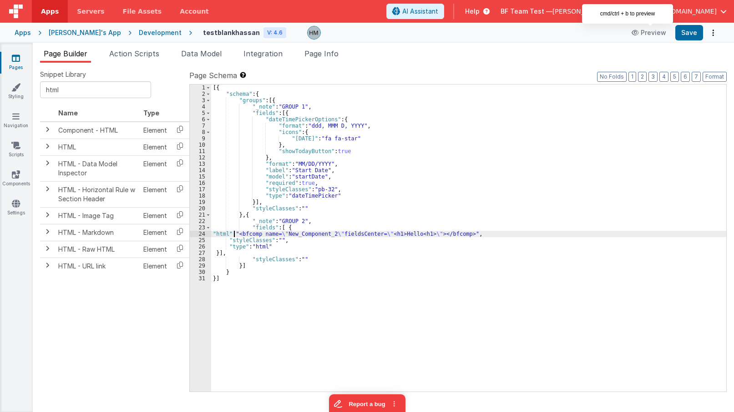
click at [232, 232] on div "[{ "schema" : { "groups" : [{ "_note" : "GROUP 1" , "fields" : [{ "dateTimePick…" at bounding box center [468, 245] width 515 height 320
click at [200, 234] on div "24" at bounding box center [200, 234] width 21 height 6
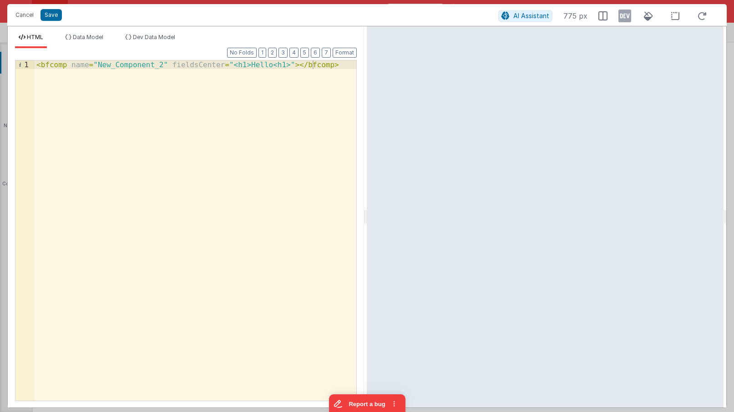
click at [217, 63] on div "< bfcomp name = "New_Component_2" fieldsCenter = "<h1>Hello<h1>" > </ bfcomp >" at bounding box center [196, 239] width 322 height 358
click at [244, 65] on div "< bfcomp name = "New_Component_2" fieldsCenter = "<h1>Hello<h1>" > </ bfcomp >" at bounding box center [196, 239] width 322 height 358
click at [93, 37] on span "Data Model" at bounding box center [88, 37] width 30 height 7
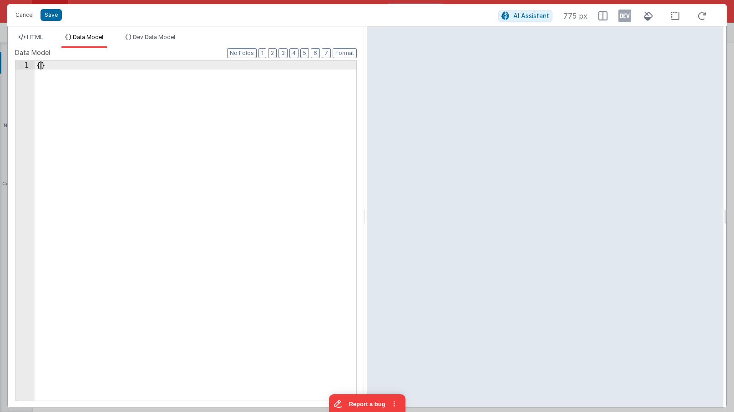
click at [42, 67] on div "{ }" at bounding box center [196, 239] width 322 height 357
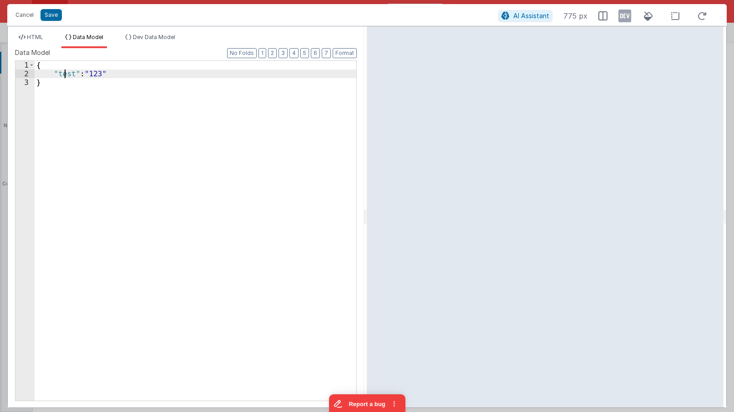
click at [64, 74] on div "{ "test" : "123" }" at bounding box center [196, 239] width 322 height 357
click at [34, 32] on div "HTML Data Model Dev Data Model Format 7 6 5 4 3 2 1 No Folds 1 < bfcomp name = …" at bounding box center [186, 217] width 356 height 382
click at [34, 36] on span "HTML" at bounding box center [35, 37] width 16 height 7
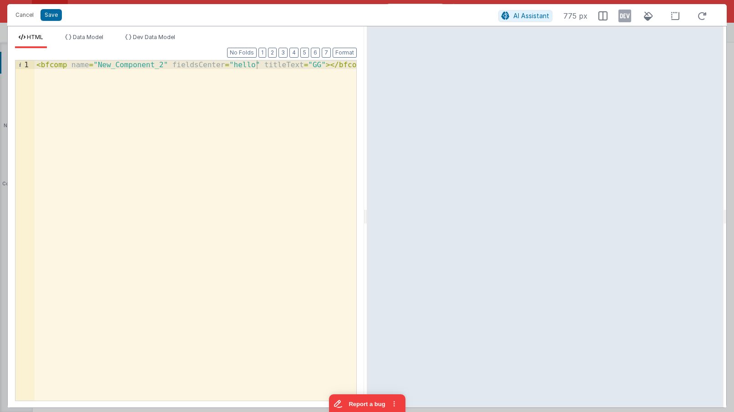
click at [292, 65] on div "< bfcomp name = "New_Component_2" fieldsCenter = "hello" titleText = "GG" > </ …" at bounding box center [196, 239] width 322 height 358
click at [83, 38] on span "Data Model" at bounding box center [88, 37] width 30 height 7
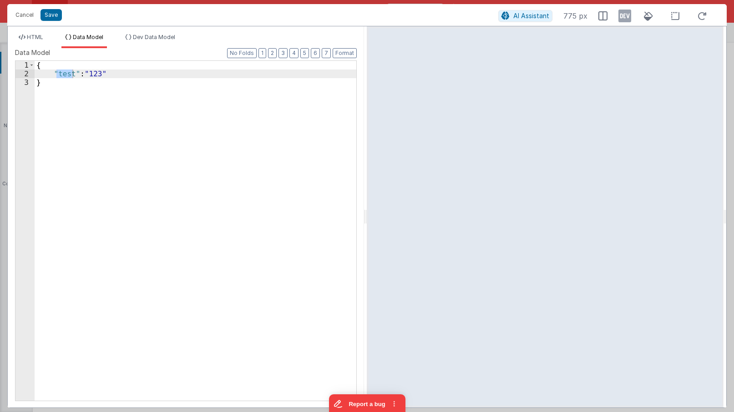
click at [93, 78] on div "{ "test" : "123" }" at bounding box center [196, 239] width 322 height 357
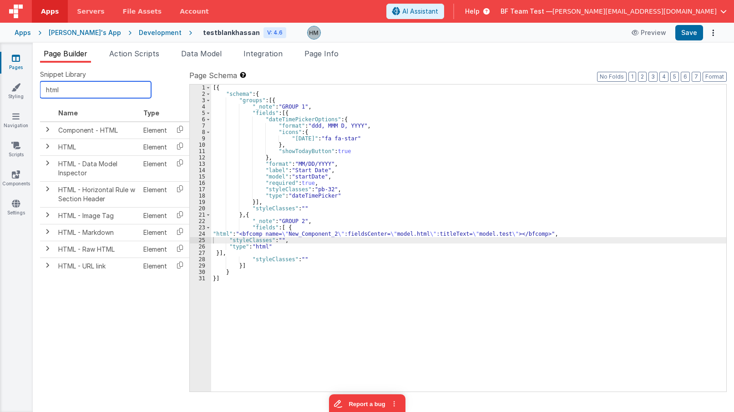
click at [95, 85] on input "html" at bounding box center [95, 89] width 111 height 17
click at [181, 146] on icon at bounding box center [180, 146] width 19 height 14
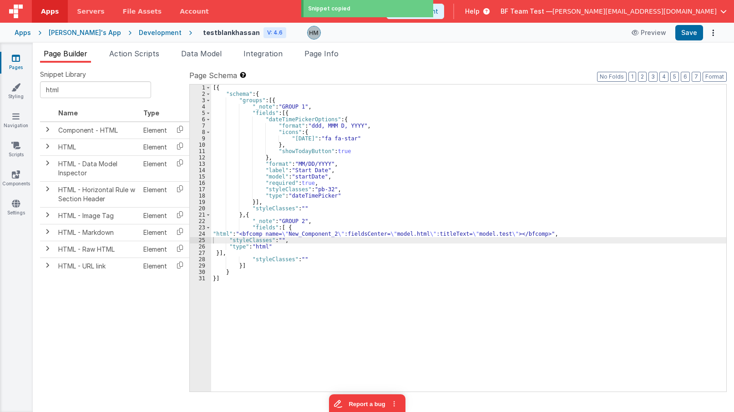
click at [282, 114] on div "[{ "schema" : { "groups" : [{ "_note" : "GROUP 1" , "fields" : [{ "dateTimePick…" at bounding box center [468, 245] width 515 height 320
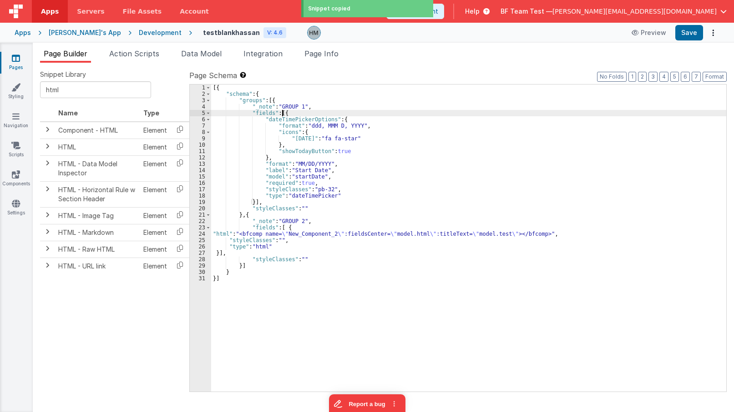
paste textarea
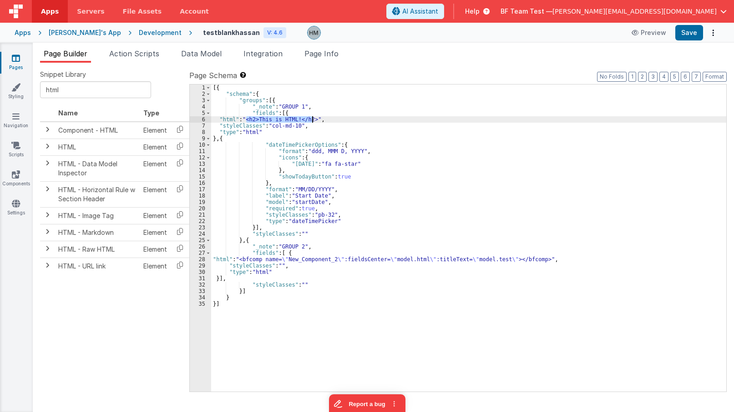
drag, startPoint x: 246, startPoint y: 121, endPoint x: 312, endPoint y: 121, distance: 66.8
click at [312, 121] on div "[{ "schema" : { "groups" : [{ "_note" : "GROUP 1" , "fields" : [{ "html" : "<h2…" at bounding box center [468, 245] width 515 height 320
click at [197, 57] on span "Data Model" at bounding box center [201, 53] width 40 height 9
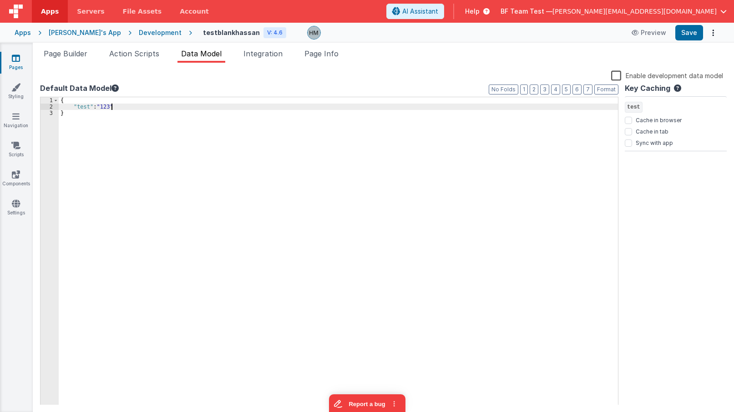
click at [120, 107] on div "{ "test" : "123" }" at bounding box center [338, 257] width 559 height 321
click at [210, 103] on div "{ "test" : "123" , "html" : "<h2>This is HTML!</h2>" }" at bounding box center [338, 257] width 559 height 321
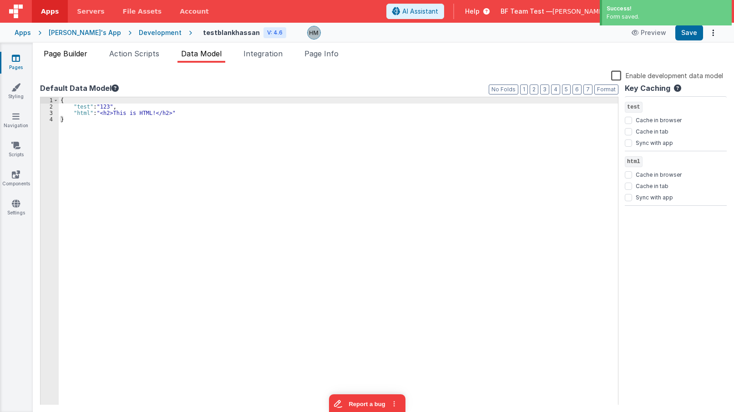
click at [71, 57] on span "Page Builder" at bounding box center [66, 53] width 44 height 9
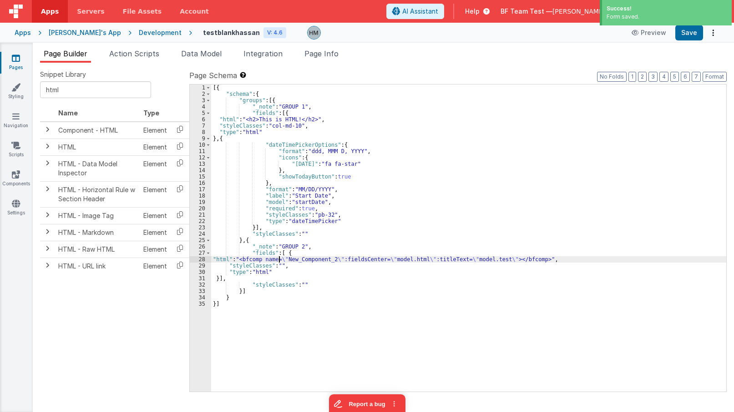
click at [278, 259] on div "[{ "schema" : { "groups" : [{ "_note" : "GROUP 1" , "fields" : [{ "html" : "<h2…" at bounding box center [468, 245] width 515 height 320
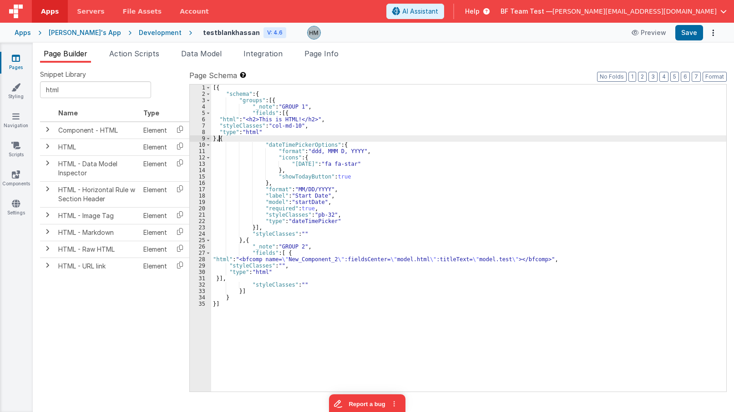
click at [220, 138] on div "[{ "schema" : { "groups" : [{ "_note" : "GROUP 1" , "fields" : [{ "html" : "<h2…" at bounding box center [468, 245] width 515 height 320
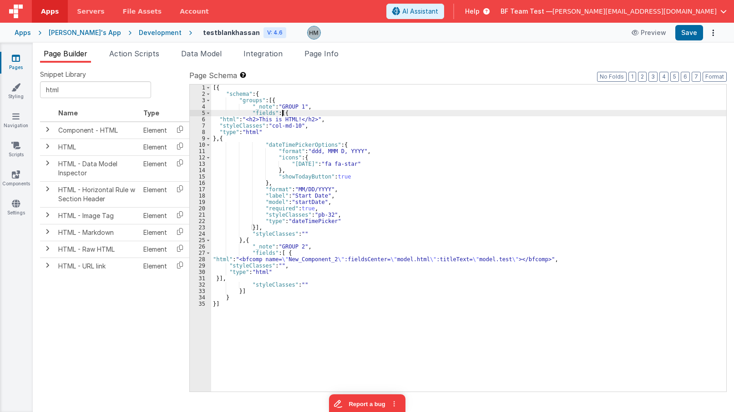
click at [282, 113] on div "[{ "schema" : { "groups" : [{ "_note" : "GROUP 1" , "fields" : [{ "html" : "<h2…" at bounding box center [468, 245] width 515 height 320
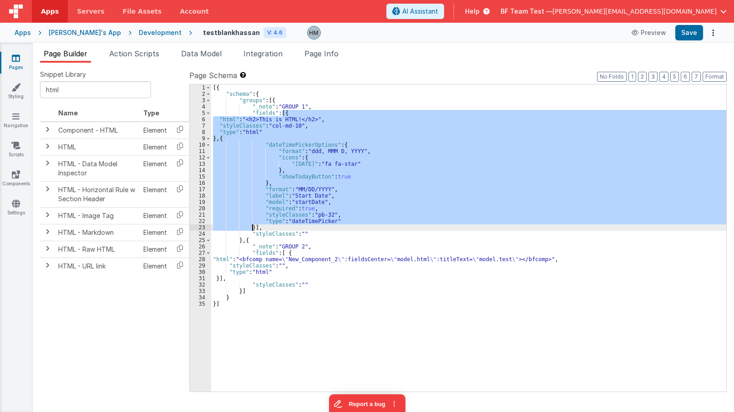
click at [255, 131] on div "[{ "schema" : { "groups" : [{ "_note" : "GROUP 1" , "fields" : [{ "html" : "<h2…" at bounding box center [468, 238] width 515 height 307
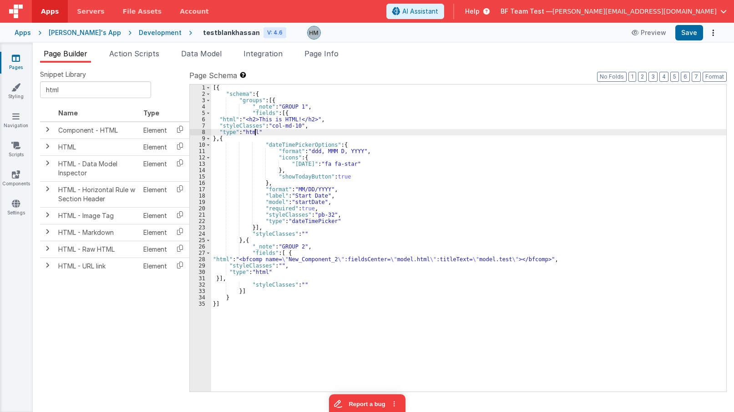
click at [215, 137] on div "[{ "schema" : { "groups" : [{ "_note" : "GROUP 1" , "fields" : [{ "html" : "<h2…" at bounding box center [468, 245] width 515 height 320
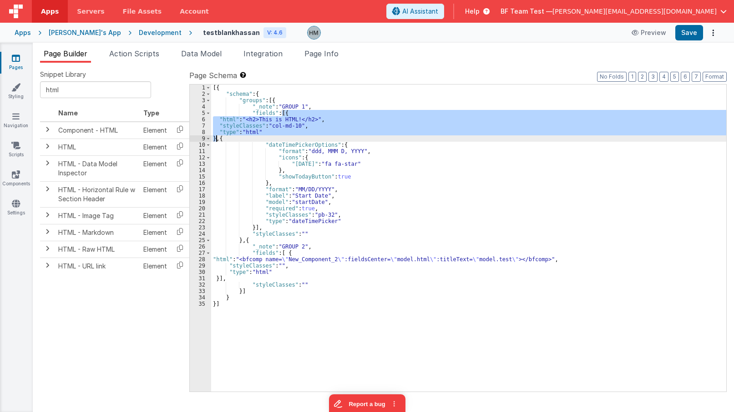
click at [215, 137] on div "[{ "schema" : { "groups" : [{ "_note" : "GROUP 1" , "fields" : [{ "html" : "<h2…" at bounding box center [468, 245] width 515 height 320
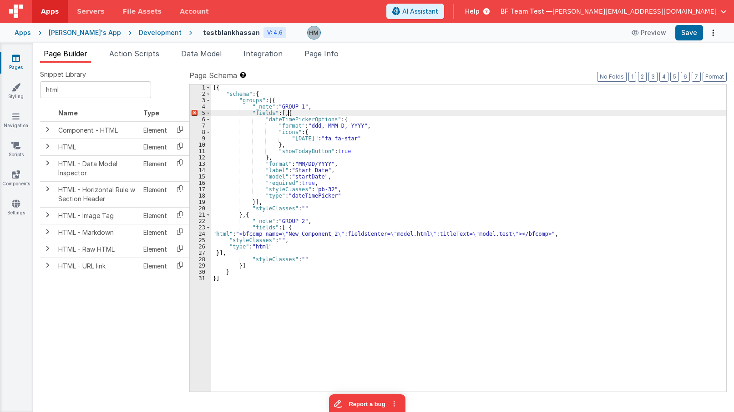
click at [288, 114] on div "[{ "schema" : { "groups" : [{ "_note" : "GROUP 1" , "fields" : [ , { "dateTimeP…" at bounding box center [468, 245] width 515 height 320
click at [317, 125] on div "[{ "schema" : { "groups" : [{ "_note" : "GROUP 1" , "fields" : [{ "dateTimePick…" at bounding box center [468, 245] width 515 height 320
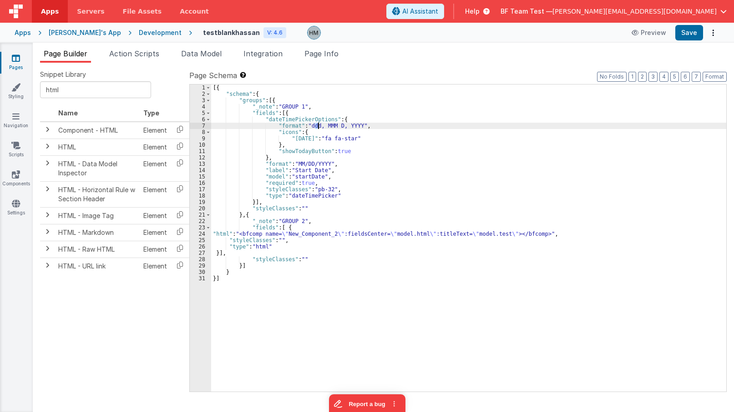
click at [310, 195] on div "[{ "schema" : { "groups" : [{ "_note" : "GROUP 1" , "fields" : [{ "dateTimePick…" at bounding box center [468, 245] width 515 height 320
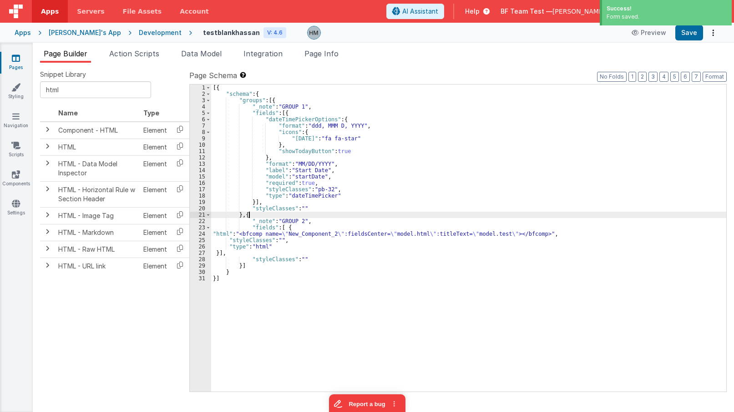
click at [273, 214] on div "[{ "schema" : { "groups" : [{ "_note" : "GROUP 1" , "fields" : [{ "dateTimePick…" at bounding box center [468, 245] width 515 height 320
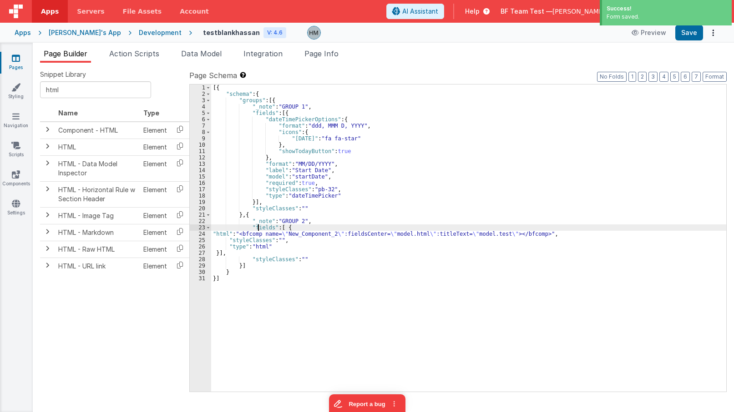
click at [258, 228] on div "[{ "schema" : { "groups" : [{ "_note" : "GROUP 1" , "fields" : [{ "dateTimePick…" at bounding box center [468, 245] width 515 height 320
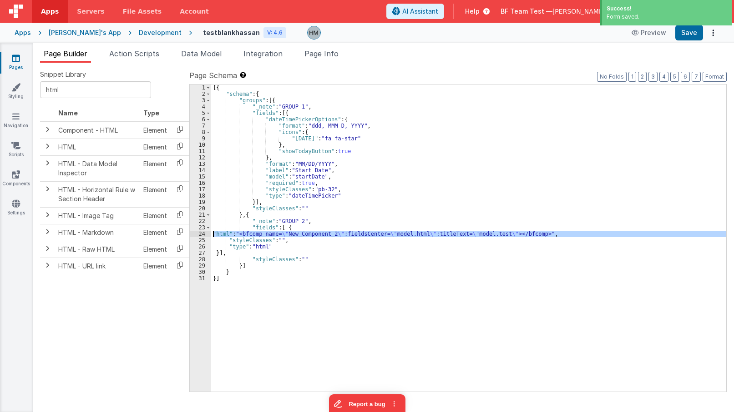
click at [199, 236] on div "24" at bounding box center [200, 234] width 21 height 6
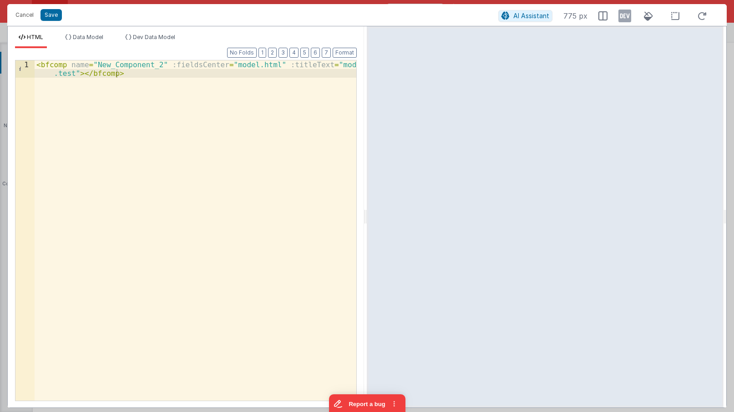
click at [164, 67] on div "< bfcomp name = "New_Component_2" :fieldsCenter = "model.html" :titleText = "mo…" at bounding box center [196, 247] width 322 height 375
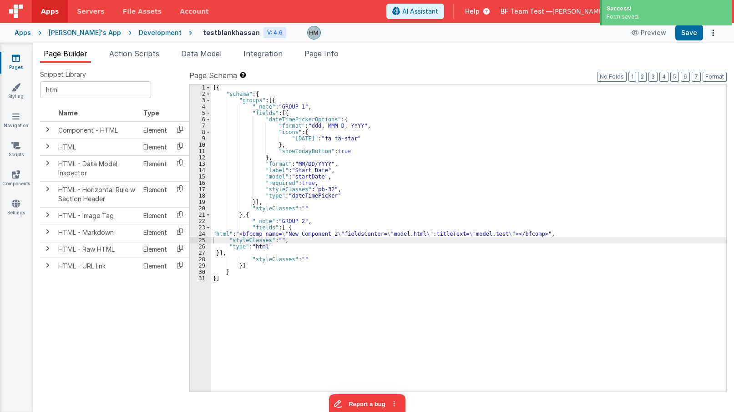
click at [202, 235] on div "24" at bounding box center [200, 234] width 21 height 6
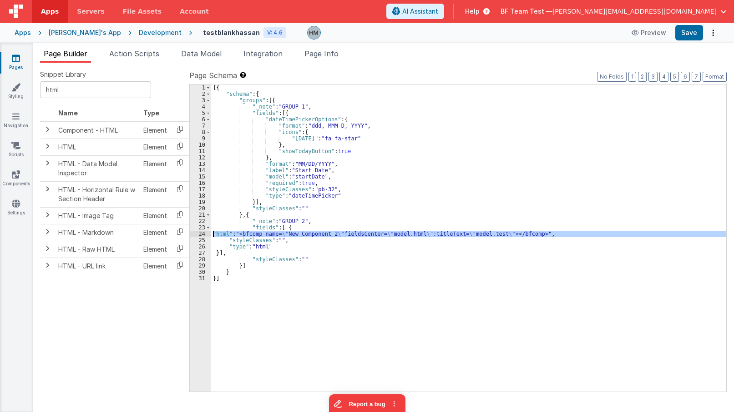
click at [205, 234] on div "24" at bounding box center [200, 234] width 21 height 6
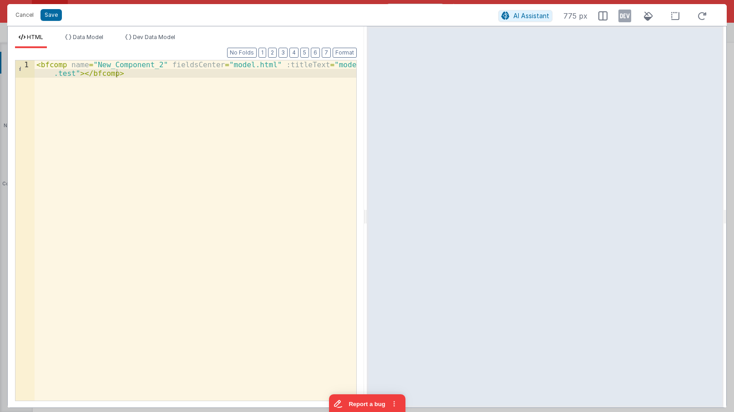
click at [161, 64] on div "< bfcomp name = "New_Component_2" fieldsCenter = "model.html" :titleText = "mod…" at bounding box center [196, 247] width 322 height 375
click at [66, 73] on div "< bfcomp name = "New_Component_2" :fieldsCenter = "model.html" :titleText = "mo…" at bounding box center [196, 247] width 322 height 375
click at [164, 76] on div "< bfcomp name = "New_Component_2" :fieldsCenter = "model.html" :titleText = "mo…" at bounding box center [196, 247] width 322 height 375
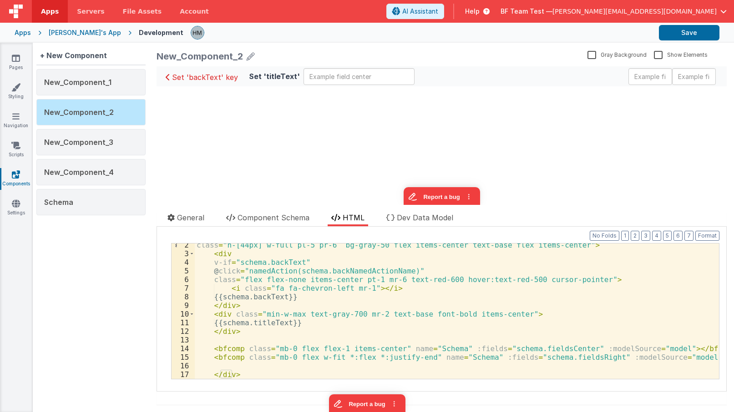
scroll to position [11, 0]
